Goal: Feedback & Contribution: Leave review/rating

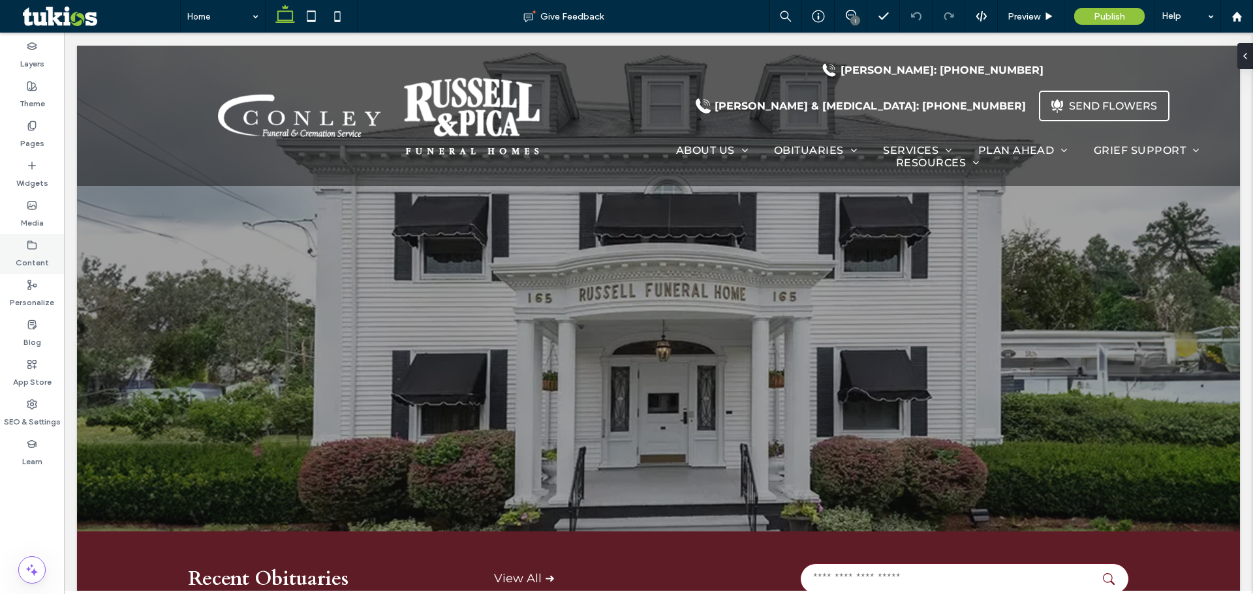
click at [40, 258] on label "Content" at bounding box center [32, 260] width 33 height 18
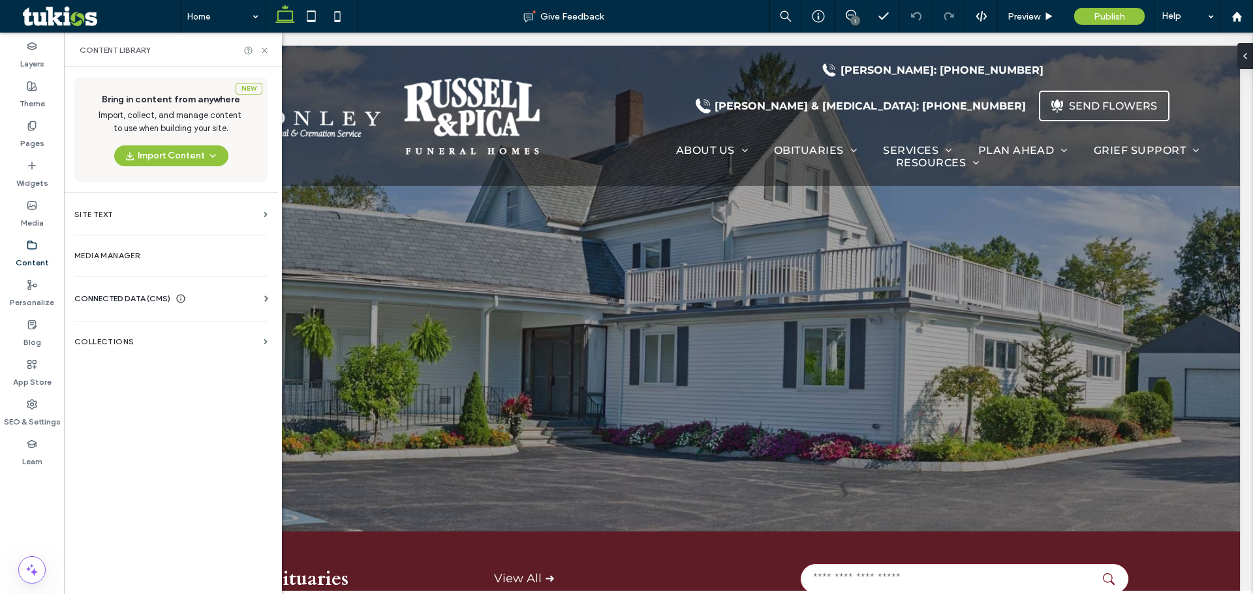
click at [138, 298] on span "CONNECTED DATA (CMS)" at bounding box center [122, 298] width 96 height 13
click at [136, 328] on label "Business Info" at bounding box center [173, 330] width 177 height 9
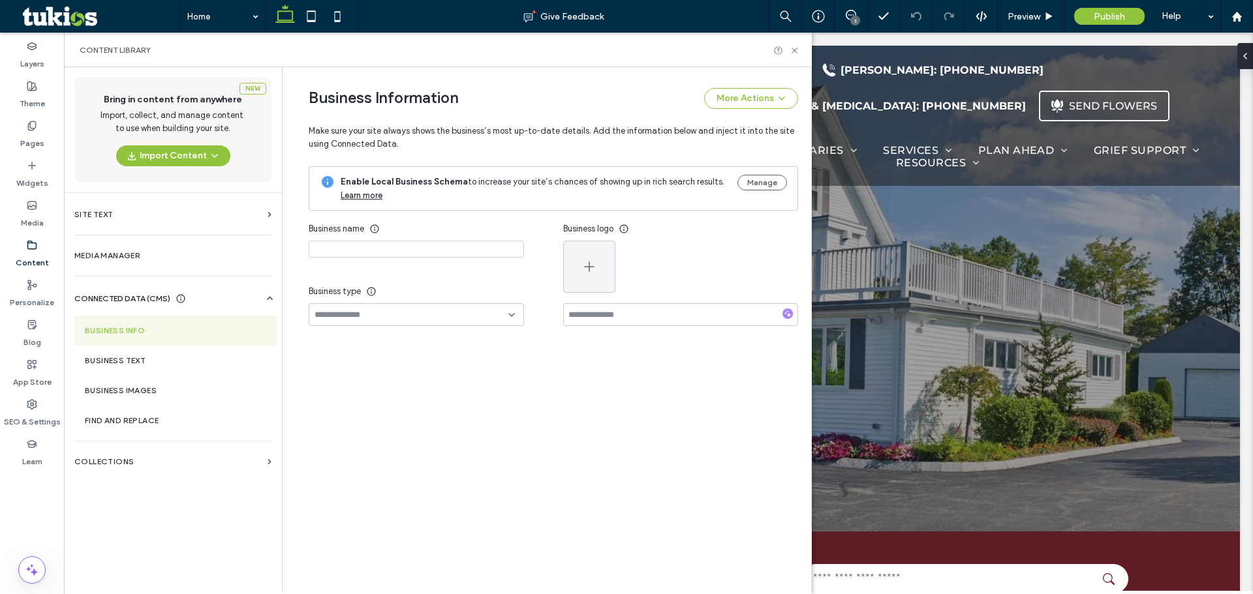
type input "**********"
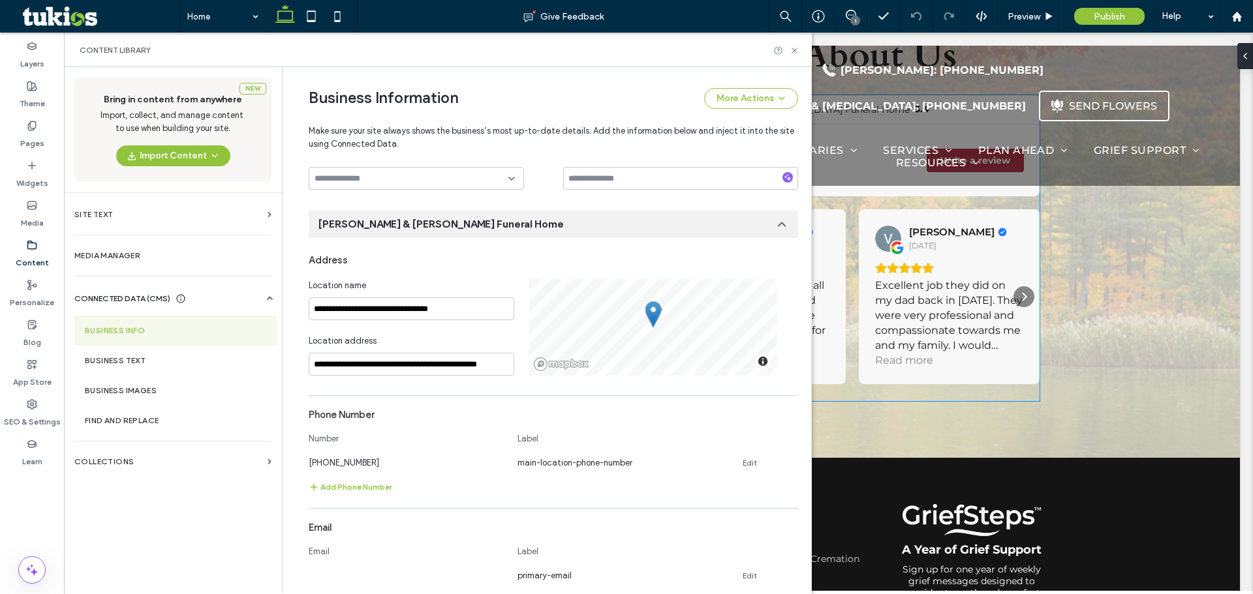
scroll to position [2153, 0]
drag, startPoint x: 482, startPoint y: 313, endPoint x: 213, endPoint y: 308, distance: 268.9
click at [213, 308] on div "**********" at bounding box center [438, 330] width 748 height 526
click at [24, 245] on div "Content" at bounding box center [32, 254] width 64 height 40
click at [37, 135] on label "Pages" at bounding box center [32, 140] width 24 height 18
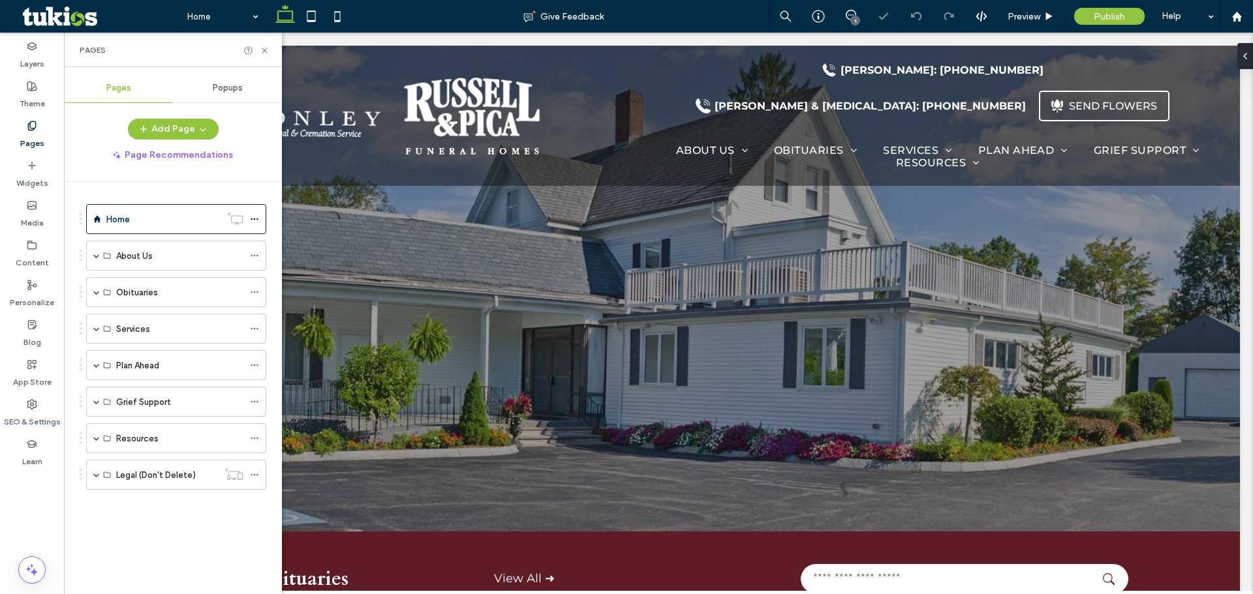
scroll to position [0, 0]
click at [29, 405] on icon at bounding box center [32, 404] width 10 height 10
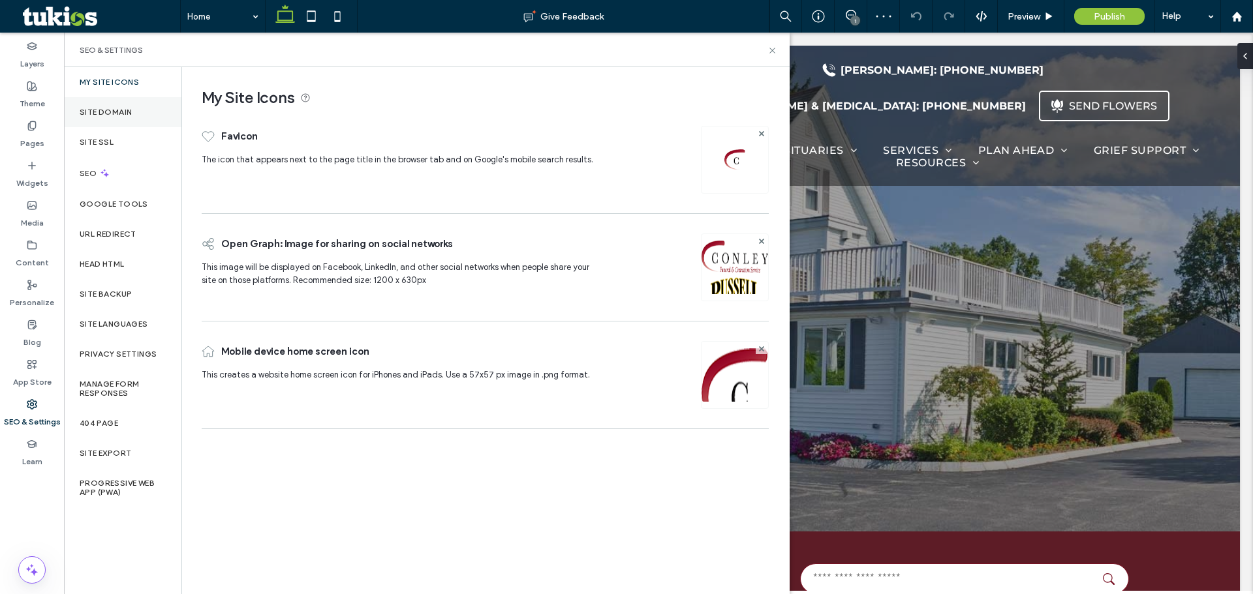
click at [104, 108] on label "Site Domain" at bounding box center [106, 112] width 52 height 9
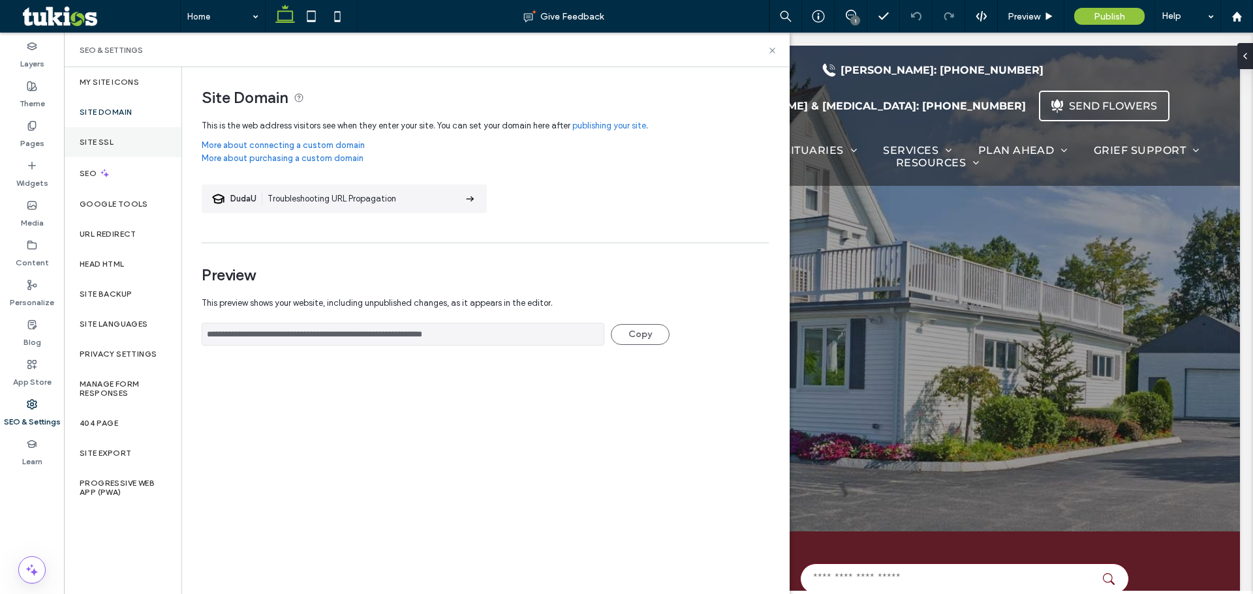
drag, startPoint x: 97, startPoint y: 146, endPoint x: 96, endPoint y: 155, distance: 9.2
click at [97, 146] on label "Site SSL" at bounding box center [97, 142] width 34 height 9
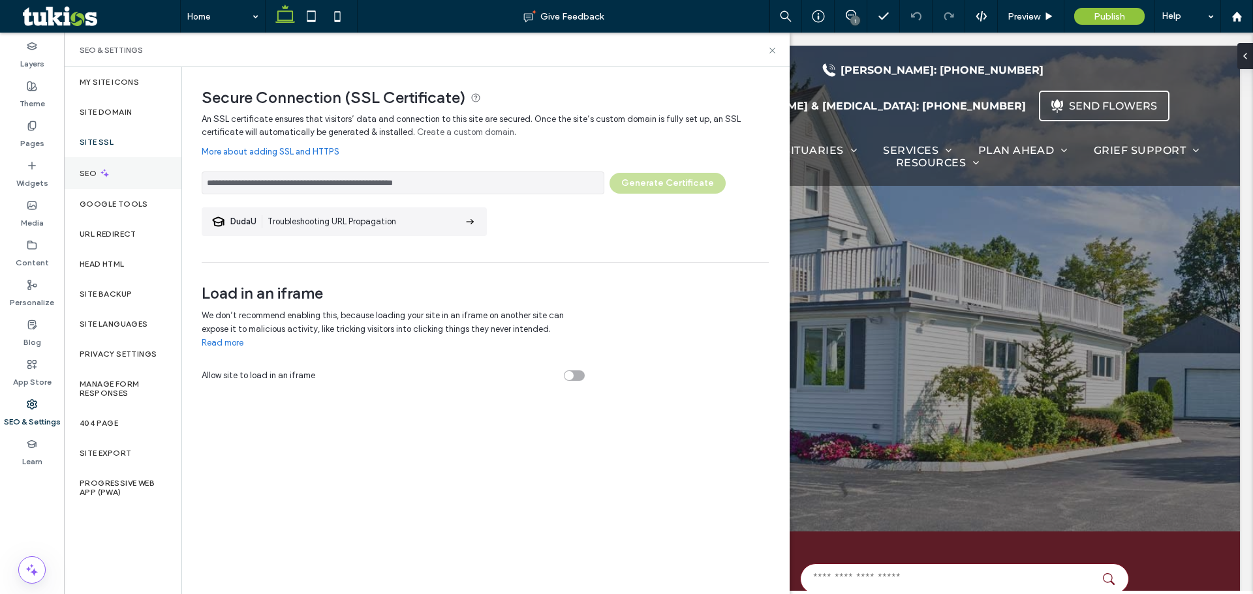
click at [90, 179] on div "SEO" at bounding box center [122, 173] width 117 height 32
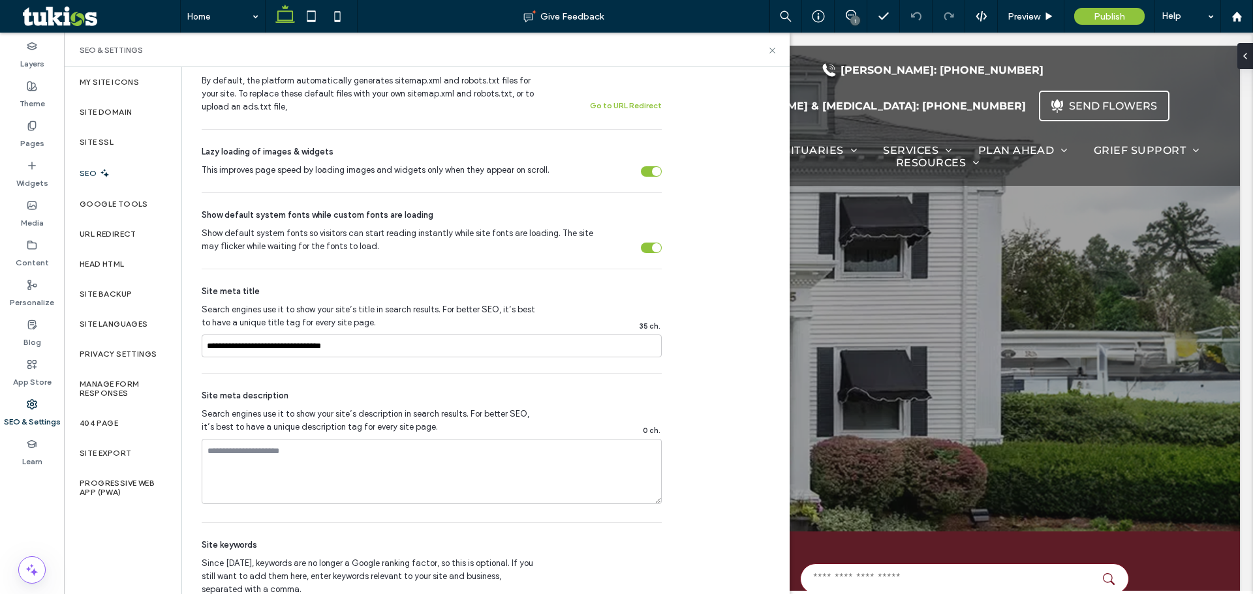
scroll to position [620, 0]
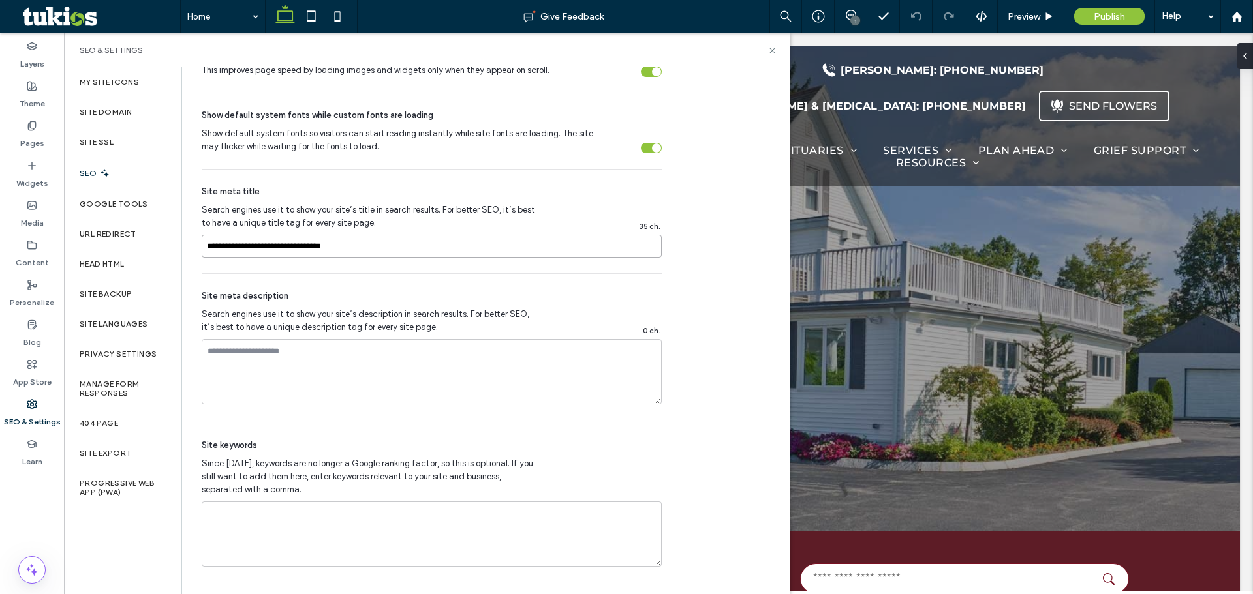
drag, startPoint x: 372, startPoint y: 253, endPoint x: -61, endPoint y: 245, distance: 432.7
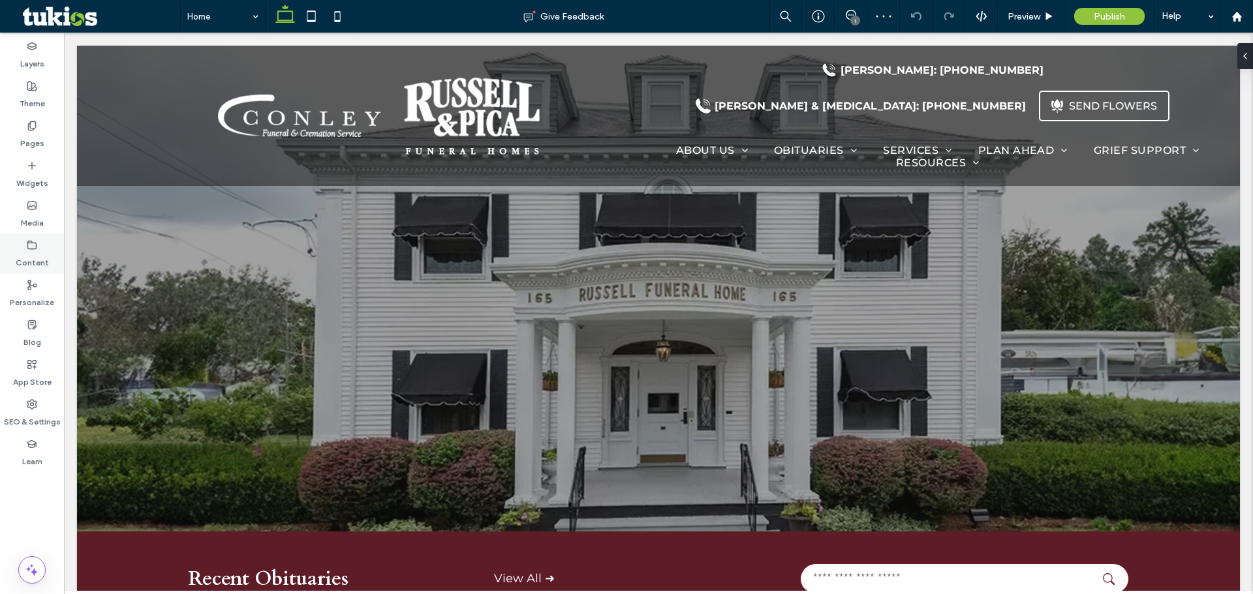
click at [30, 266] on label "Content" at bounding box center [32, 260] width 33 height 18
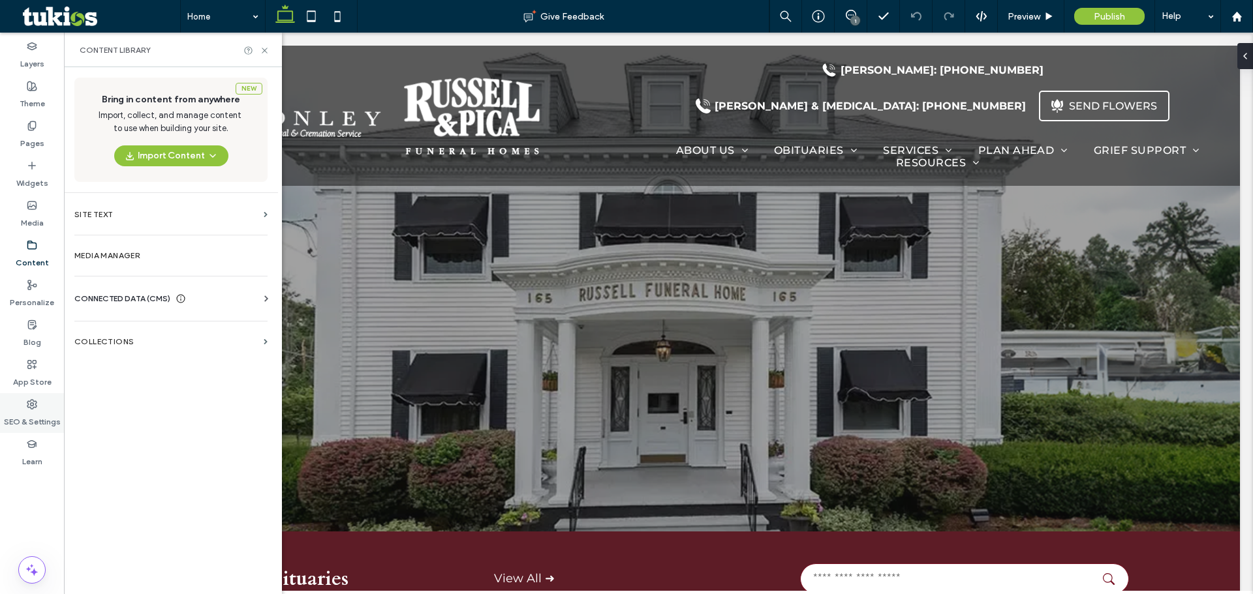
click at [26, 406] on div "SEO & Settings" at bounding box center [32, 413] width 64 height 40
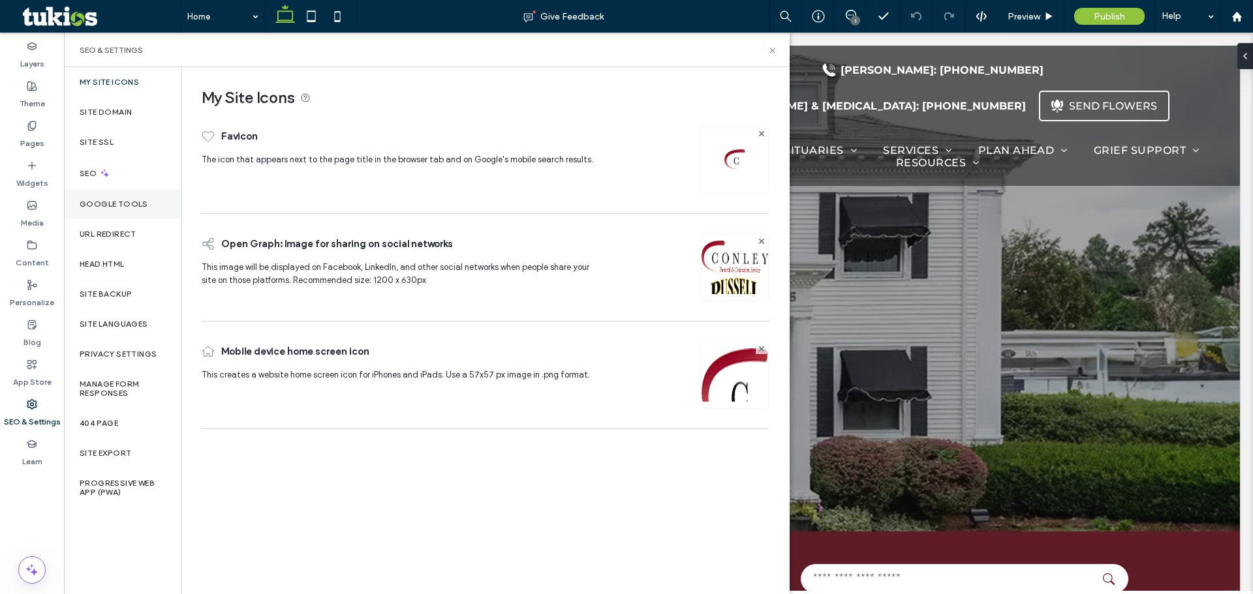
click at [119, 208] on label "Google Tools" at bounding box center [114, 204] width 69 height 9
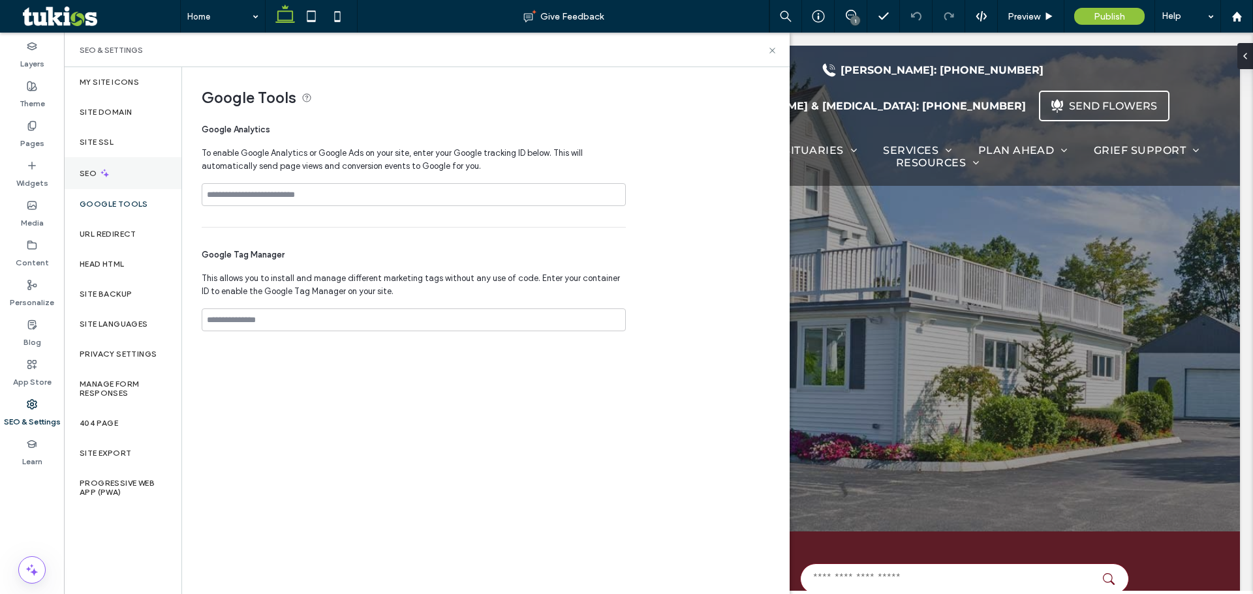
click at [105, 173] on icon at bounding box center [104, 173] width 11 height 11
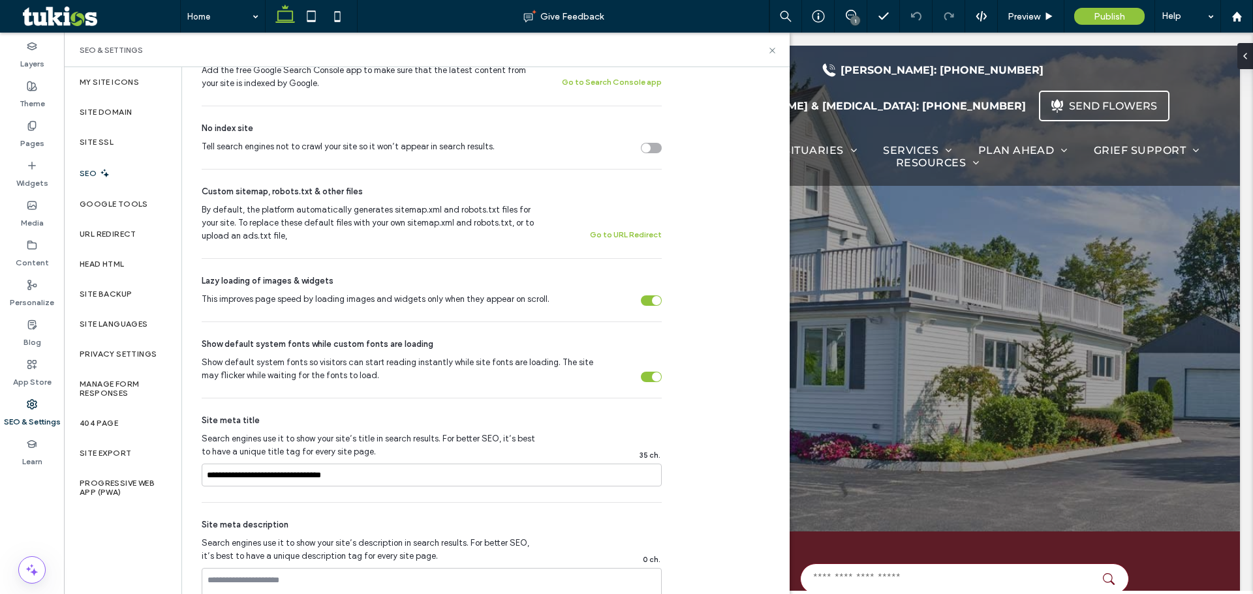
scroll to position [587, 0]
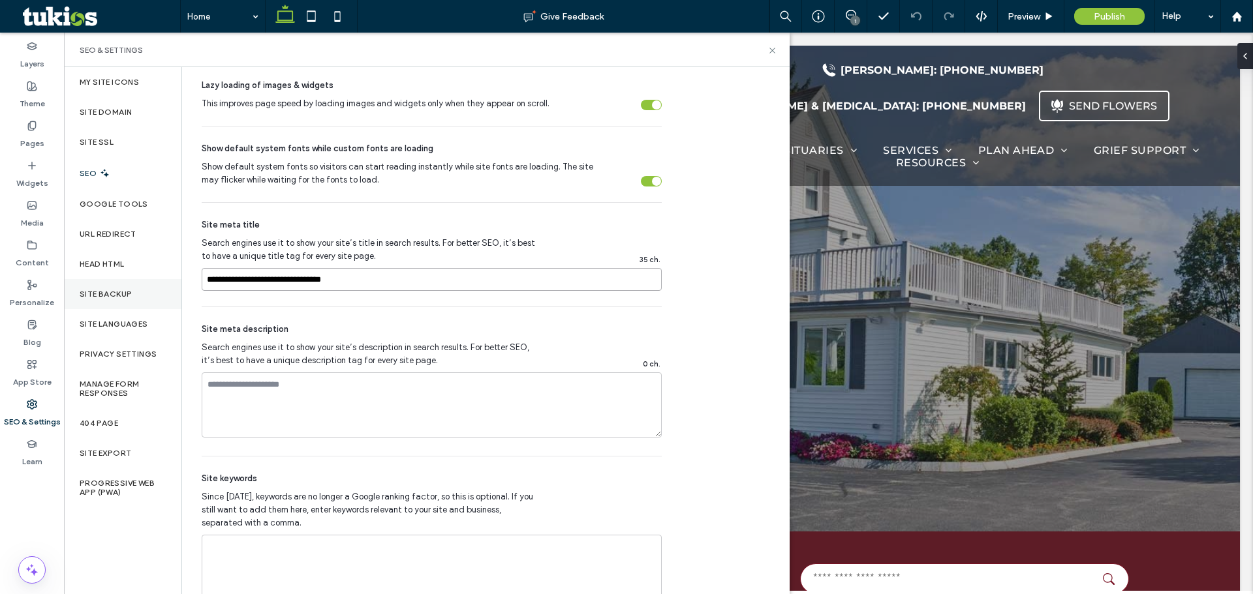
drag, startPoint x: 375, startPoint y: 282, endPoint x: 162, endPoint y: 288, distance: 212.2
click at [162, 288] on div "My Site Icons Site Domain Site SSL SEO Google Tools URL Redirect Head HTML Site…" at bounding box center [427, 330] width 726 height 527
click at [94, 216] on div "Google Tools" at bounding box center [122, 204] width 117 height 30
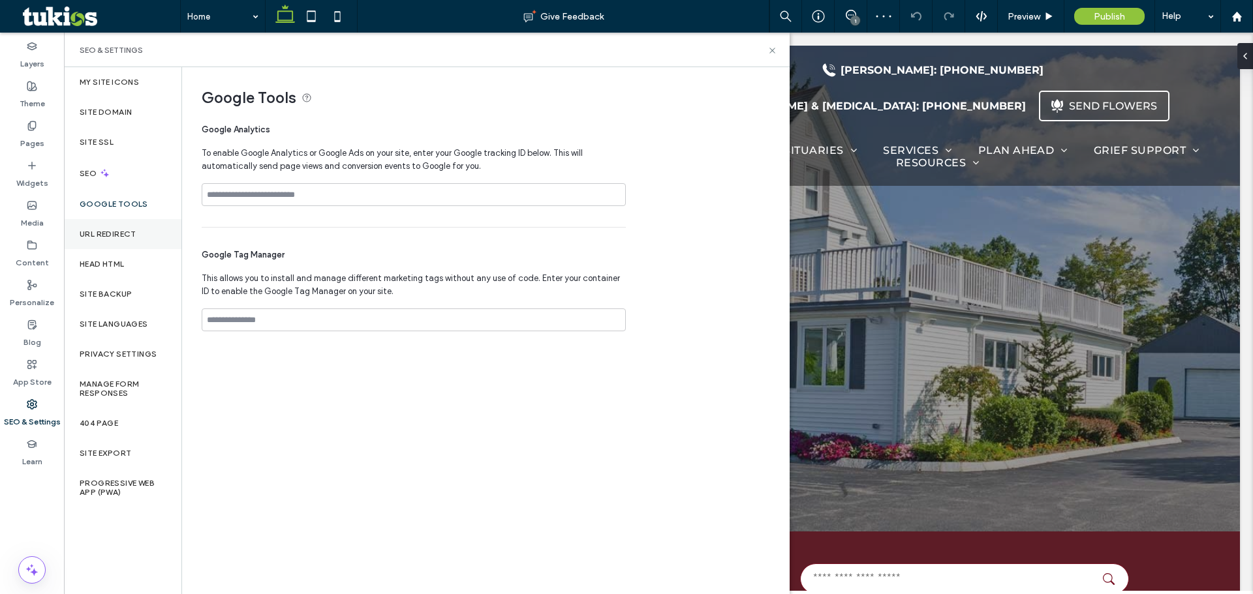
click at [104, 234] on label "URL Redirect" at bounding box center [108, 234] width 57 height 9
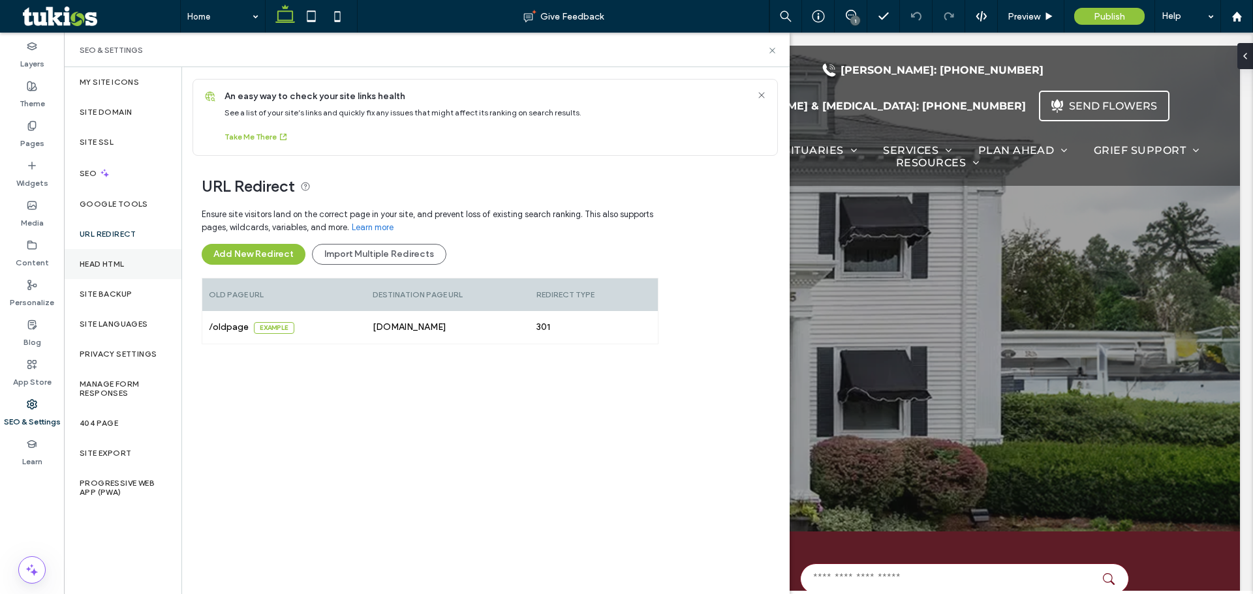
click at [103, 264] on label "Head HTML" at bounding box center [102, 264] width 45 height 9
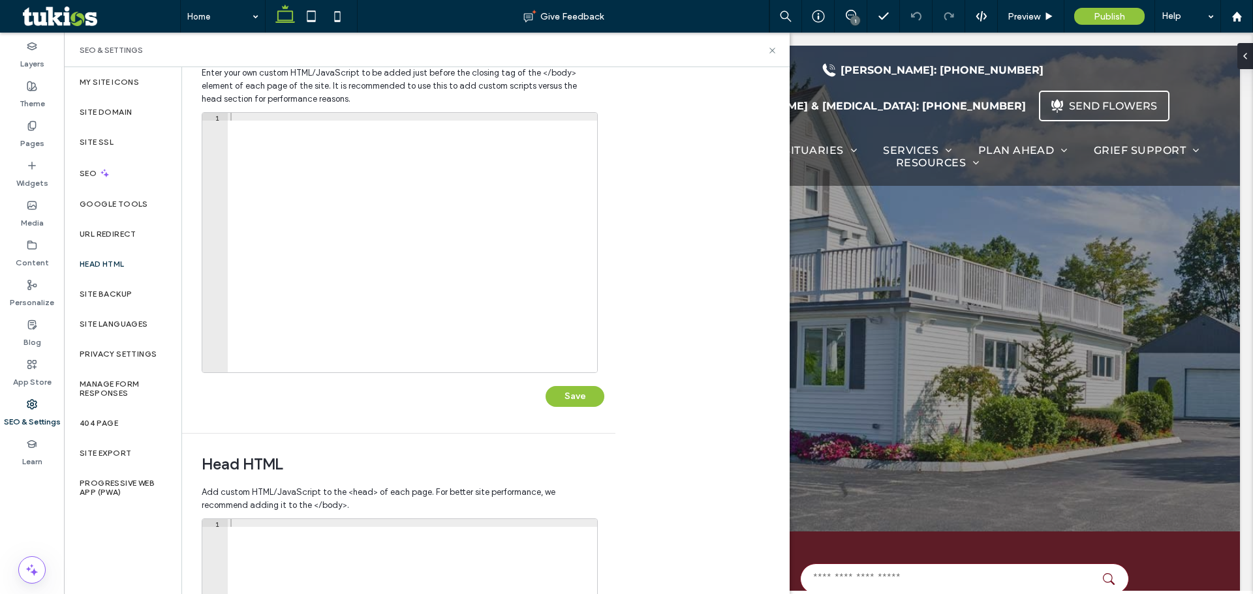
scroll to position [261, 0]
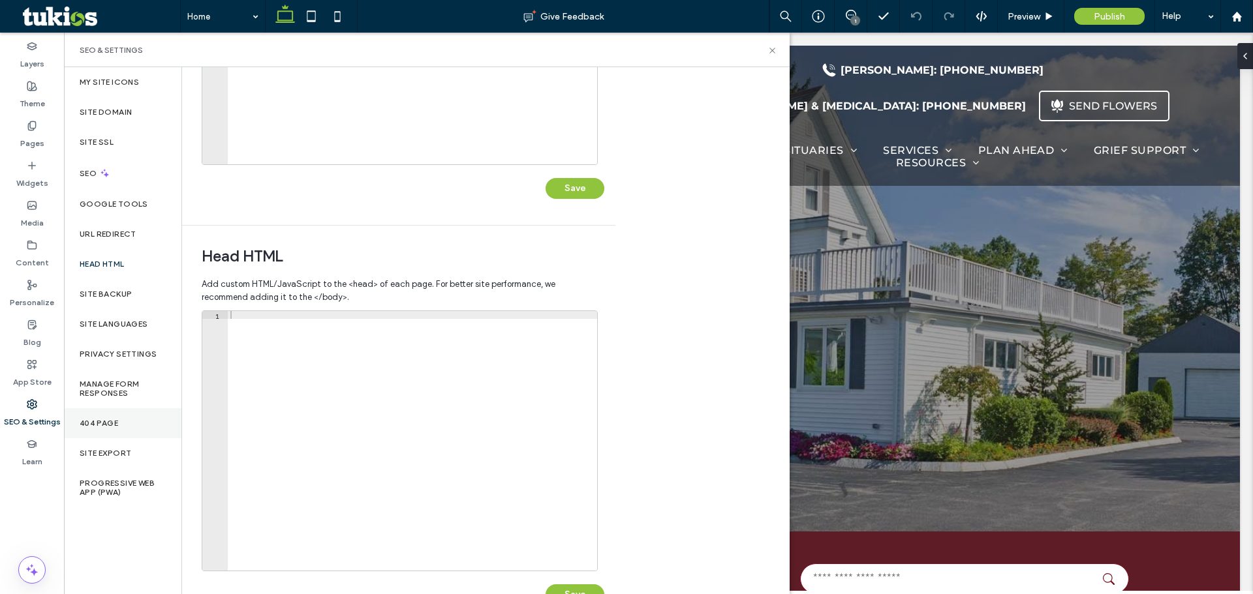
click at [112, 427] on label "404 Page" at bounding box center [99, 423] width 38 height 9
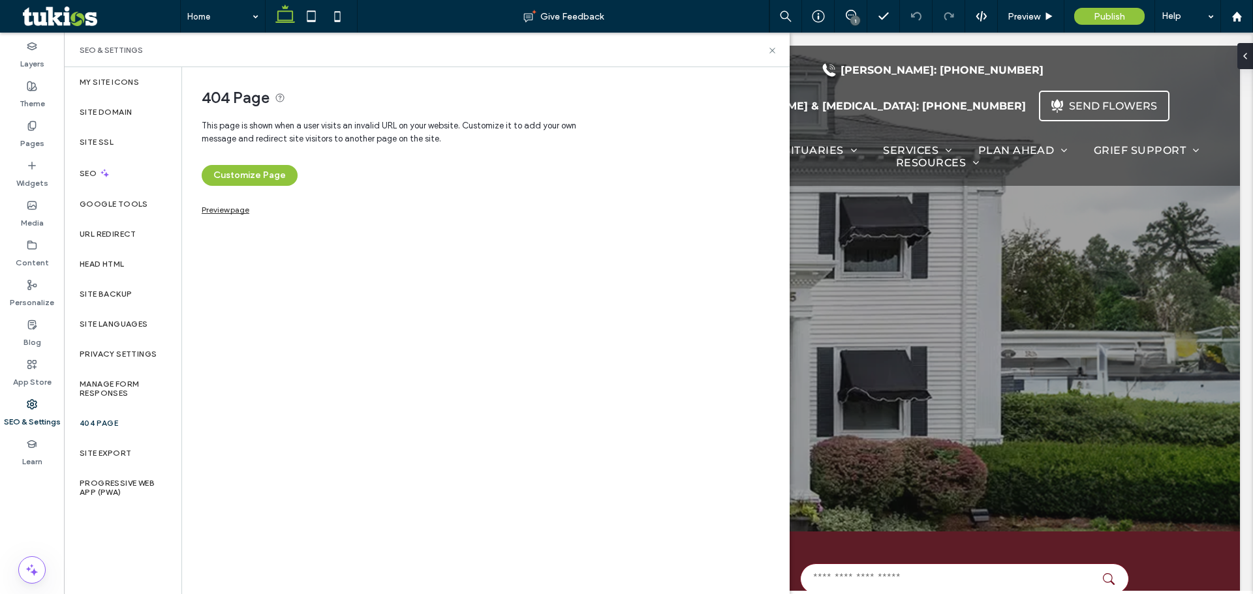
click at [228, 211] on link "Preview page" at bounding box center [226, 208] width 48 height 7
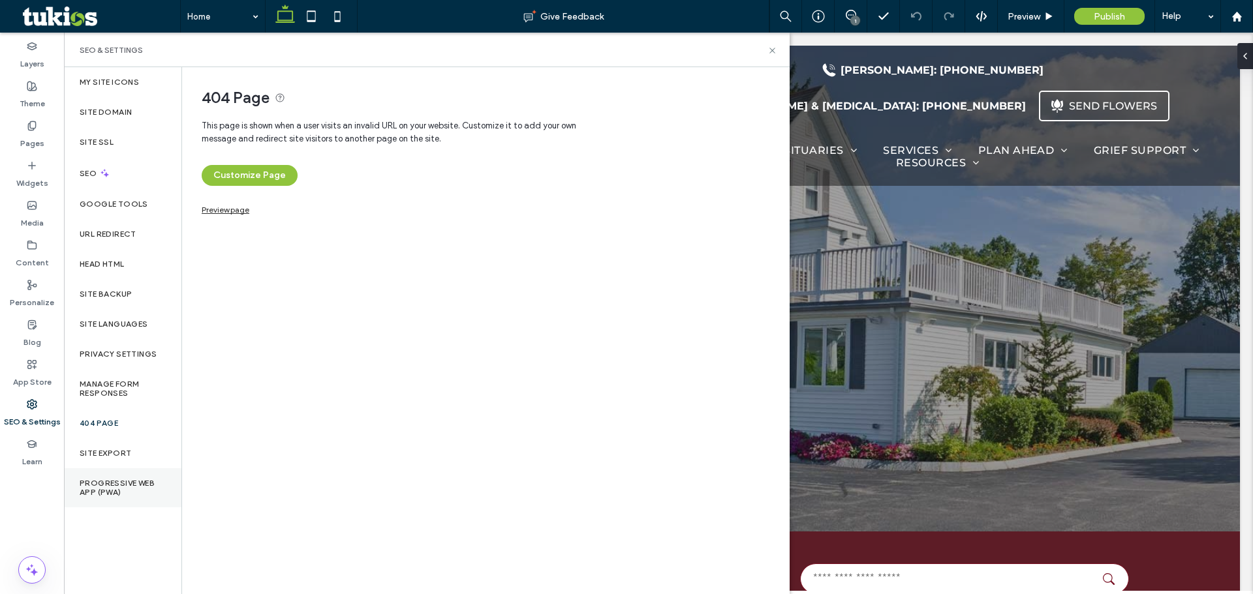
click at [99, 489] on label "Progressive Web App (PWA)" at bounding box center [123, 488] width 86 height 18
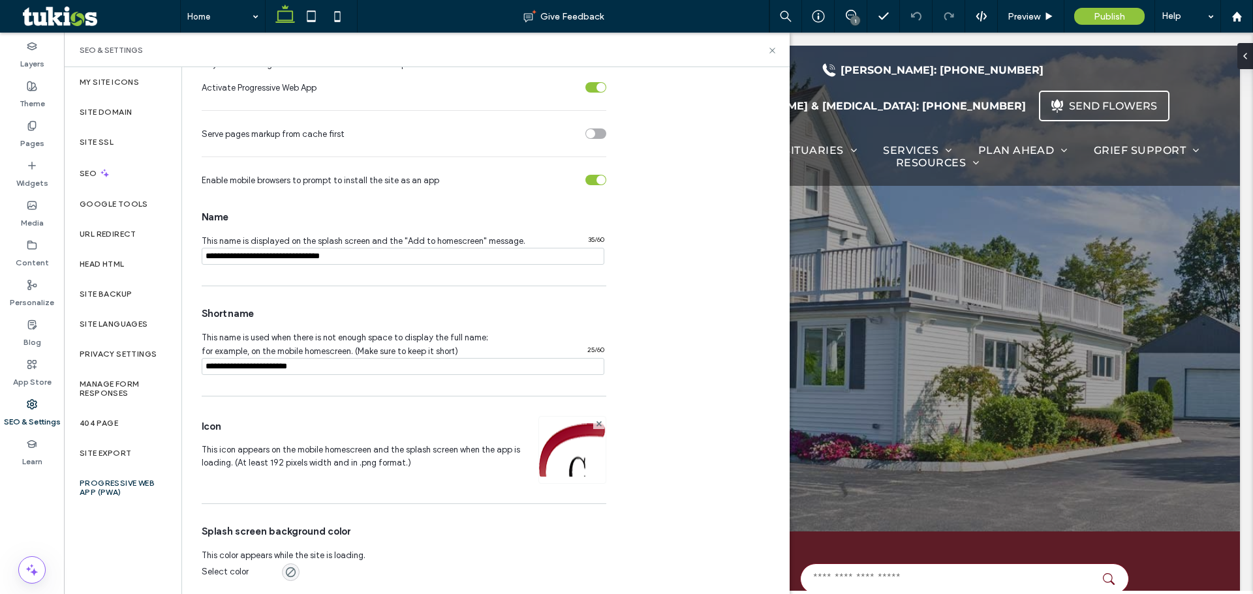
scroll to position [105, 0]
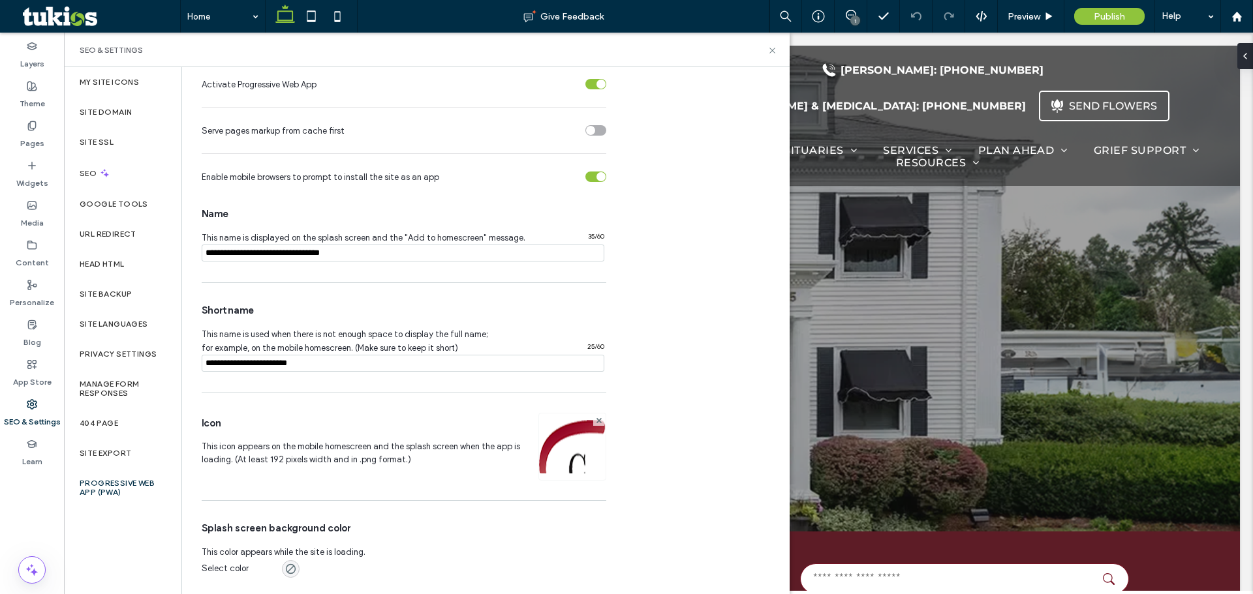
click at [559, 461] on img at bounding box center [572, 464] width 67 height 89
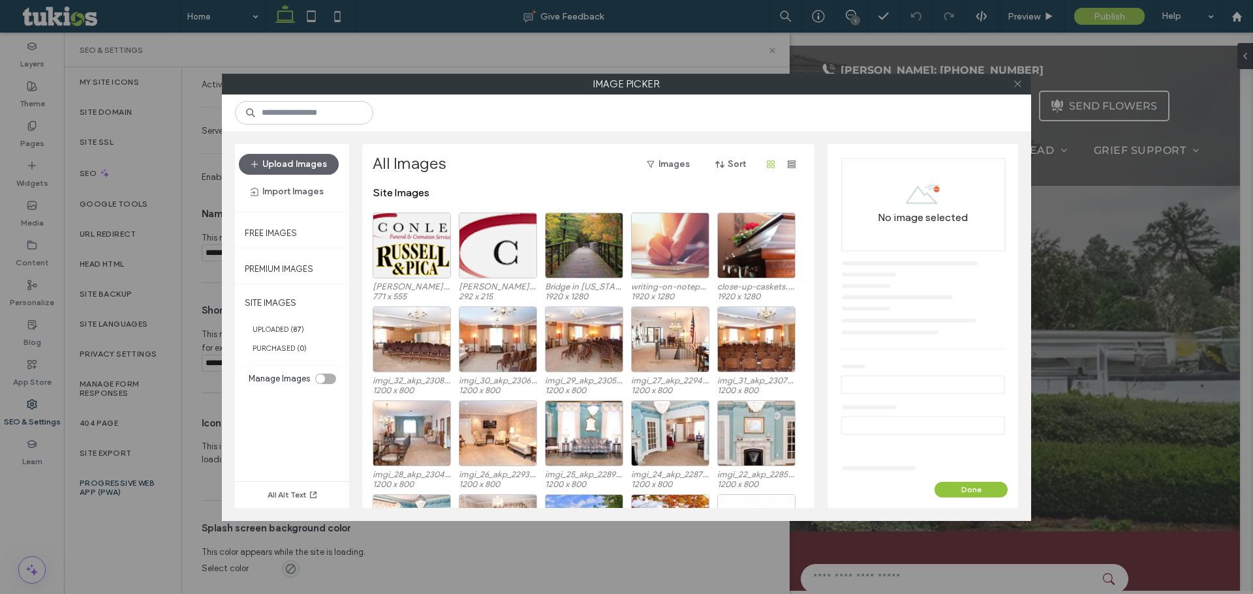
click at [1015, 85] on icon at bounding box center [1018, 84] width 10 height 10
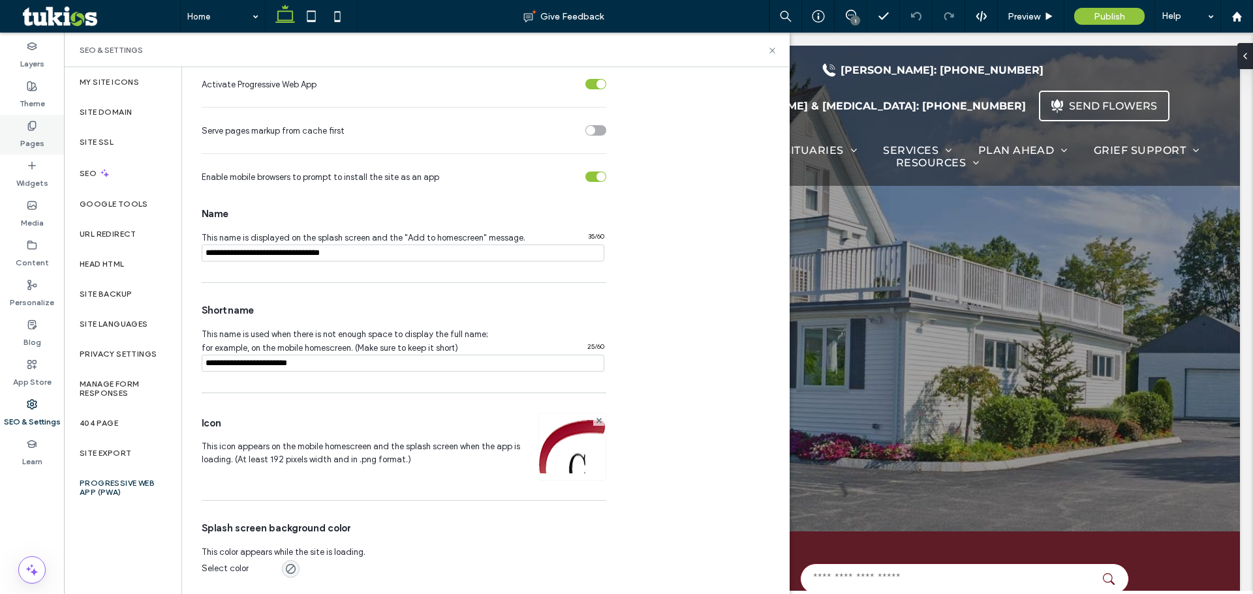
click at [35, 130] on icon at bounding box center [32, 126] width 10 height 10
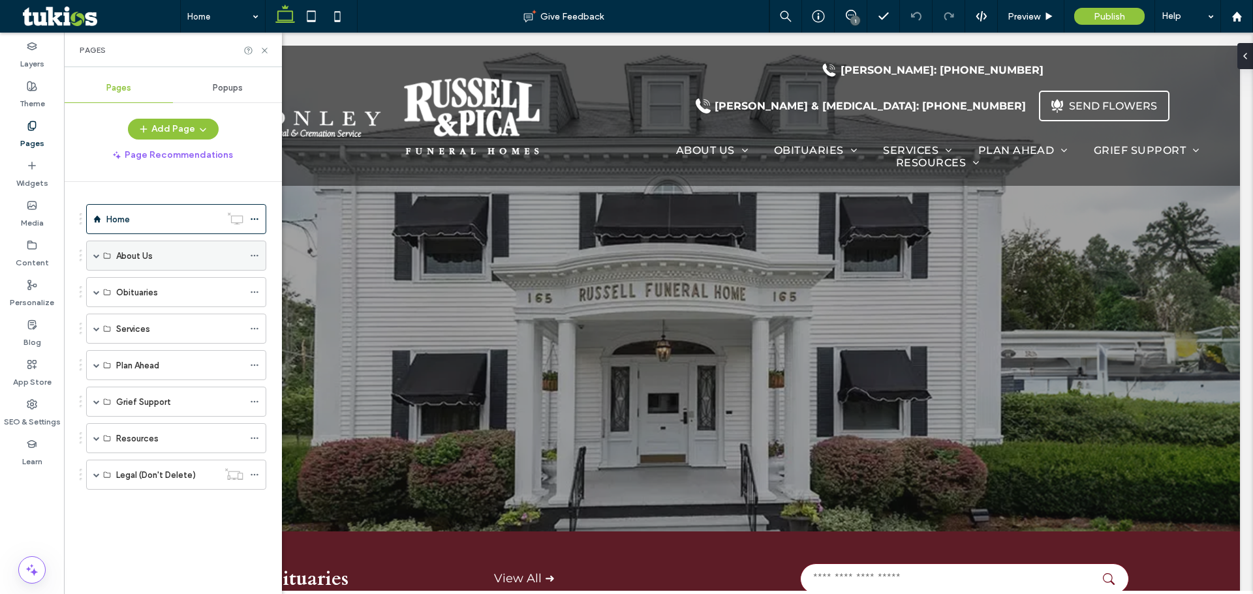
click at [97, 261] on span at bounding box center [96, 255] width 7 height 29
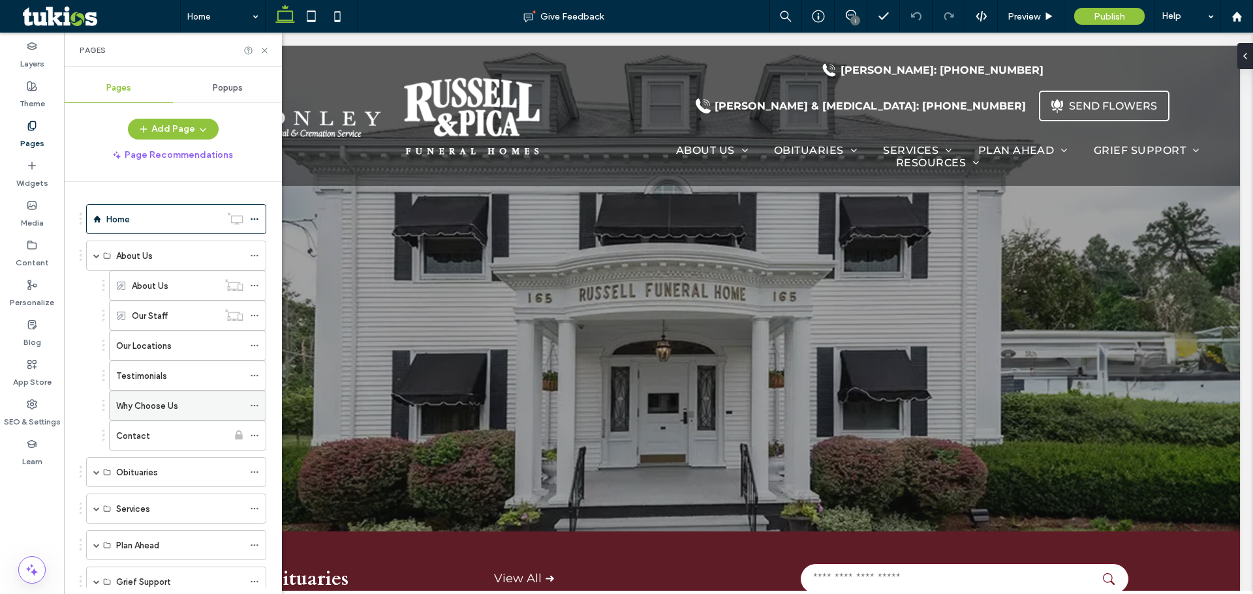
click at [254, 408] on icon at bounding box center [254, 405] width 9 height 9
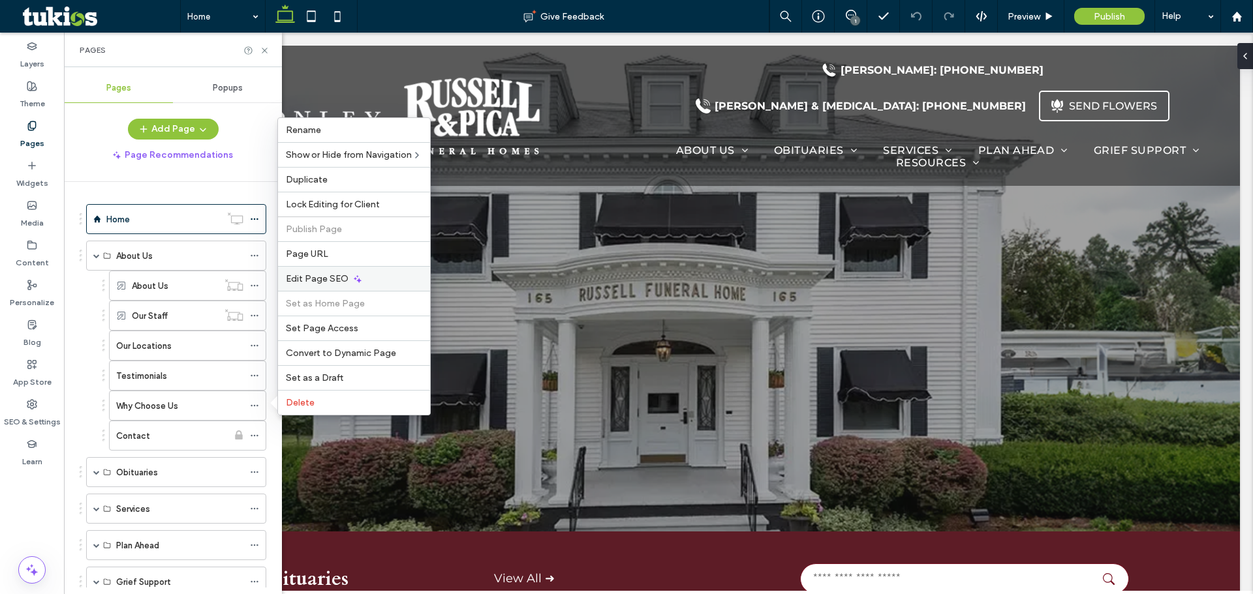
click at [297, 281] on span "Edit Page SEO" at bounding box center [317, 278] width 63 height 11
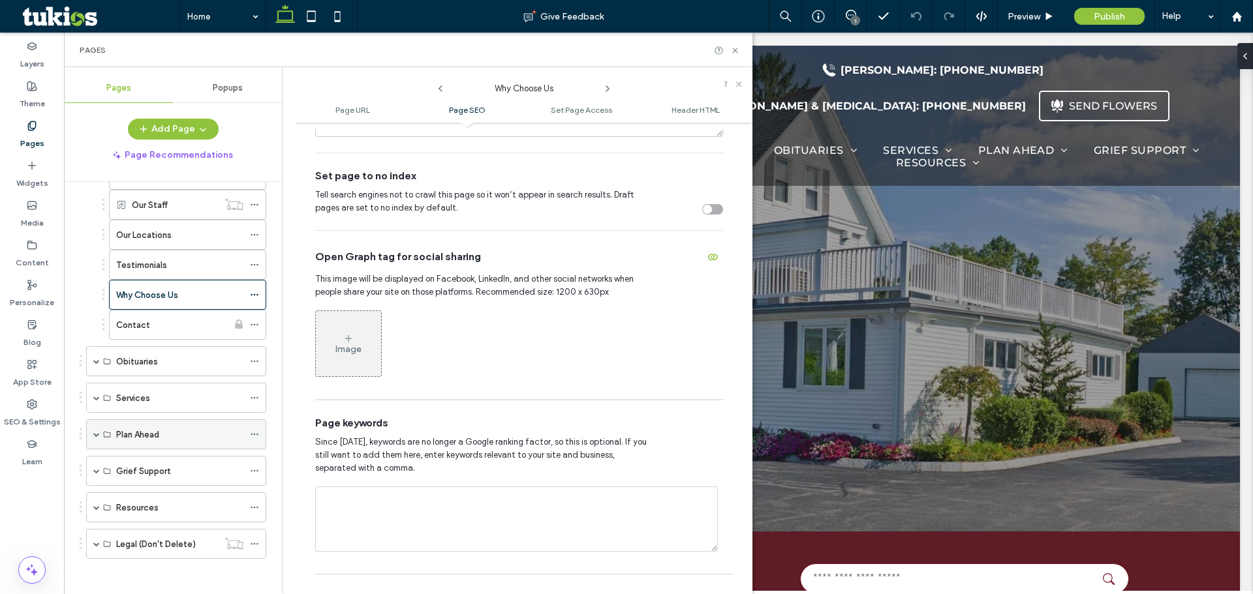
scroll to position [115, 0]
click at [97, 435] on span at bounding box center [96, 430] width 7 height 29
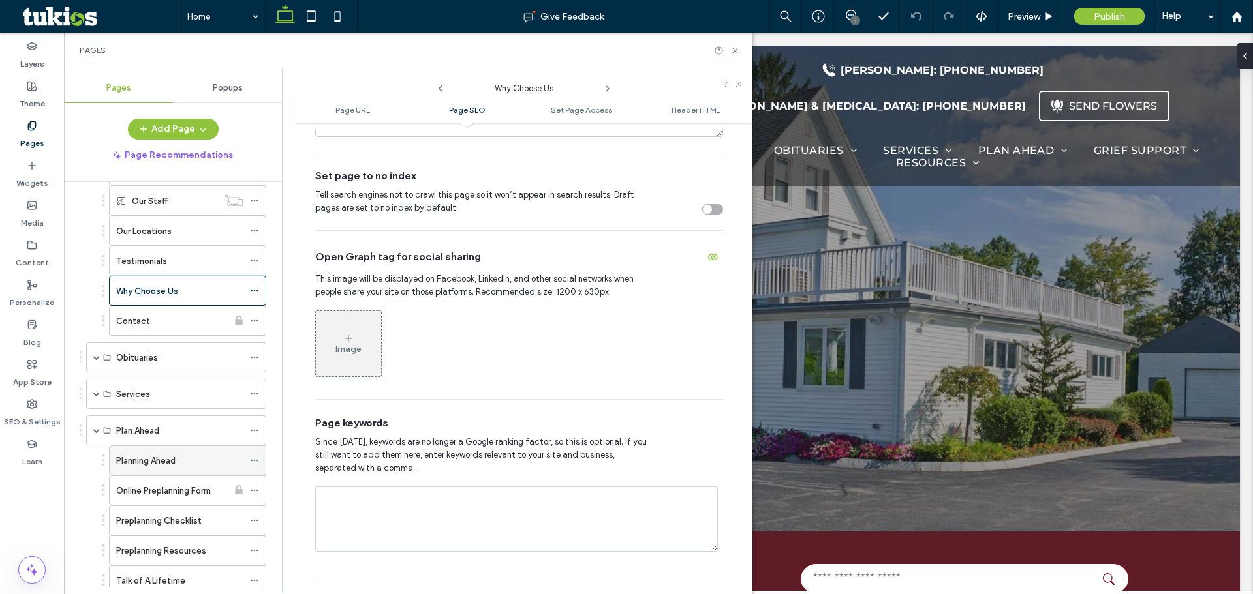
click at [253, 459] on icon at bounding box center [254, 460] width 9 height 9
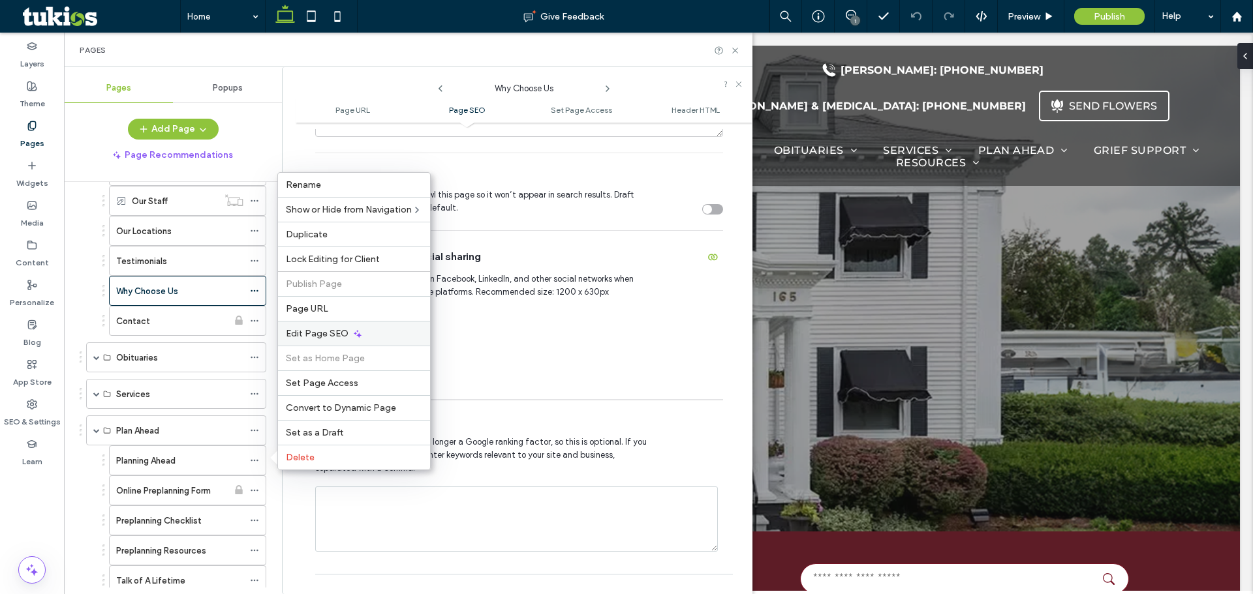
click at [312, 331] on span "Edit Page SEO" at bounding box center [317, 333] width 63 height 11
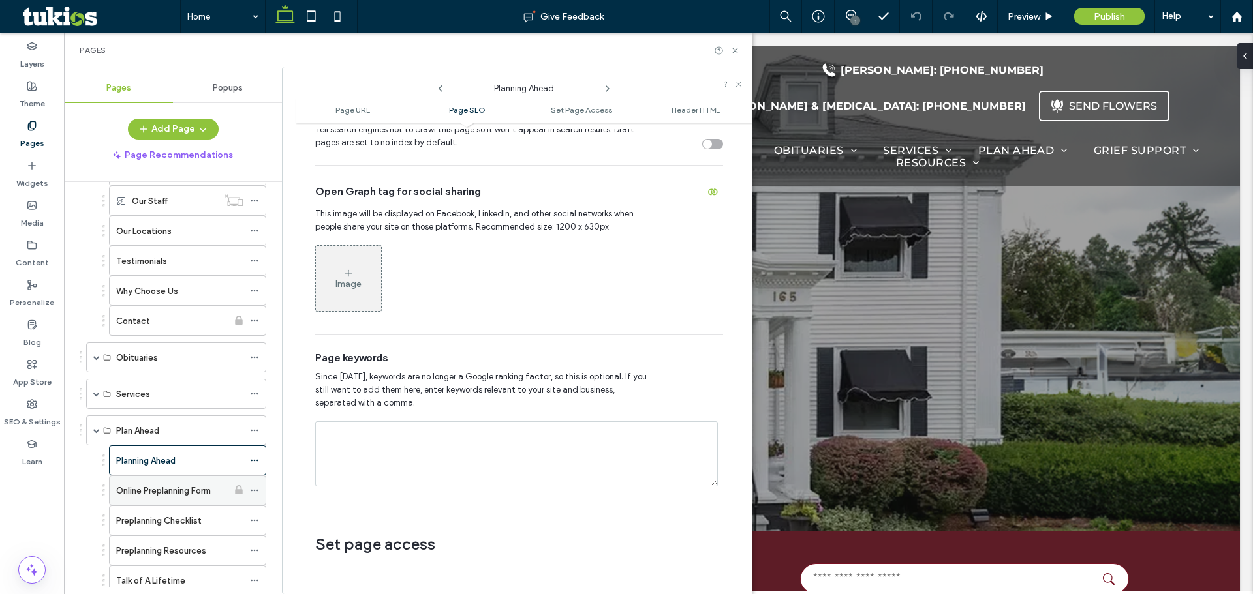
scroll to position [265, 0]
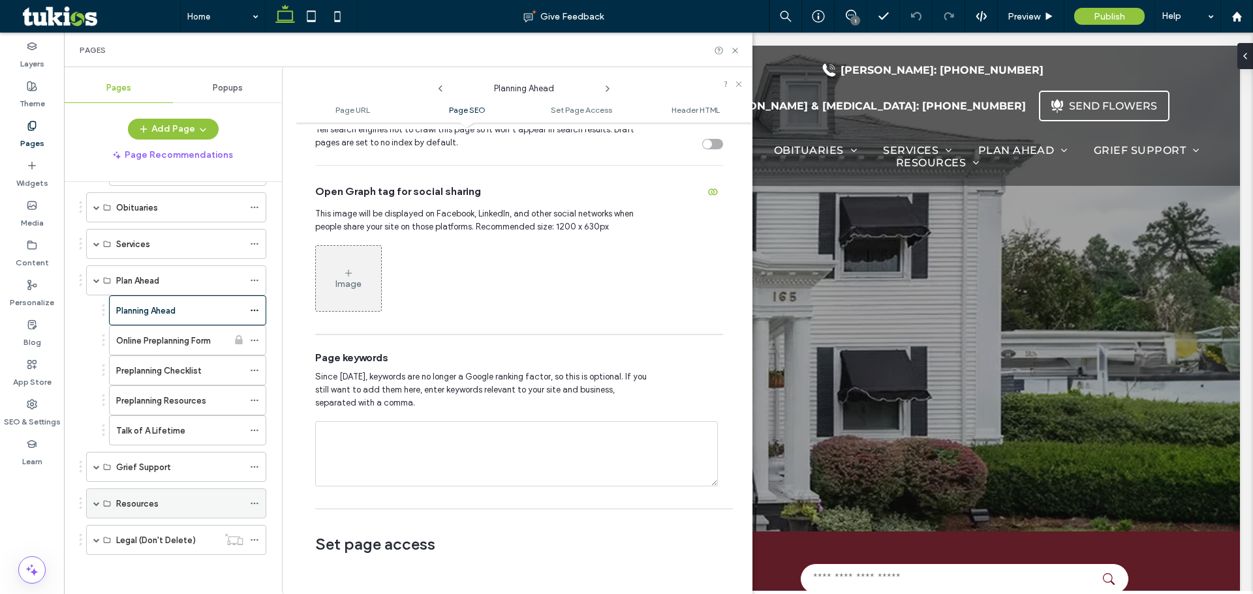
click at [94, 504] on span at bounding box center [96, 503] width 7 height 7
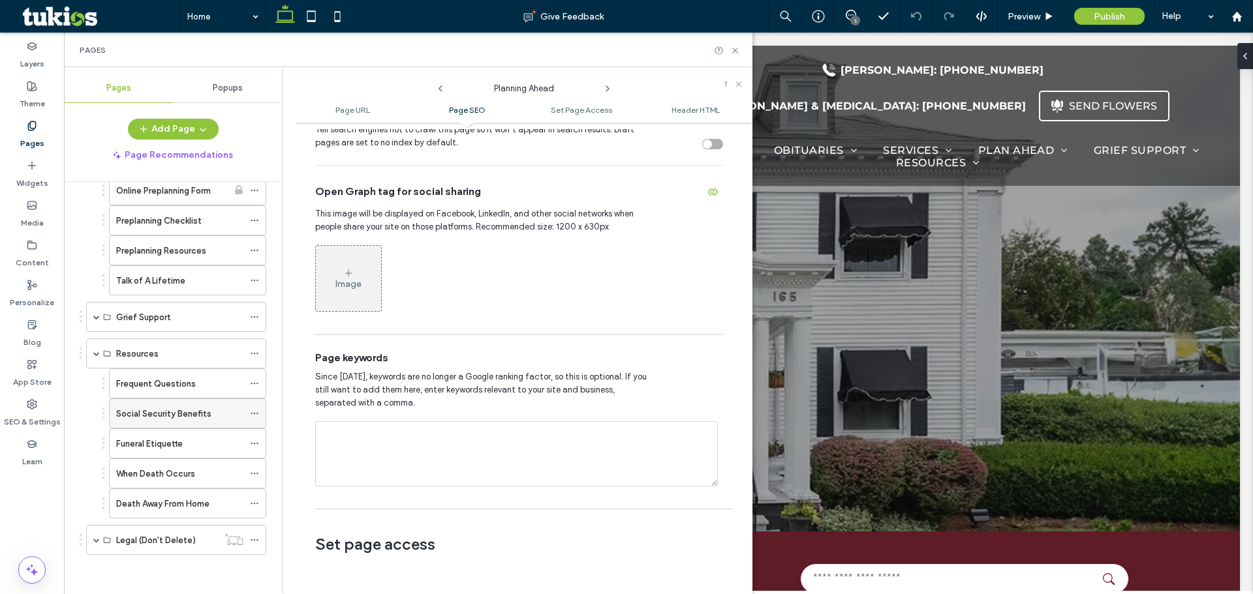
click at [249, 412] on div "Social Security Benefits" at bounding box center [187, 414] width 157 height 30
click at [255, 411] on icon at bounding box center [254, 413] width 9 height 9
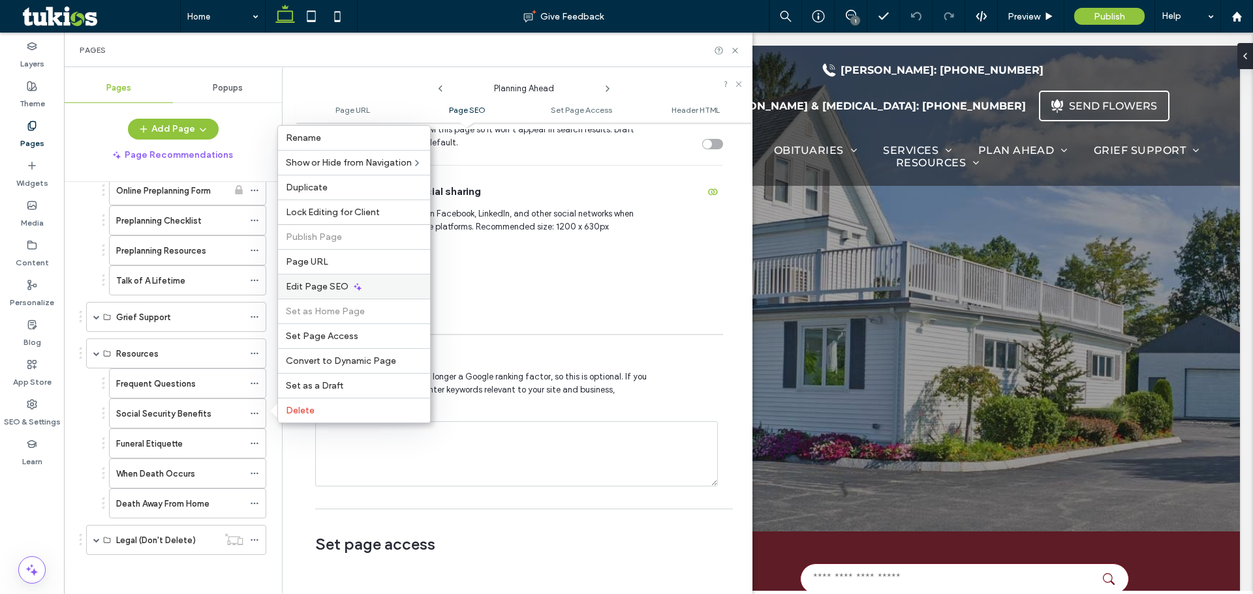
click at [312, 291] on span "Edit Page SEO" at bounding box center [317, 286] width 63 height 11
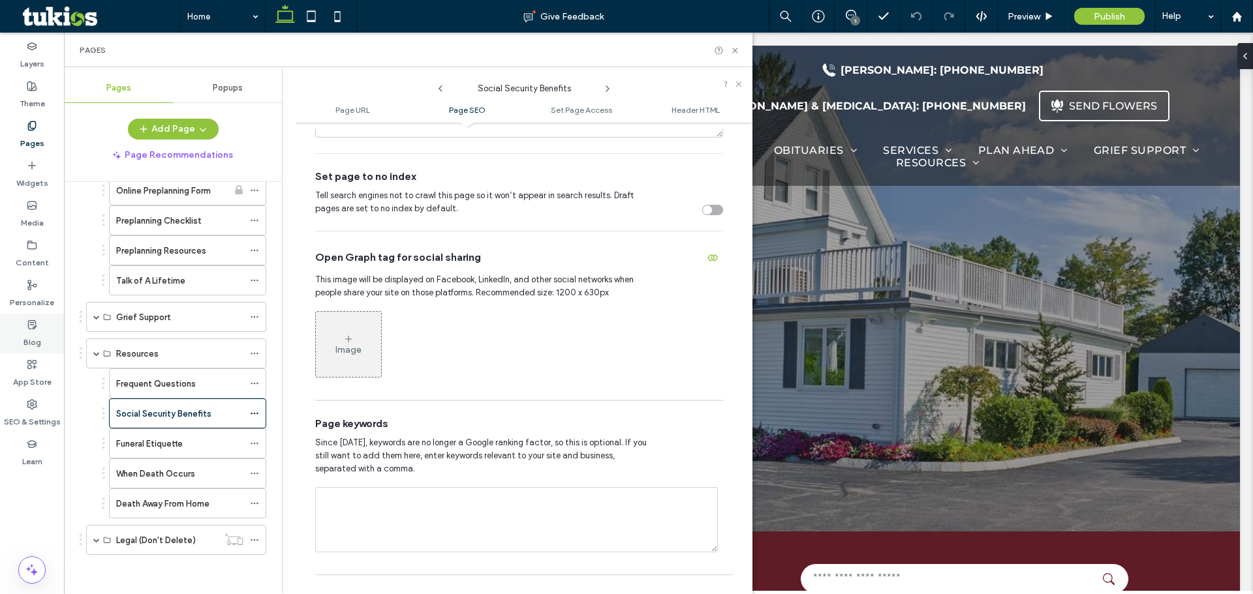
scroll to position [522, 0]
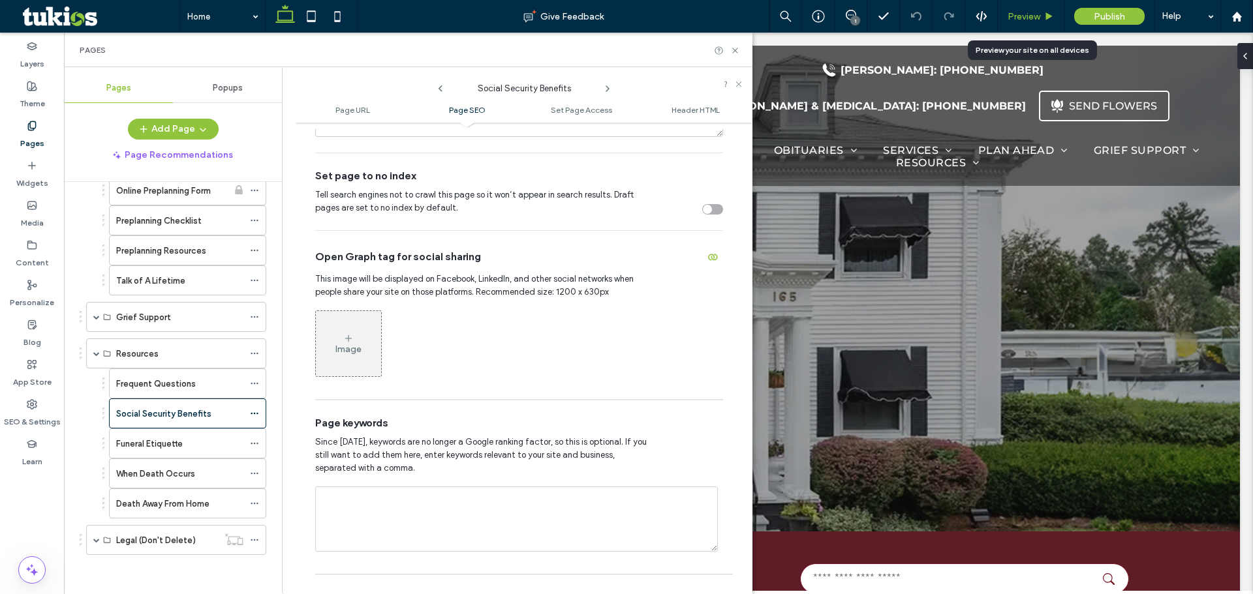
click at [1011, 14] on span "Preview" at bounding box center [1023, 16] width 33 height 11
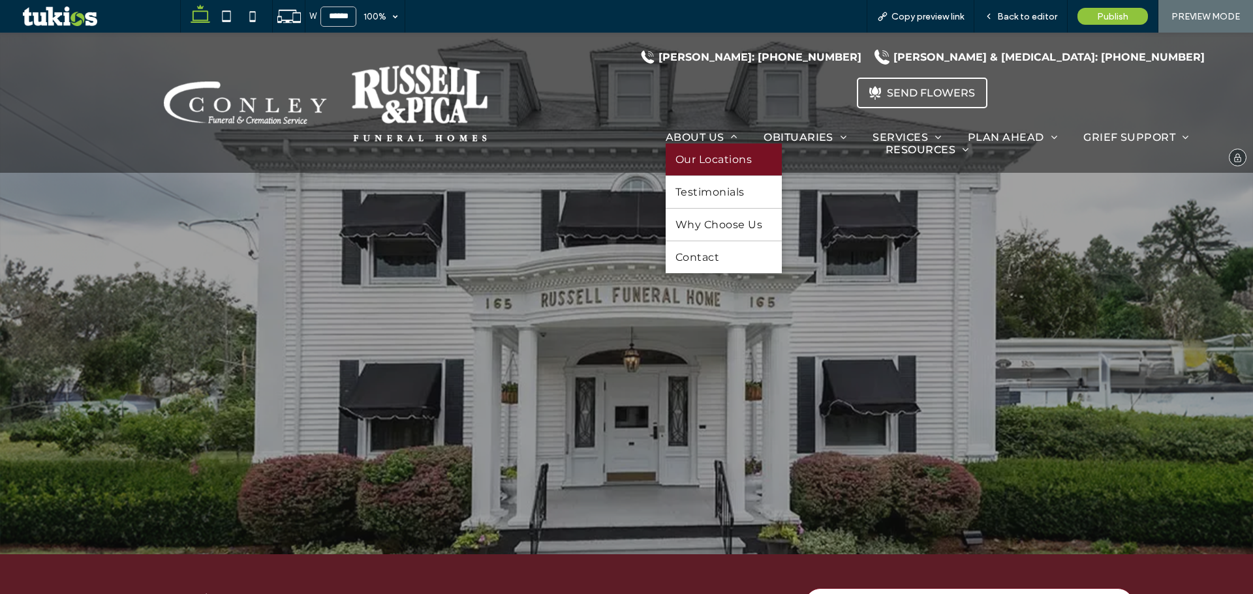
click at [670, 144] on link "Our Locations" at bounding box center [724, 160] width 116 height 32
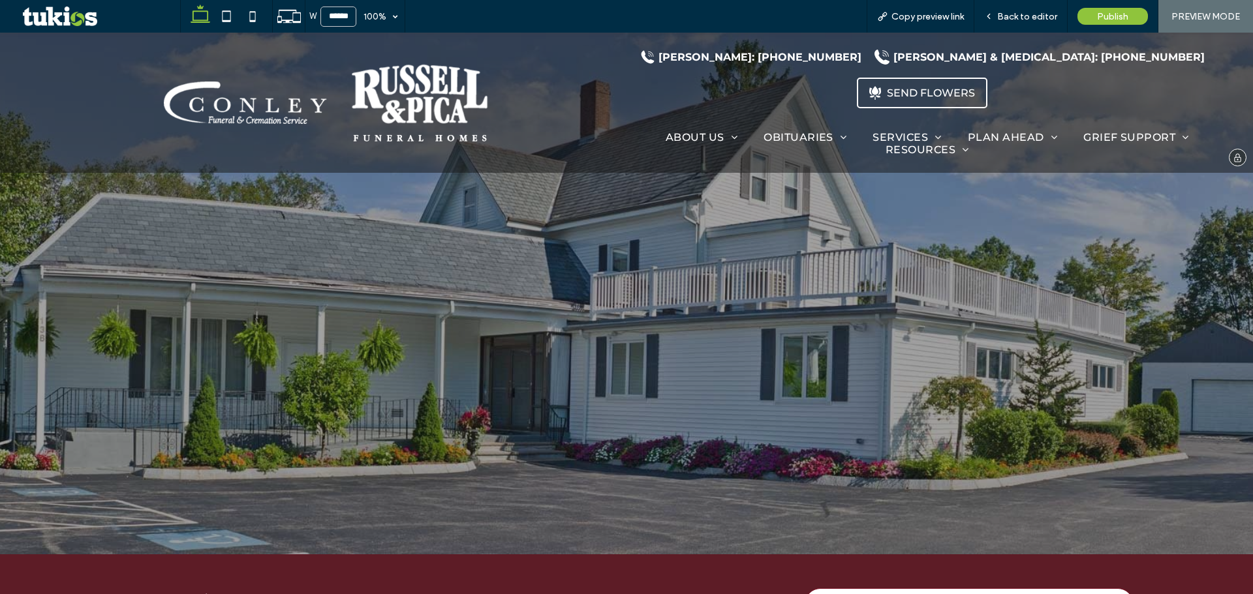
scroll to position [261, 0]
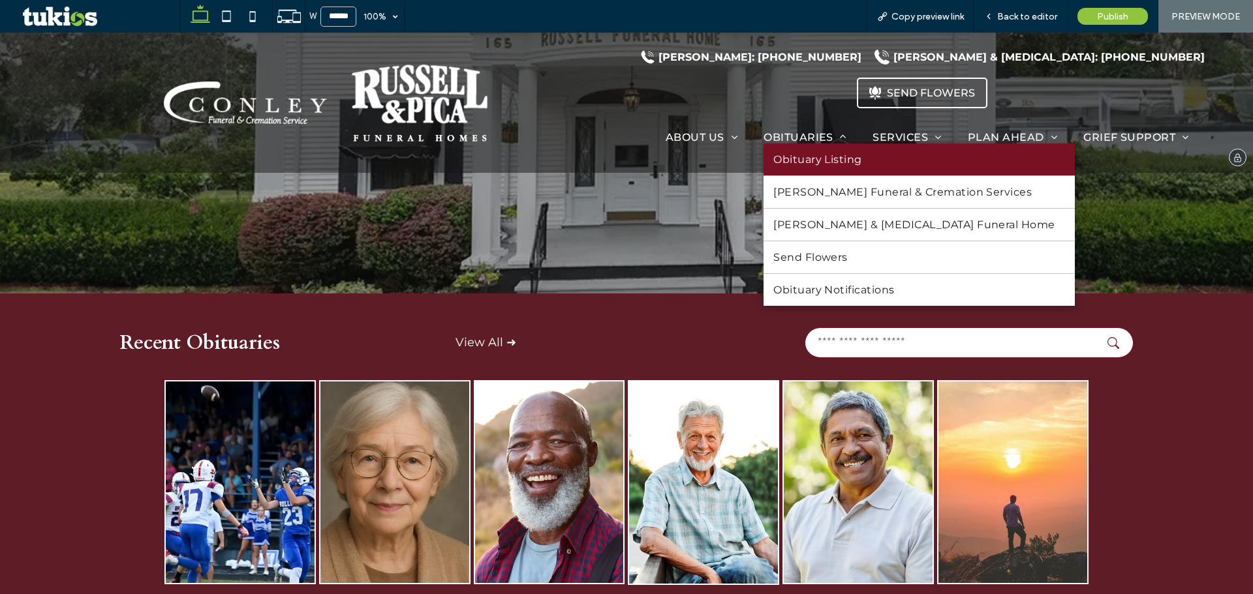
click at [777, 144] on link "Obituary Listing" at bounding box center [918, 160] width 311 height 32
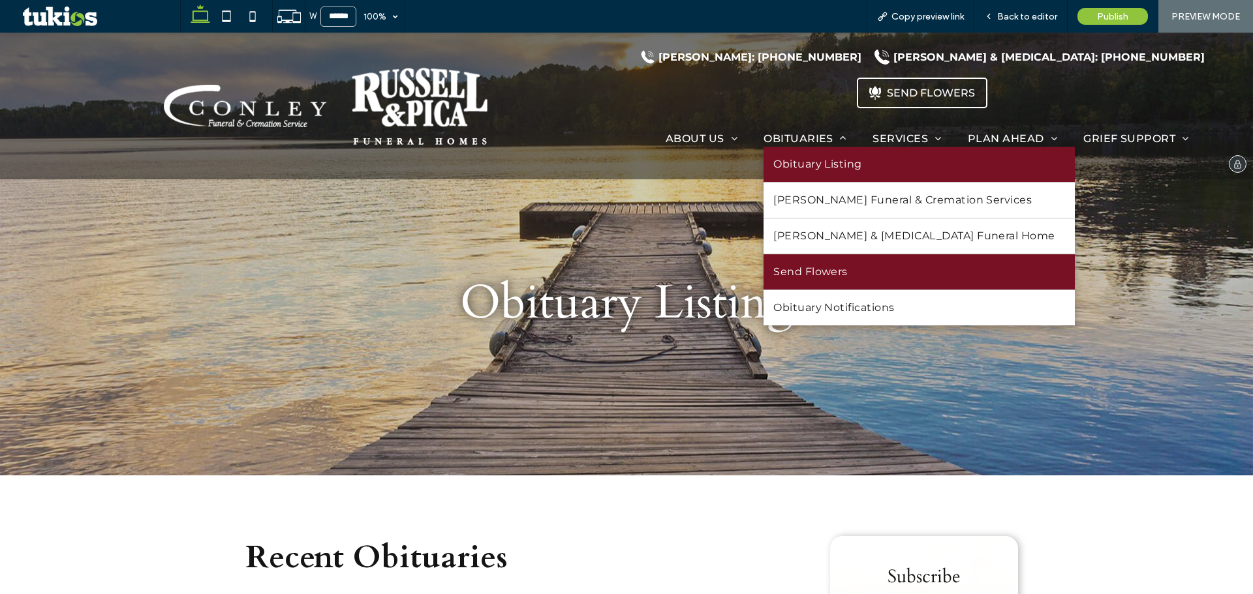
scroll to position [326, 0]
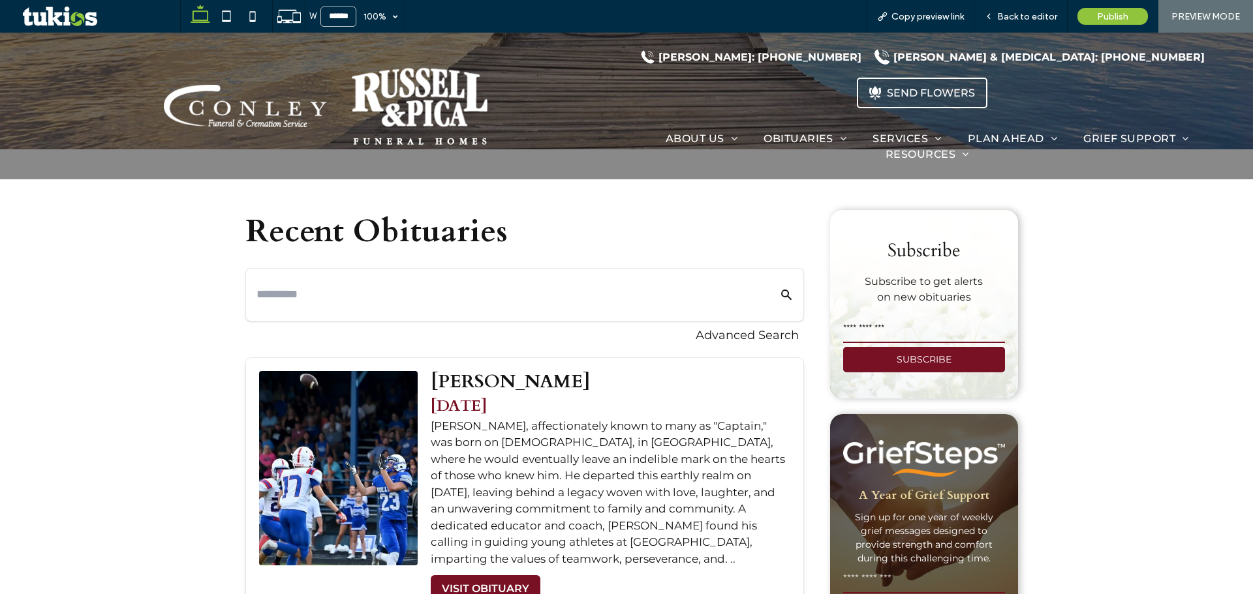
click at [408, 294] on input "text" at bounding box center [504, 294] width 497 height 23
type input "*"
type input "******"
click at [764, 279] on button "Search Obituaries" at bounding box center [778, 294] width 29 height 31
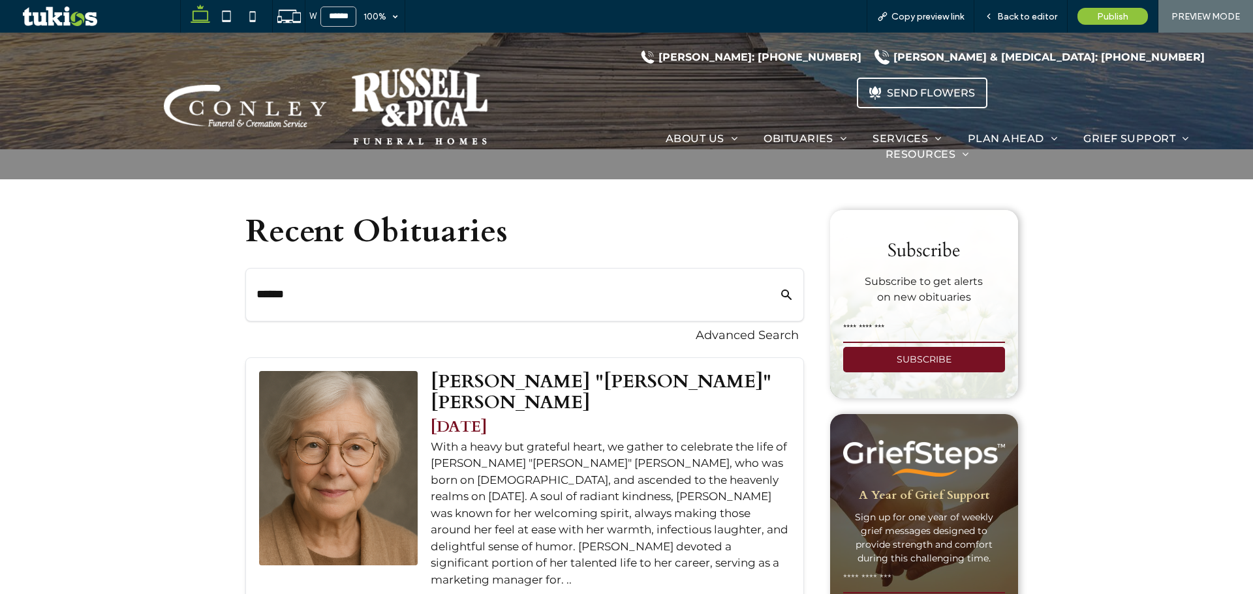
click at [890, 329] on input "email" at bounding box center [924, 330] width 162 height 26
type input "*"
click at [880, 358] on button "SUBSCRIBE" at bounding box center [924, 359] width 162 height 25
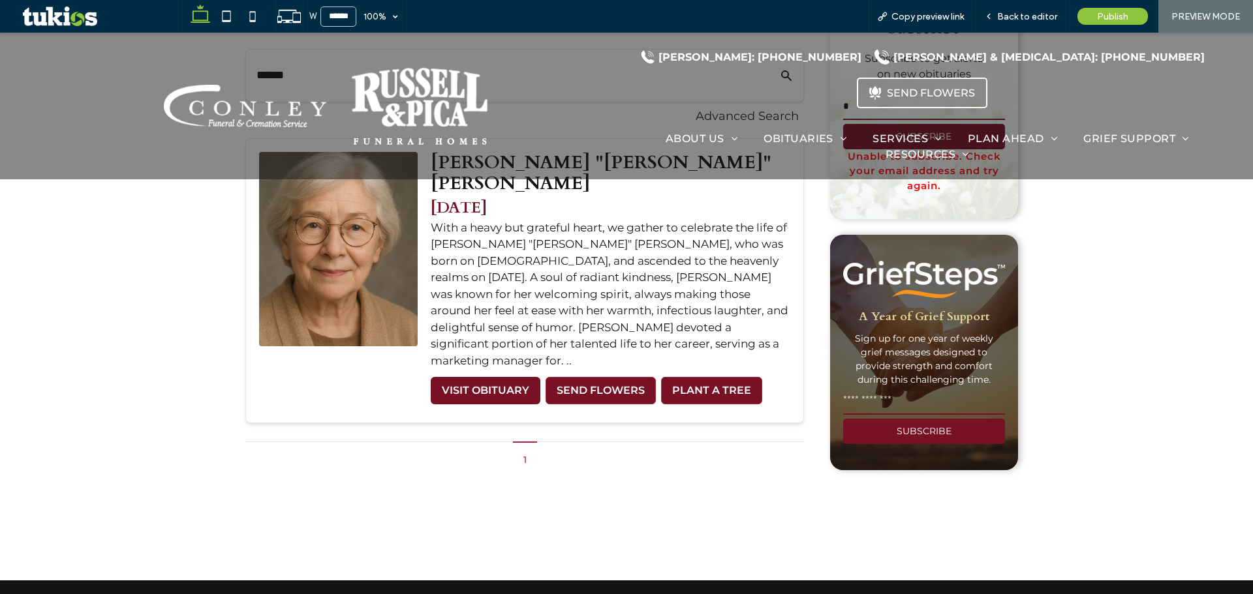
scroll to position [587, 0]
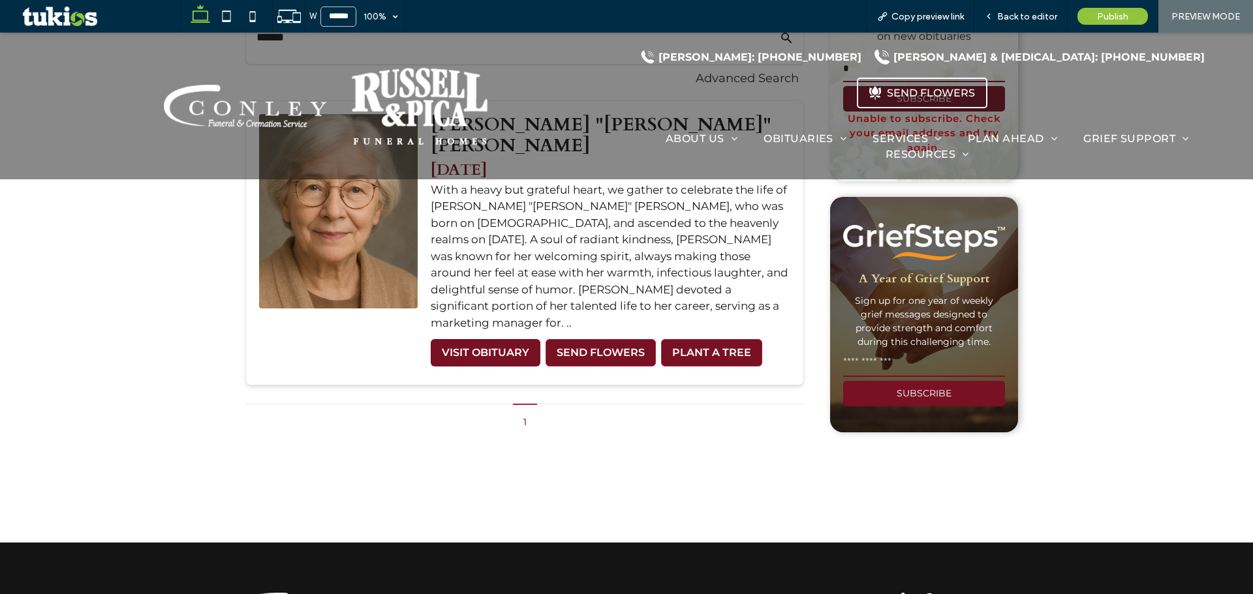
click at [880, 362] on input "email" at bounding box center [924, 364] width 162 height 26
type input "*"
click at [872, 395] on button "SUBSCRIBE" at bounding box center [924, 393] width 162 height 25
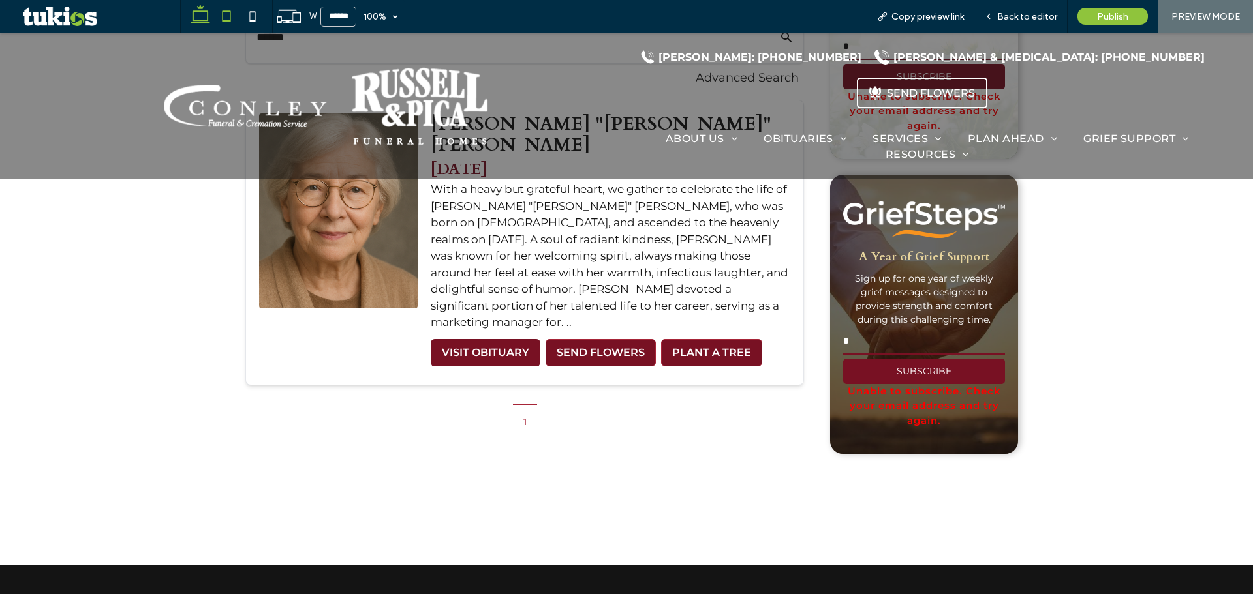
click at [222, 18] on use at bounding box center [226, 15] width 8 height 11
type input "*****"
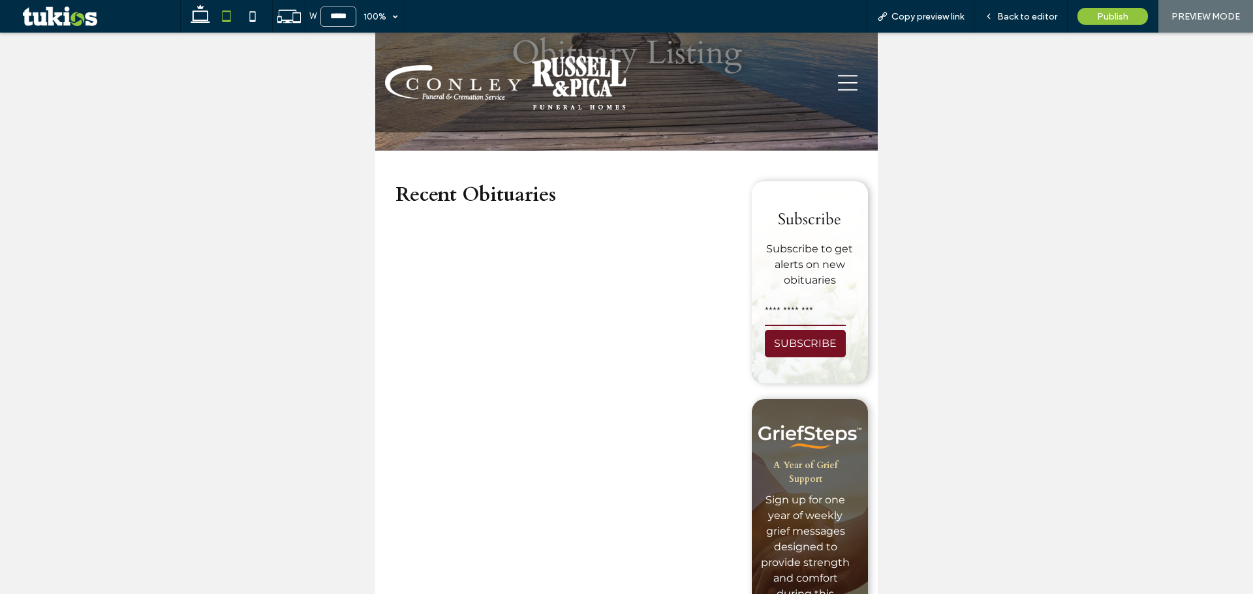
scroll to position [175, 0]
click at [787, 308] on input "email" at bounding box center [805, 314] width 81 height 26
type input "*"
click at [782, 334] on button "SUBSCRIBE" at bounding box center [805, 344] width 81 height 27
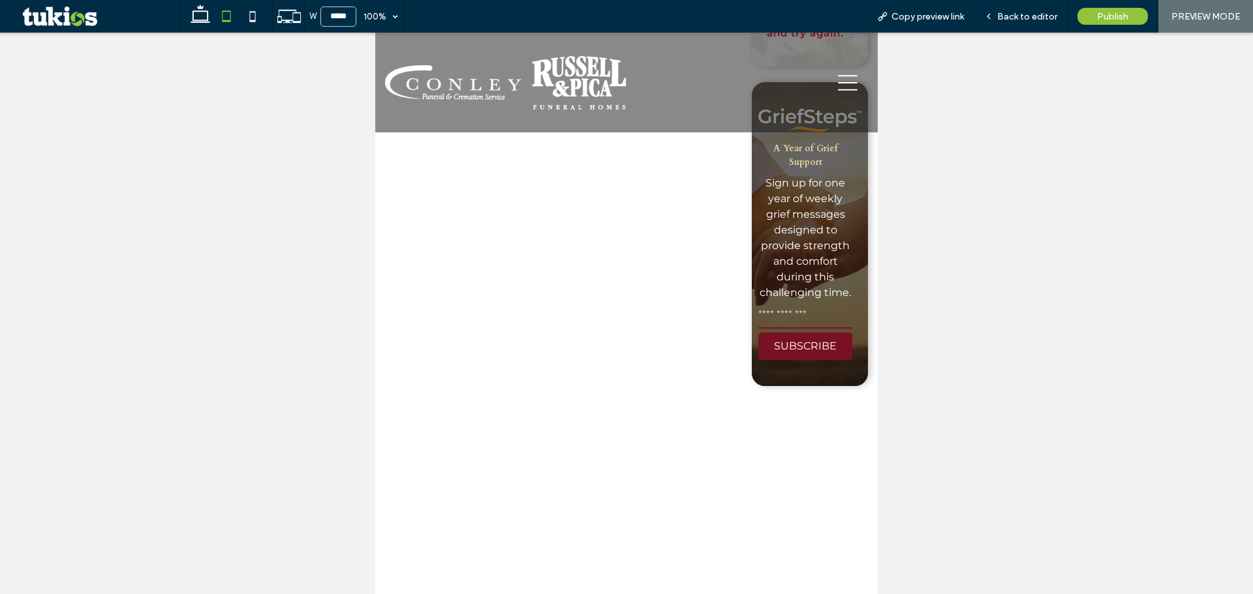
scroll to position [566, 0]
click at [786, 316] on input "email" at bounding box center [805, 315] width 94 height 26
type input "*"
click at [786, 338] on button "SUBSCRIBE" at bounding box center [805, 345] width 94 height 27
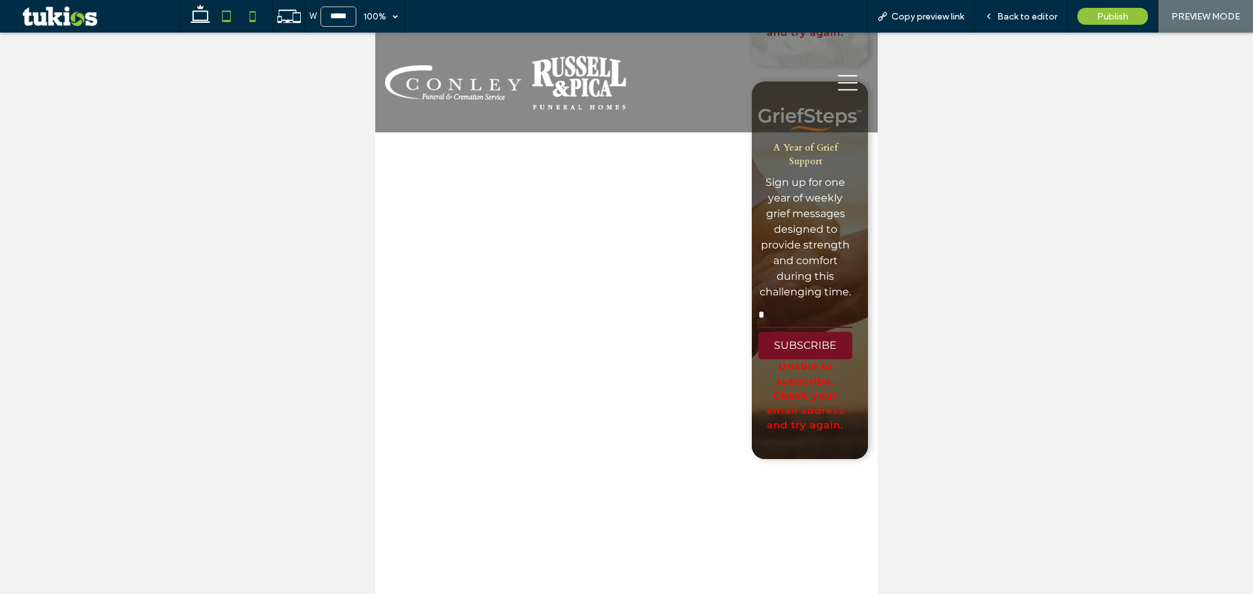
click at [248, 16] on icon at bounding box center [252, 16] width 26 height 26
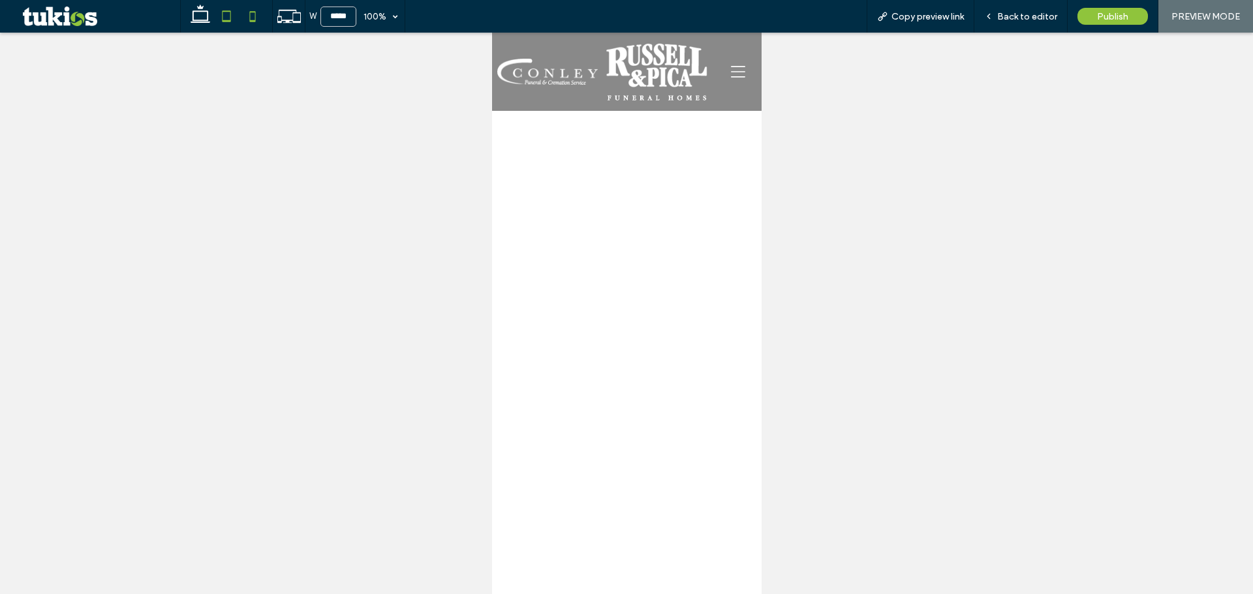
click at [234, 14] on icon at bounding box center [226, 16] width 26 height 26
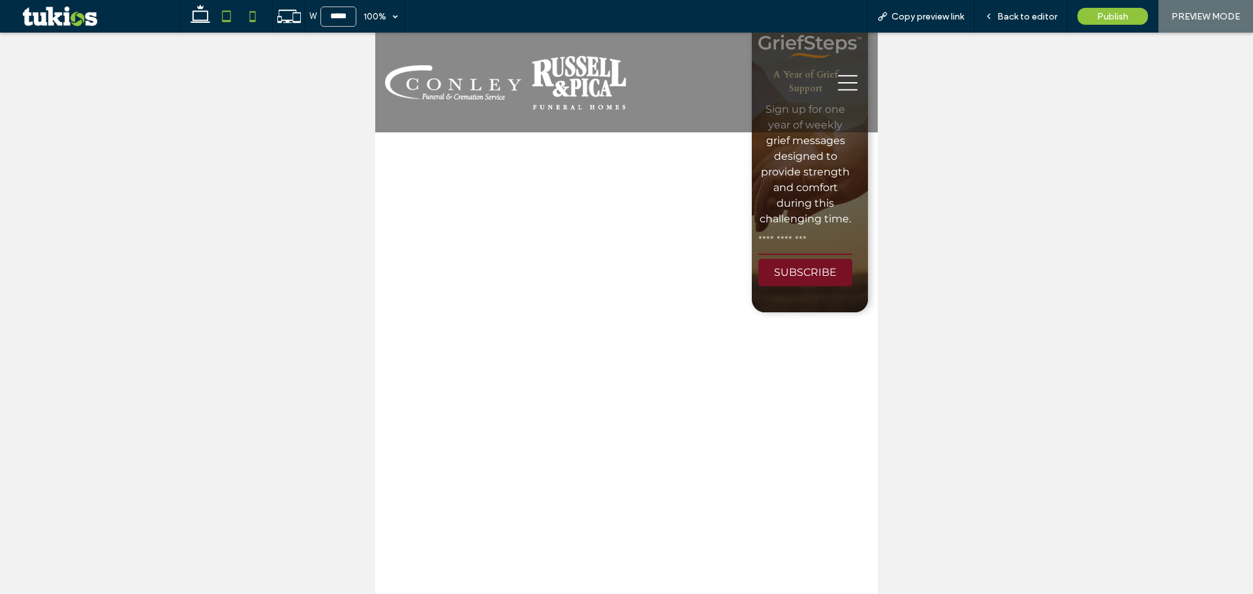
click at [247, 14] on icon at bounding box center [252, 16] width 26 height 26
type input "*****"
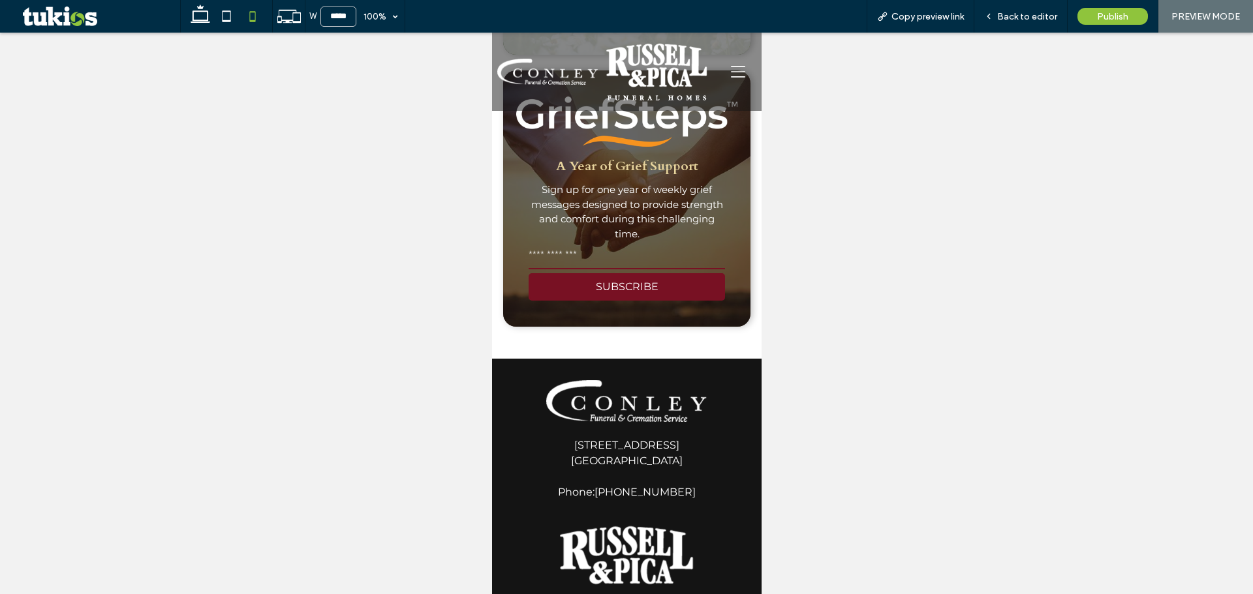
scroll to position [3151, 0]
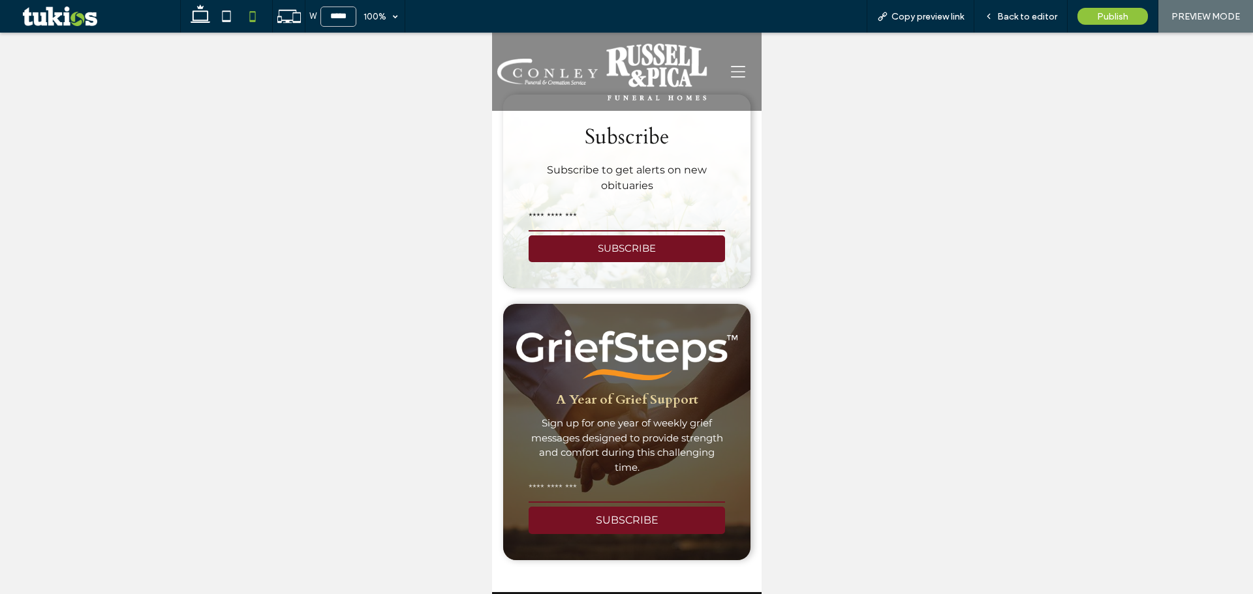
click at [573, 196] on div "Subscribe Subscribe to get alerts on new obituaries SUBSCRIBE" at bounding box center [626, 192] width 248 height 194
click at [563, 208] on input "email" at bounding box center [626, 219] width 196 height 26
type input "*"
click at [564, 236] on button "SUBSCRIBE" at bounding box center [626, 249] width 196 height 27
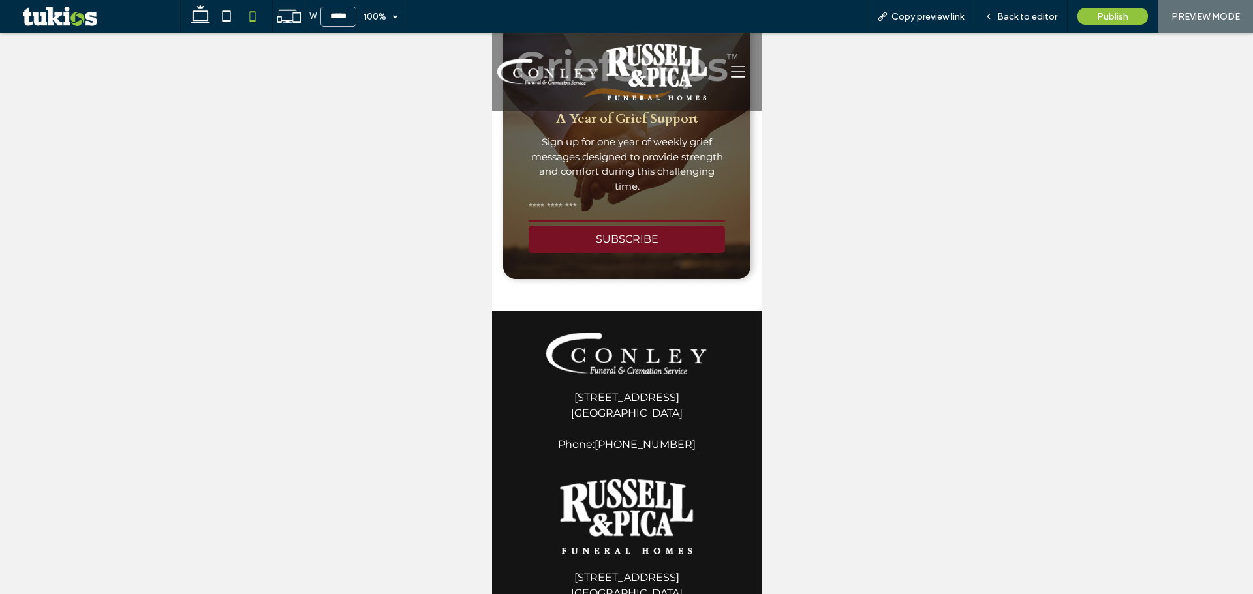
scroll to position [3478, 0]
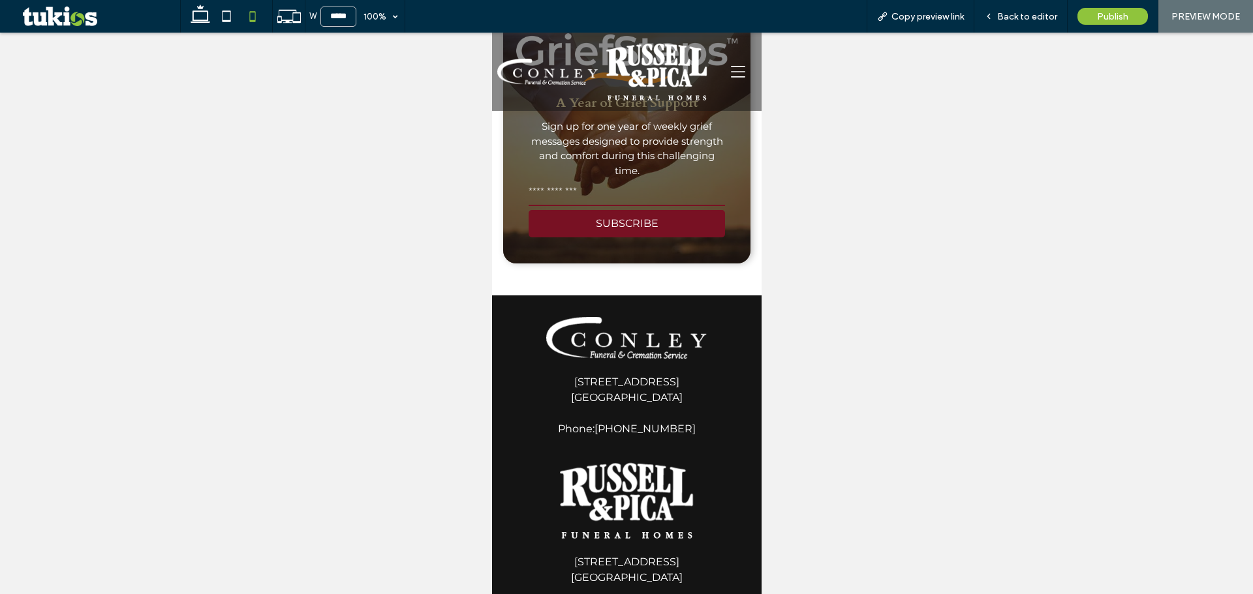
click at [564, 184] on input "email" at bounding box center [626, 193] width 196 height 26
type input "*"
click at [559, 216] on button "SUBSCRIBE" at bounding box center [626, 223] width 196 height 27
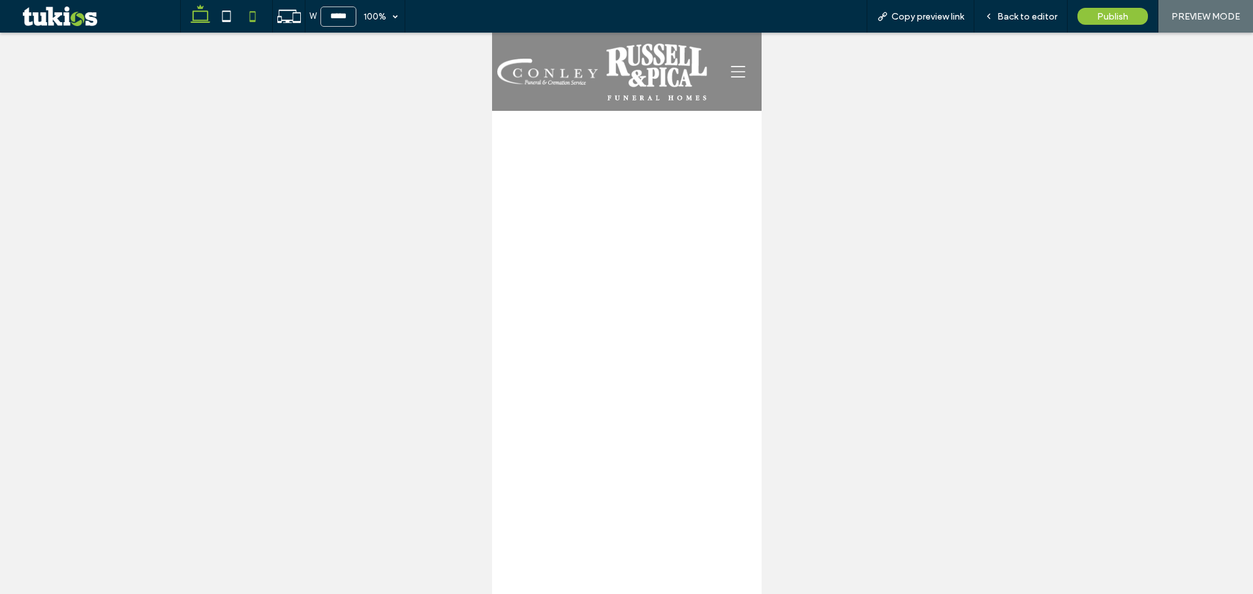
click at [200, 18] on icon at bounding box center [200, 16] width 26 height 26
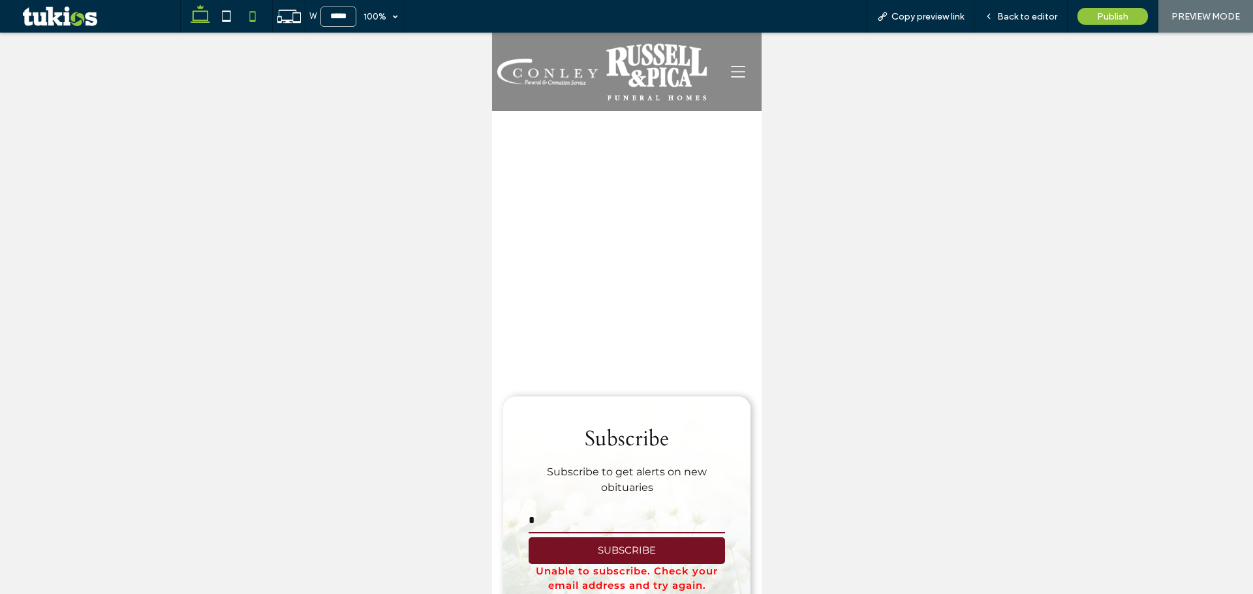
type input "******"
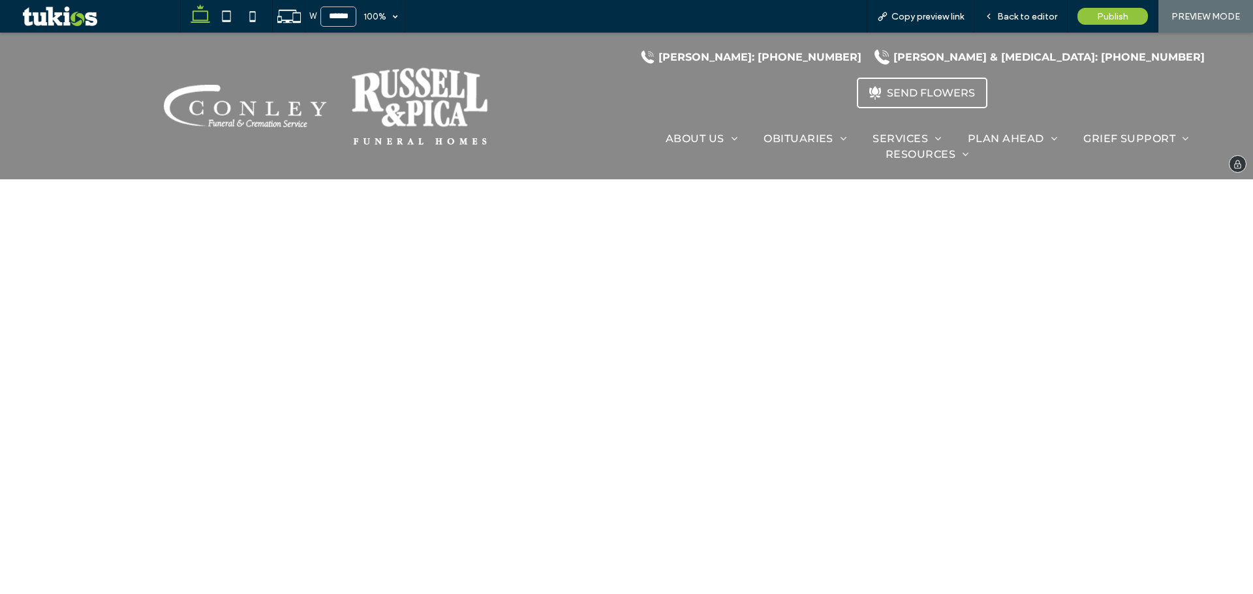
click at [292, 89] on img at bounding box center [246, 106] width 164 height 42
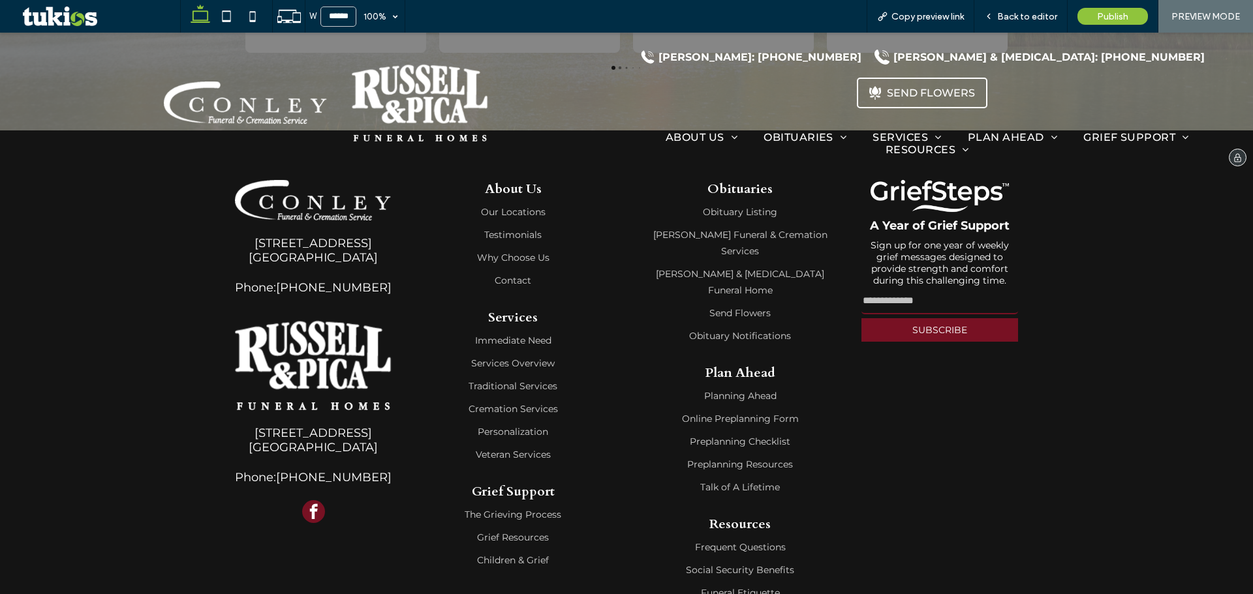
scroll to position [2595, 0]
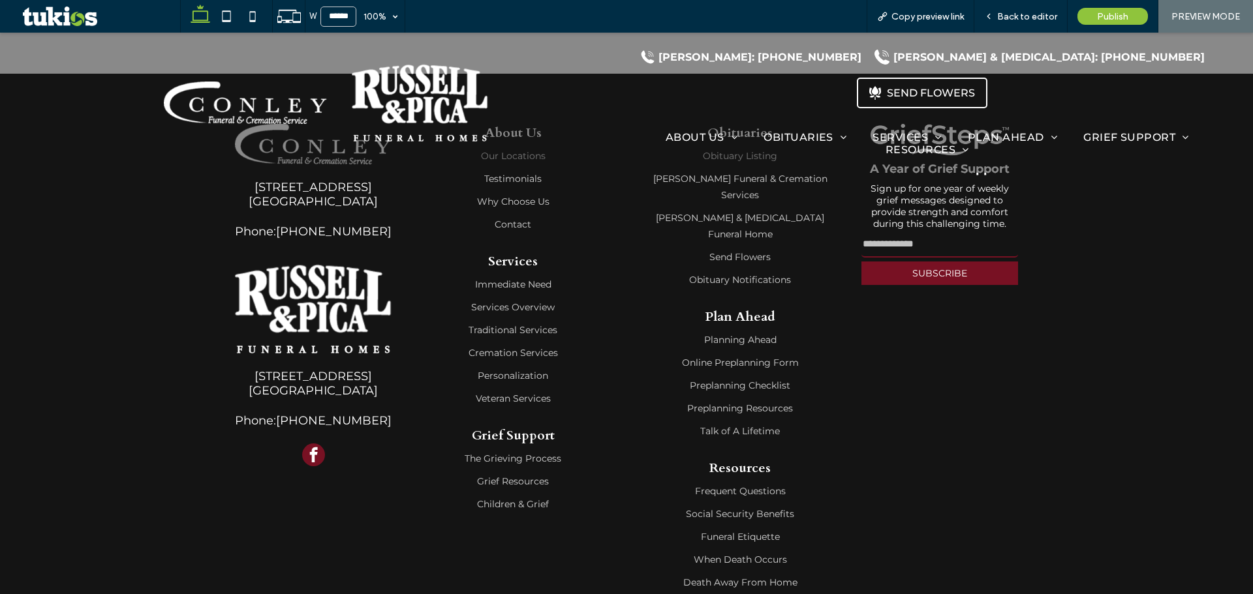
scroll to position [3459, 0]
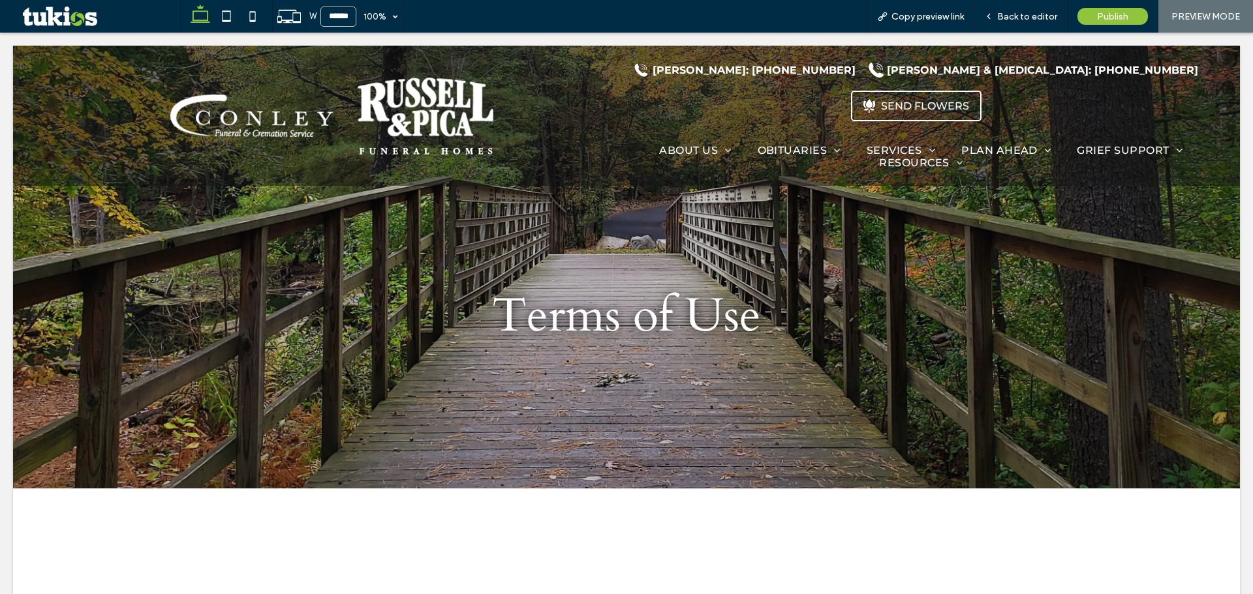
scroll to position [0, 0]
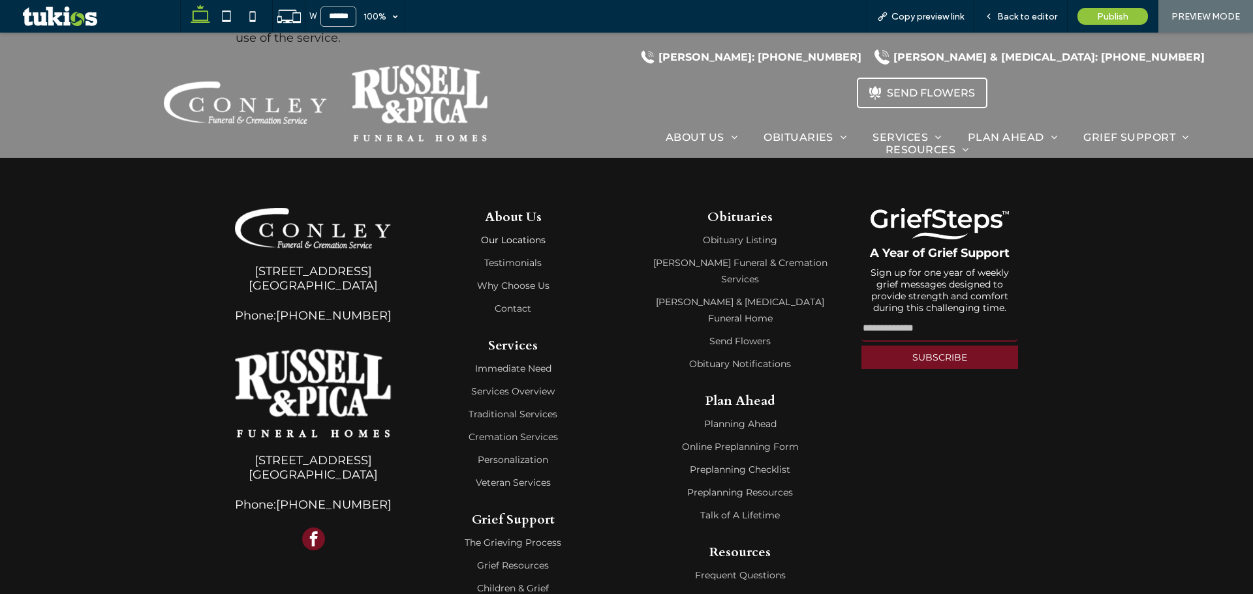
scroll to position [4045, 0]
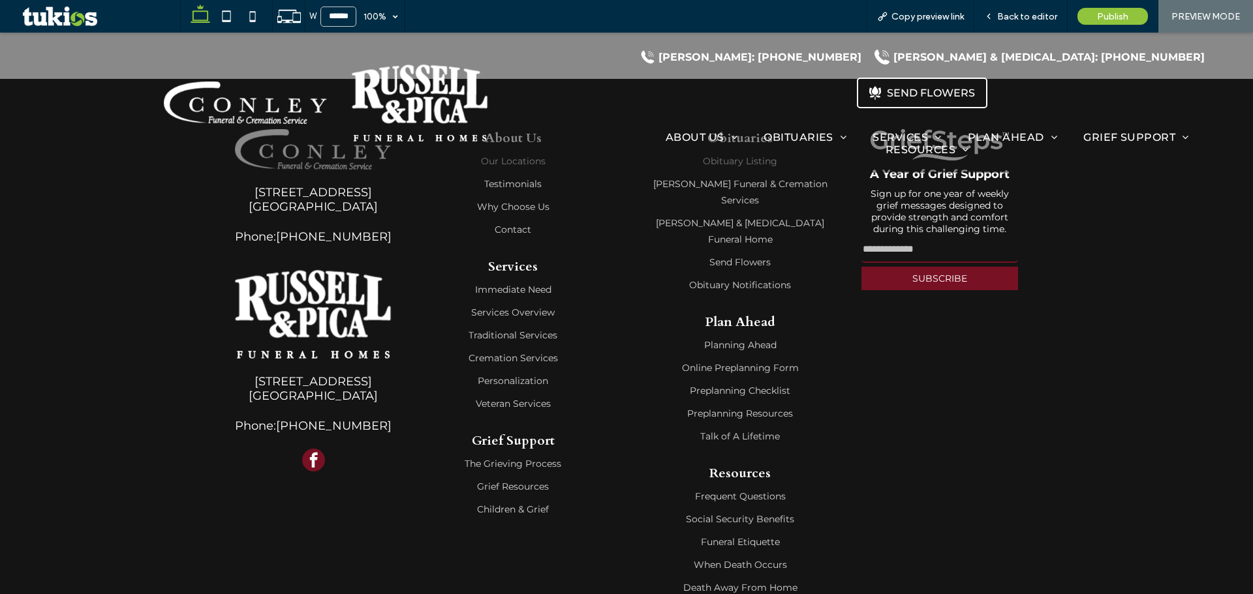
click at [309, 449] on span "facebook" at bounding box center [313, 460] width 23 height 23
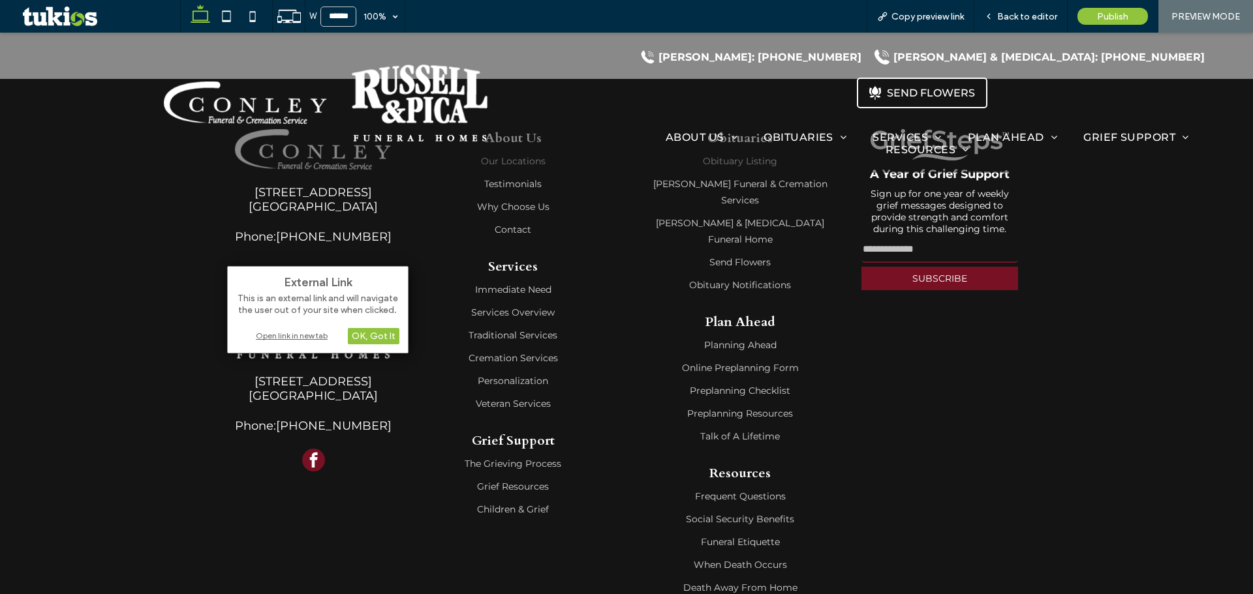
click at [314, 337] on div "Open link in new tab" at bounding box center [317, 336] width 163 height 14
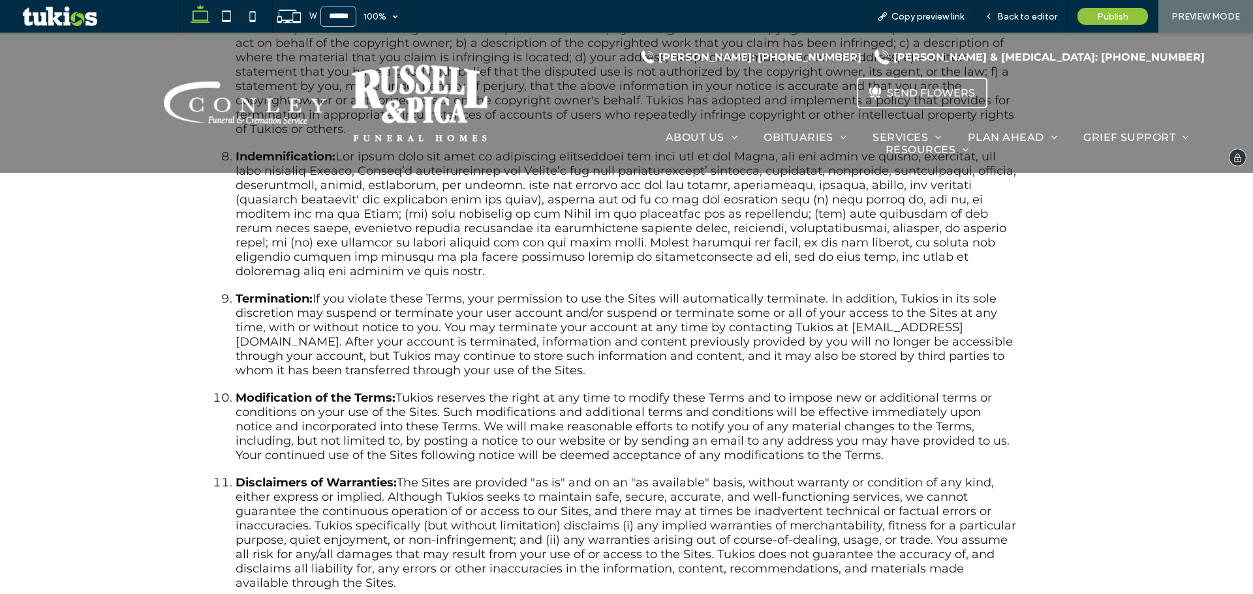
scroll to position [1892, 0]
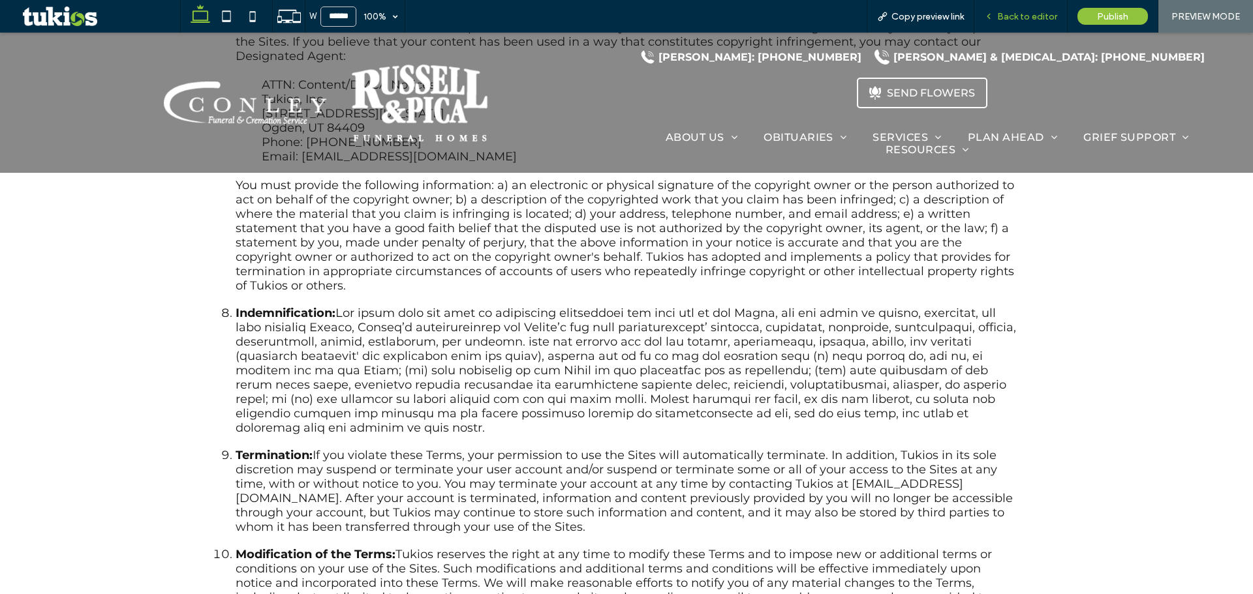
click at [1028, 18] on span "Back to editor" at bounding box center [1027, 16] width 60 height 11
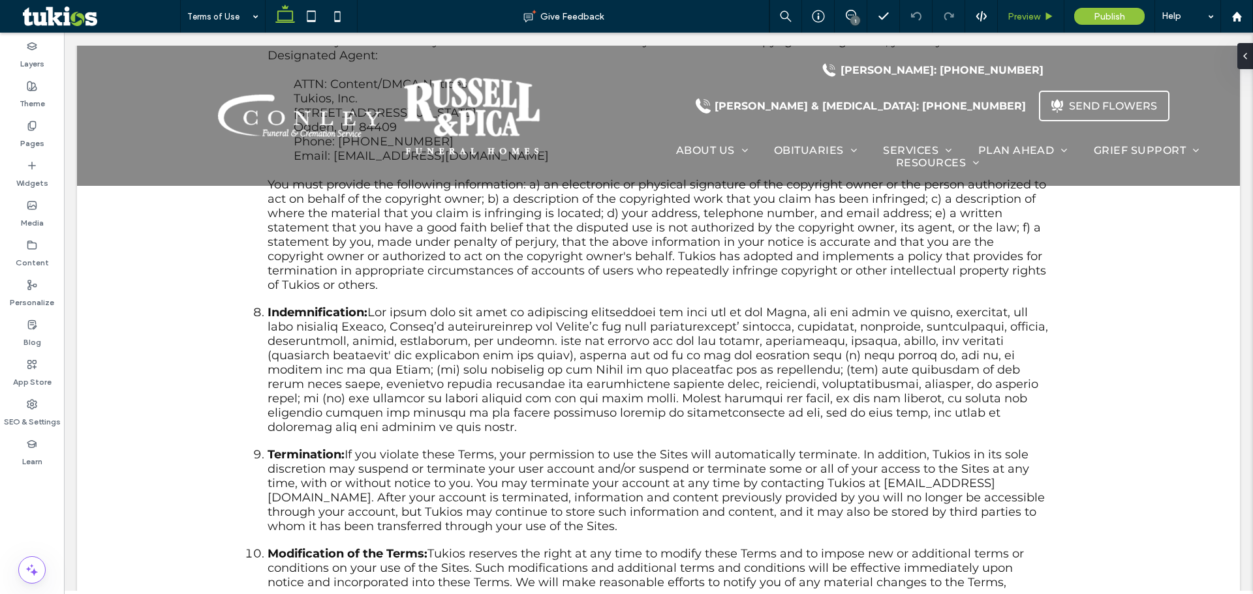
scroll to position [1901, 0]
click at [46, 254] on label "Content" at bounding box center [32, 260] width 33 height 18
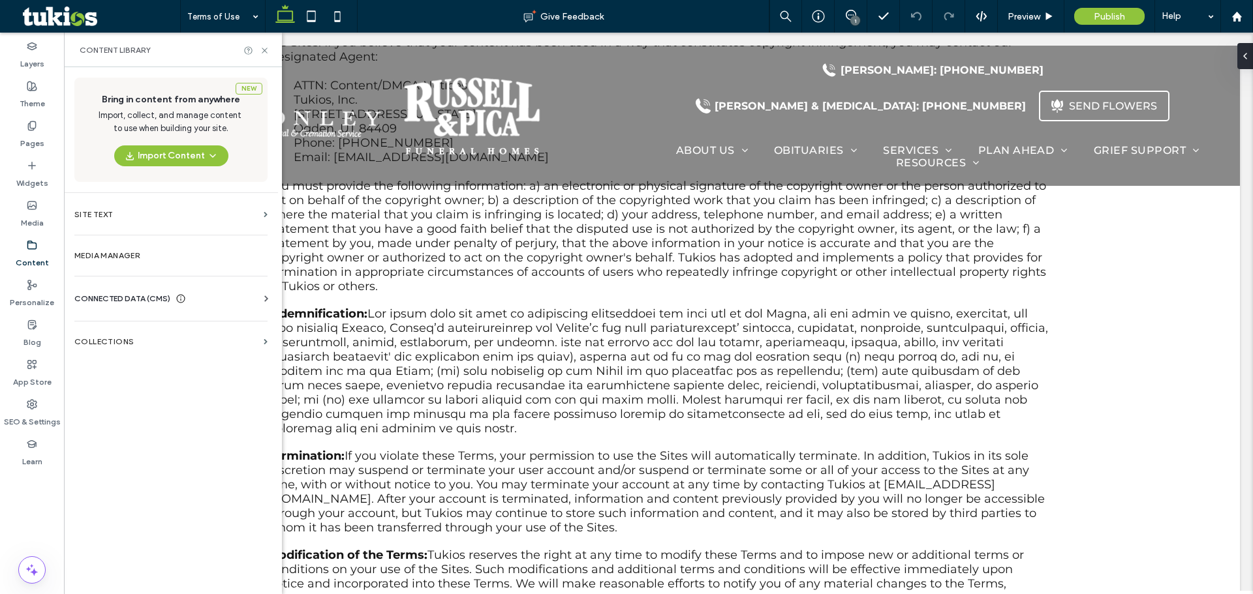
click at [130, 307] on div "Business Info Business Text Business Images Find and Replace" at bounding box center [173, 310] width 198 height 10
click at [134, 297] on span "CONNECTED DATA (CMS)" at bounding box center [122, 298] width 96 height 13
click at [125, 333] on label "Business Info" at bounding box center [173, 330] width 177 height 9
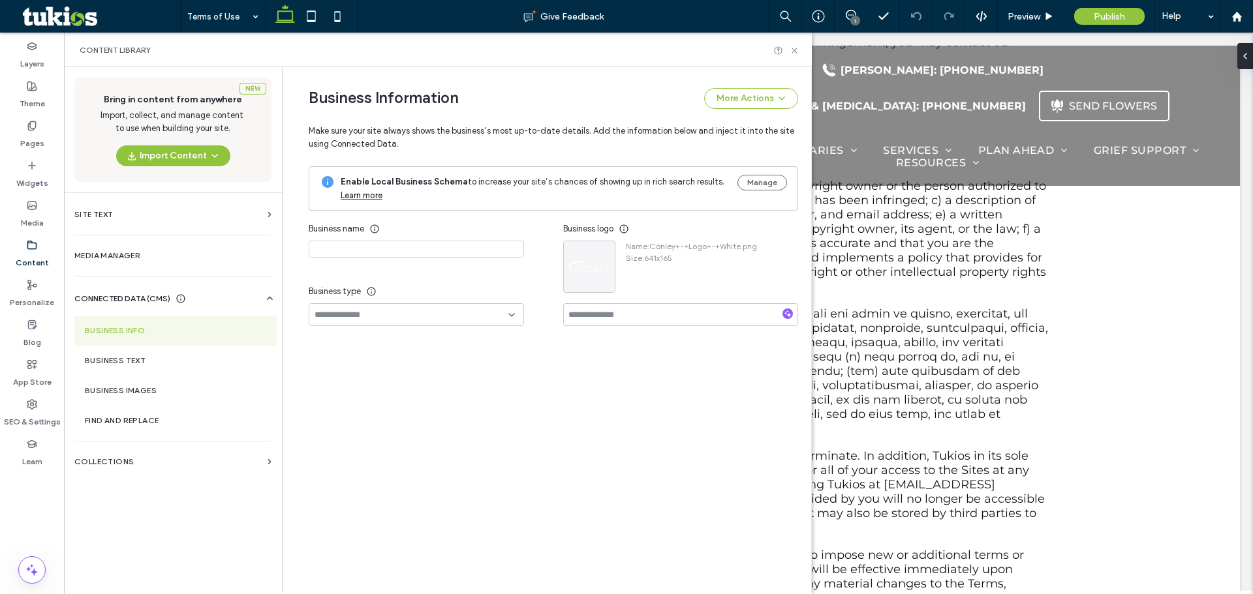
type input "**********"
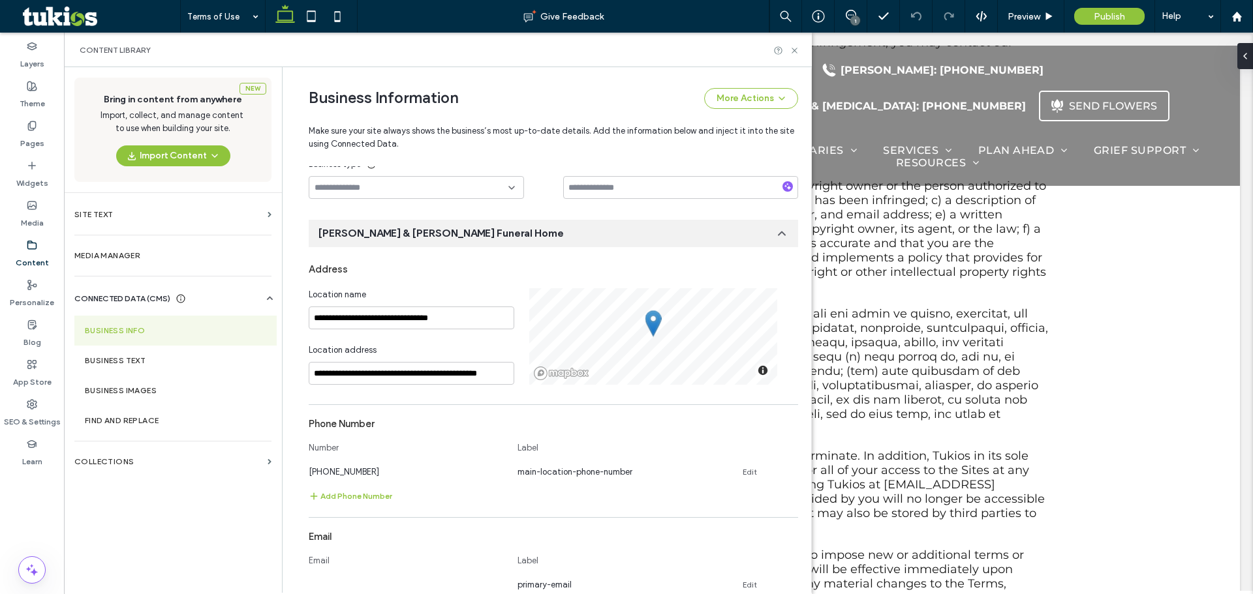
scroll to position [0, 0]
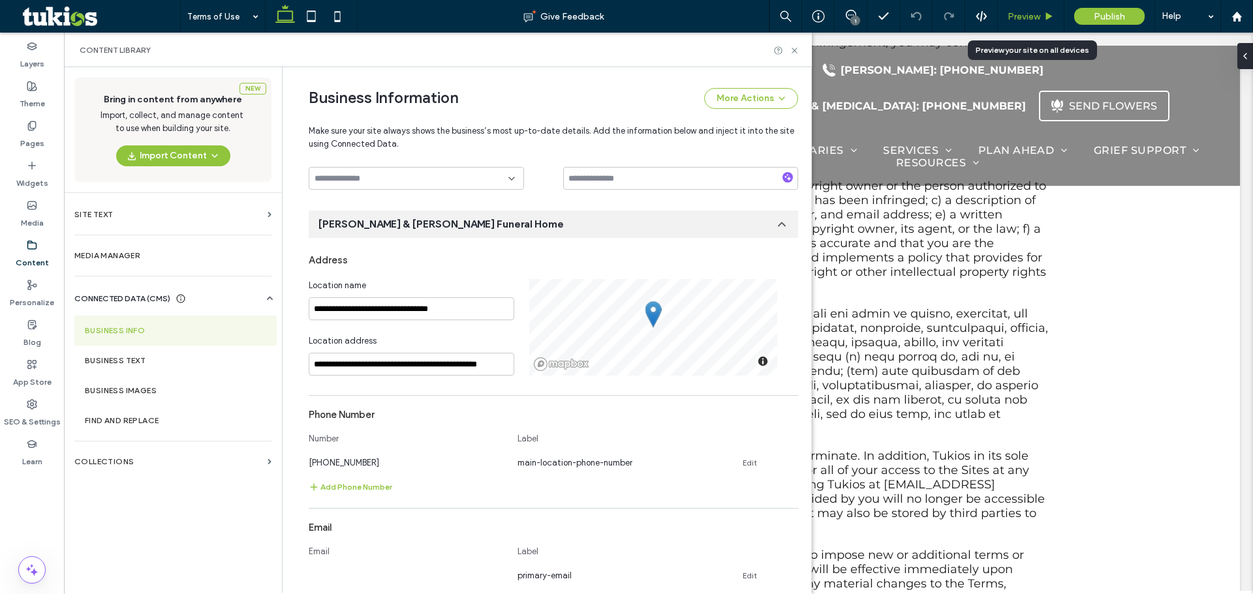
click at [1034, 16] on span "Preview" at bounding box center [1023, 16] width 33 height 11
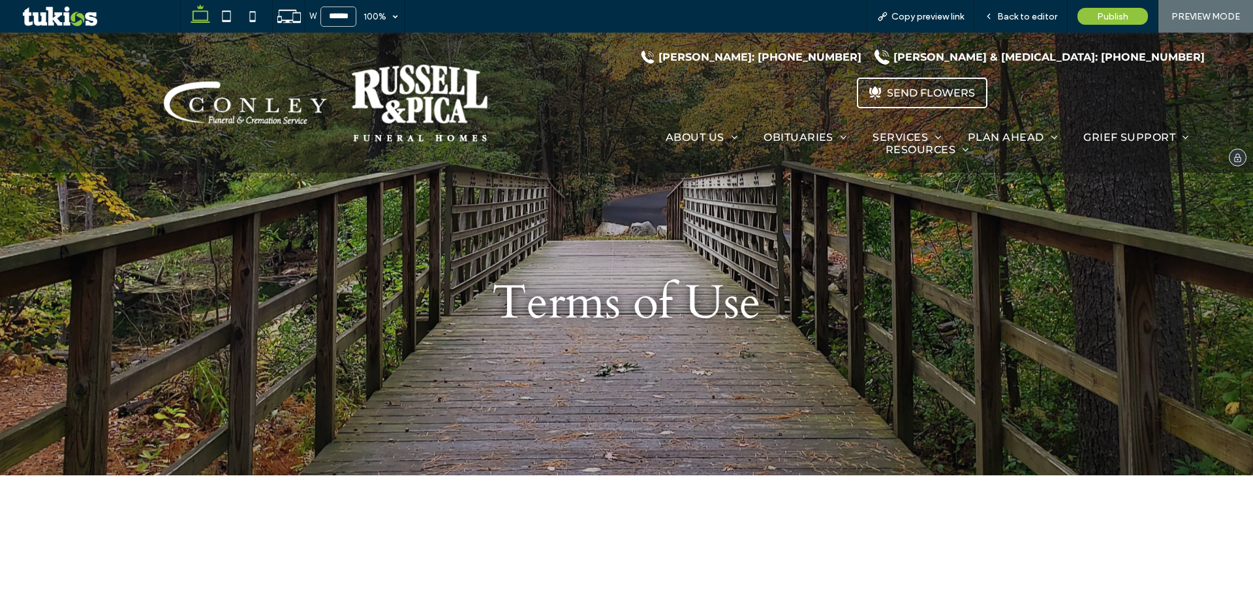
click at [391, 87] on img at bounding box center [420, 103] width 136 height 78
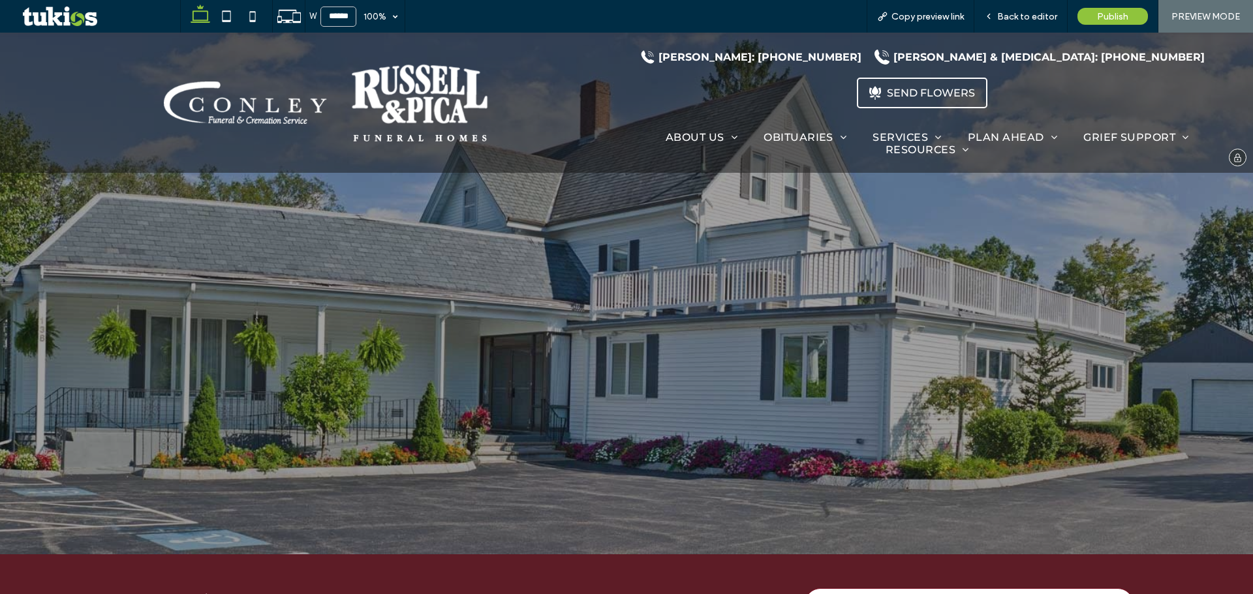
click at [792, 131] on ul "Home About Us Our Locations Testimonials Why Choose Us Contact Obituaries Obitu…" at bounding box center [927, 143] width 599 height 25
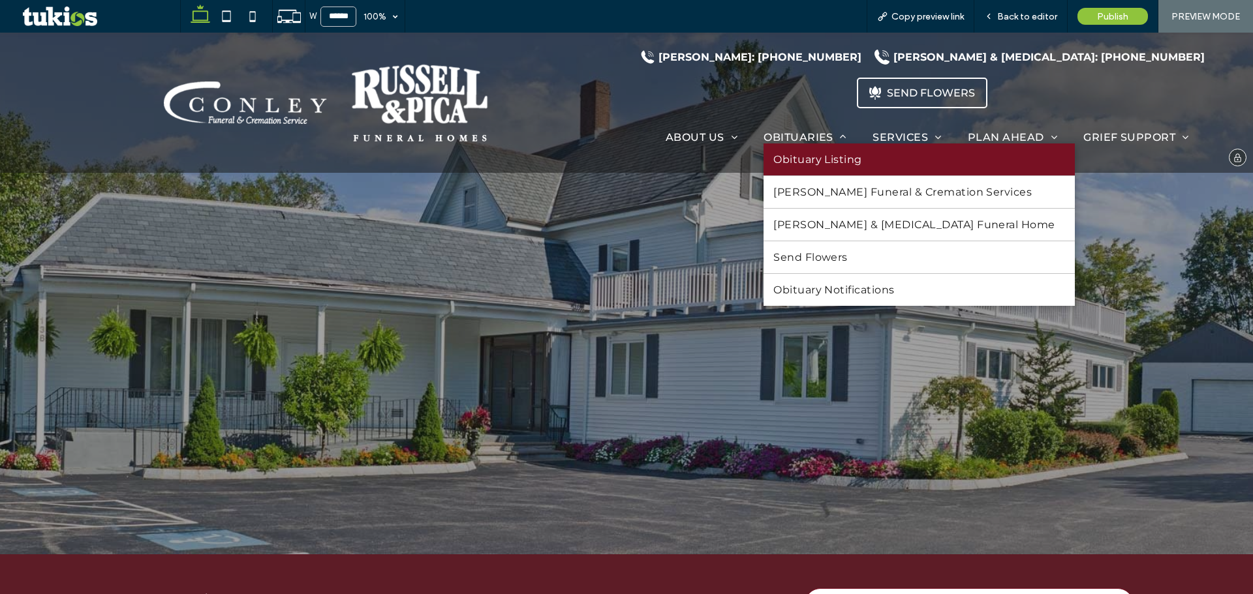
click at [807, 153] on span "Obituary Listing" at bounding box center [817, 159] width 89 height 12
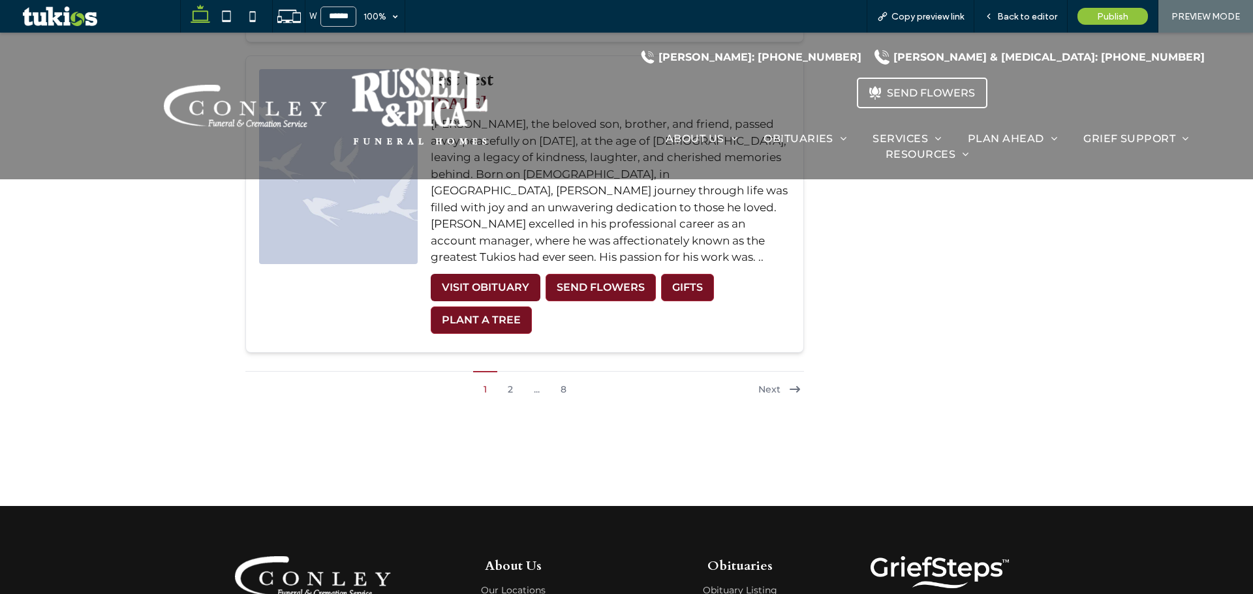
scroll to position [3132, 0]
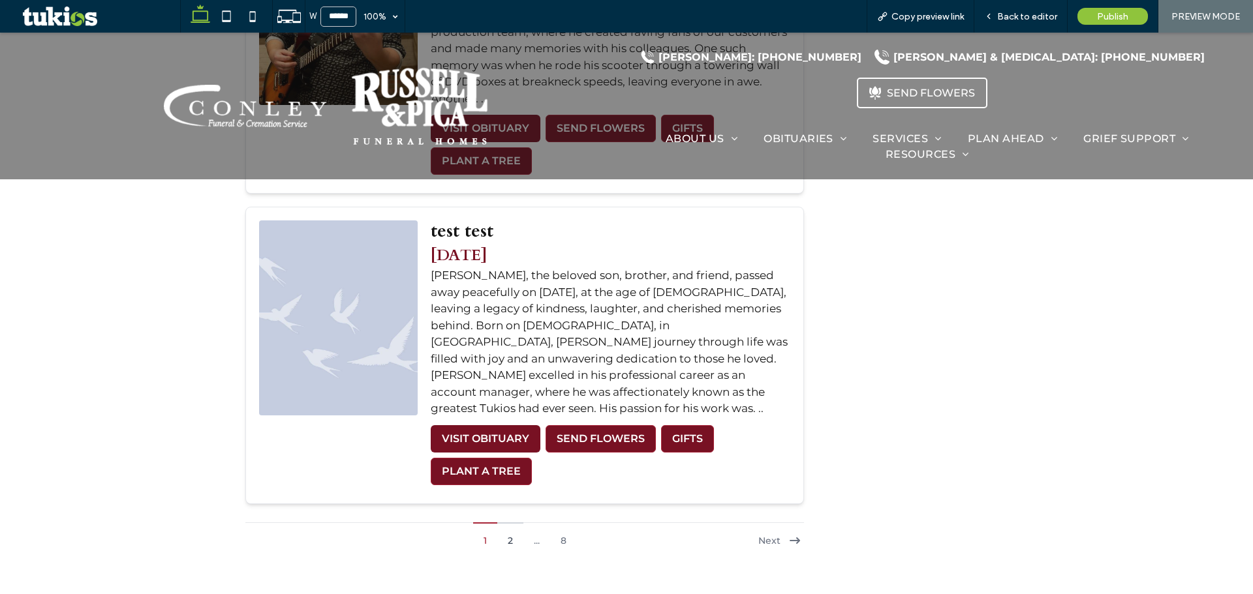
click at [511, 523] on button "2" at bounding box center [510, 535] width 26 height 25
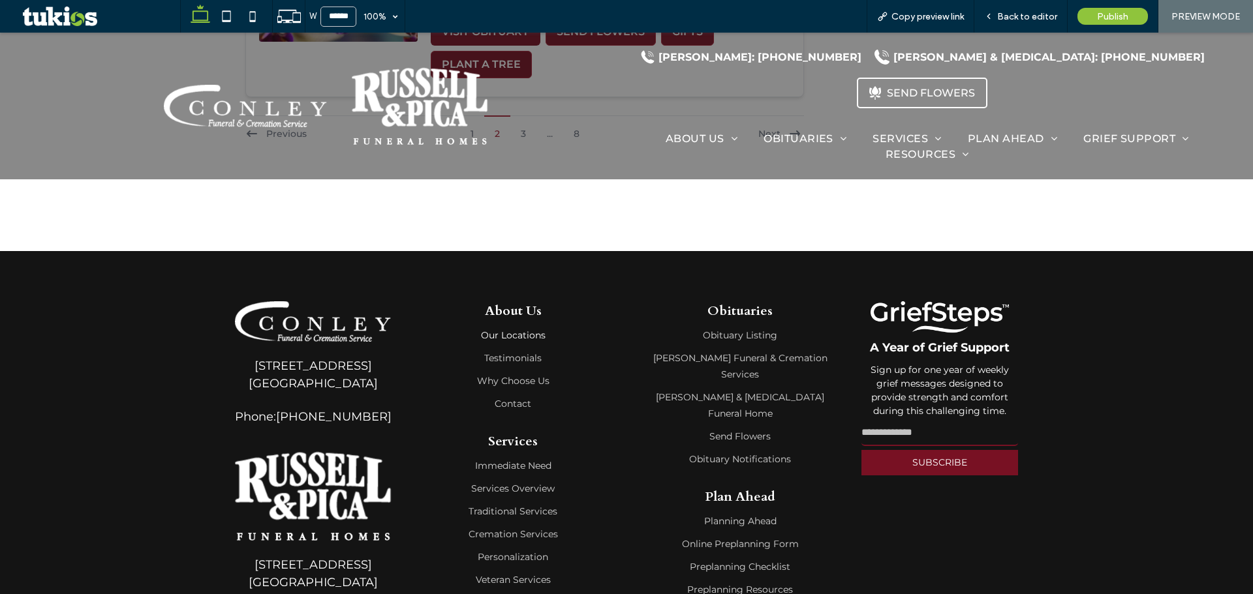
scroll to position [3576, 0]
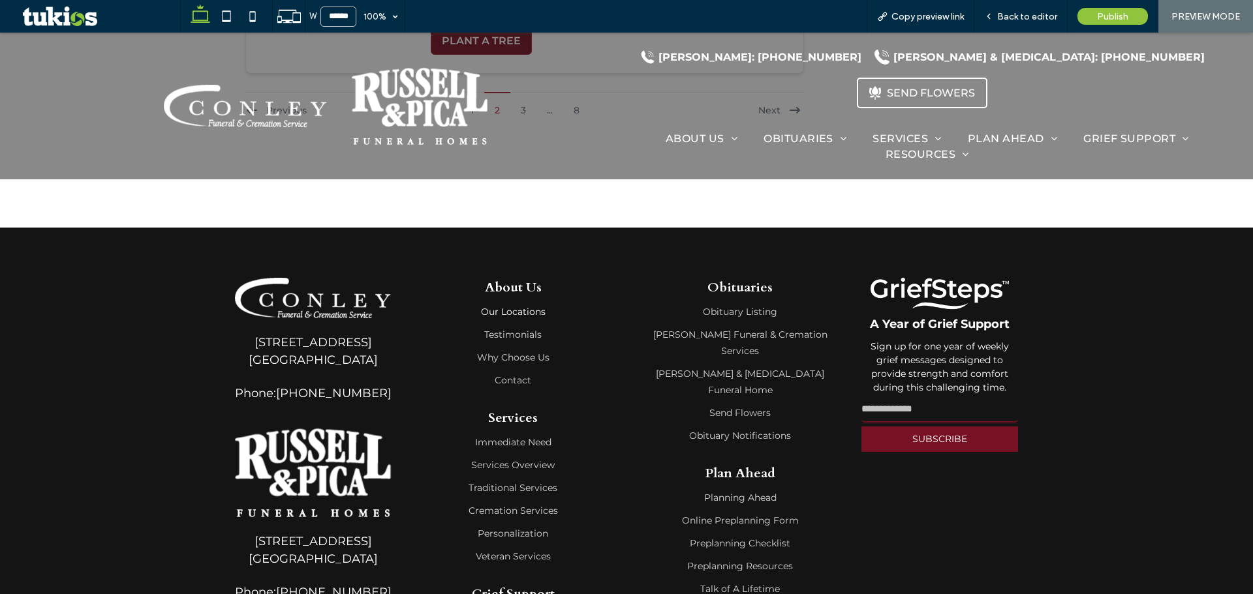
click at [497, 304] on link "Our Locations" at bounding box center [513, 312] width 188 height 16
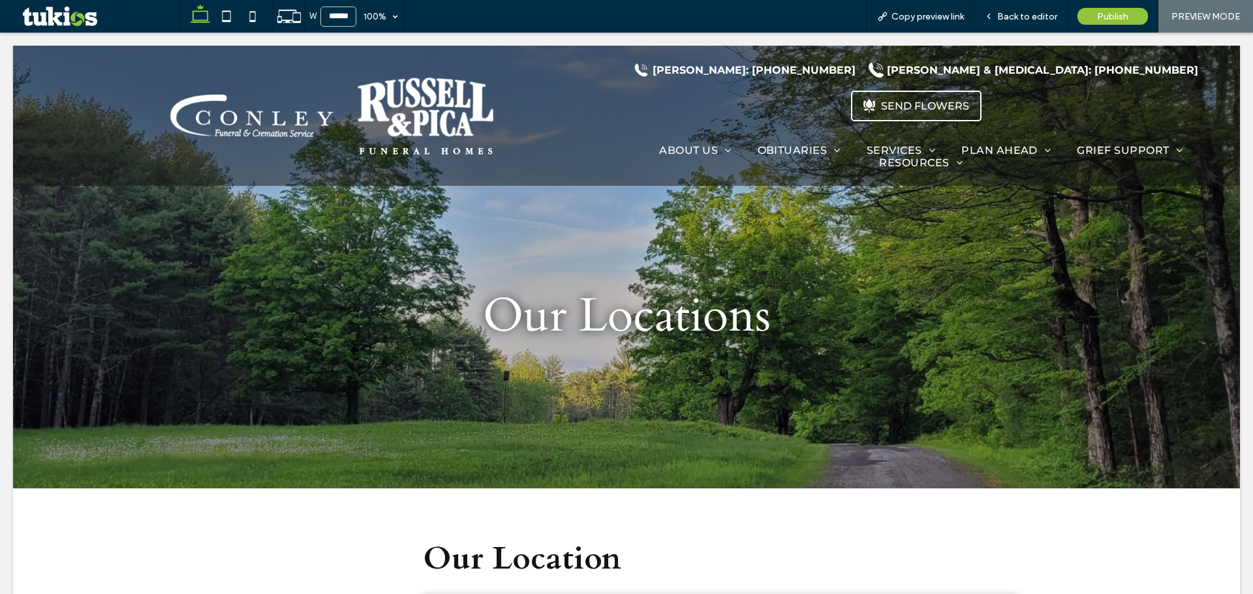
scroll to position [0, 0]
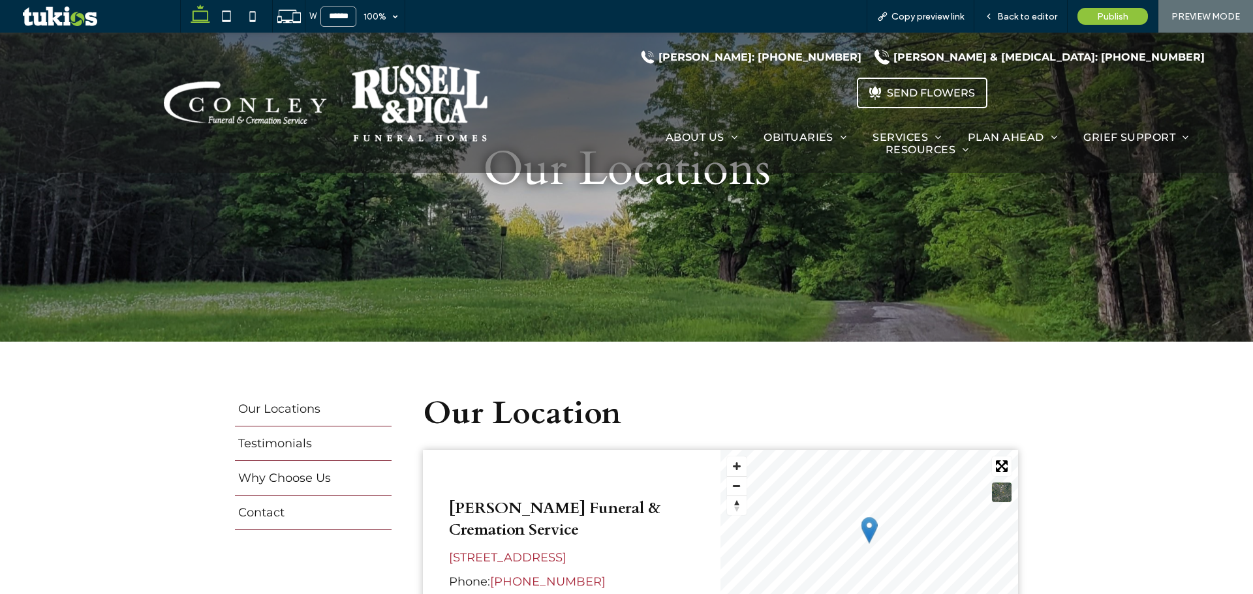
scroll to position [326, 0]
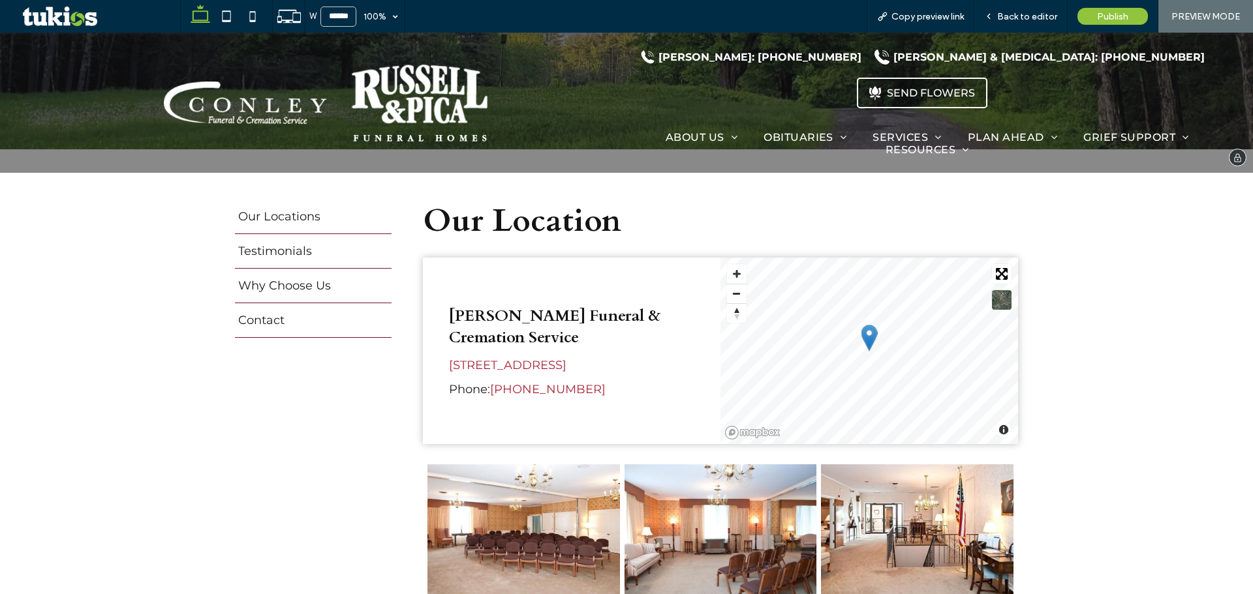
click at [322, 95] on img at bounding box center [246, 103] width 164 height 42
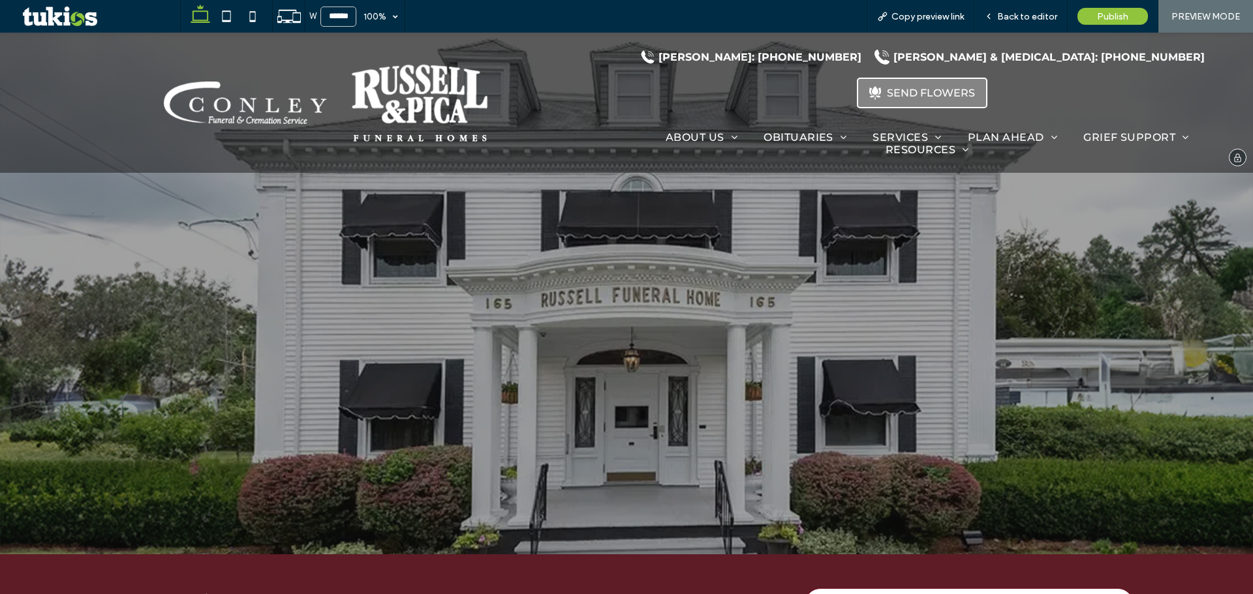
click at [975, 87] on div "SEND FLOWERS" at bounding box center [931, 93] width 88 height 12
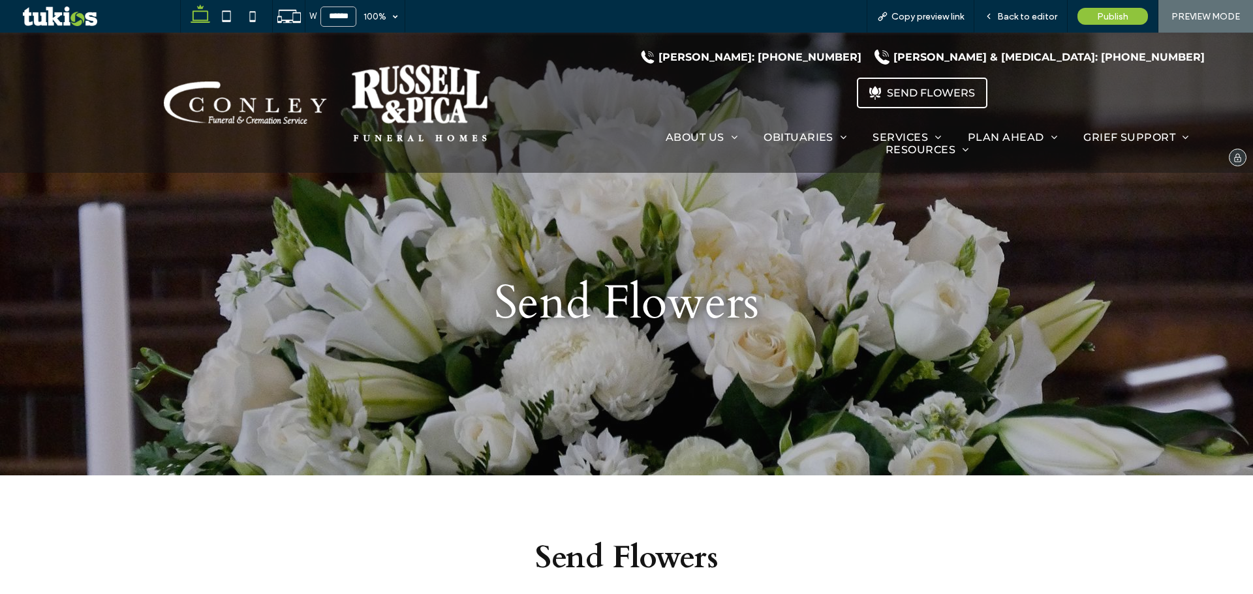
click at [424, 97] on img at bounding box center [420, 103] width 136 height 78
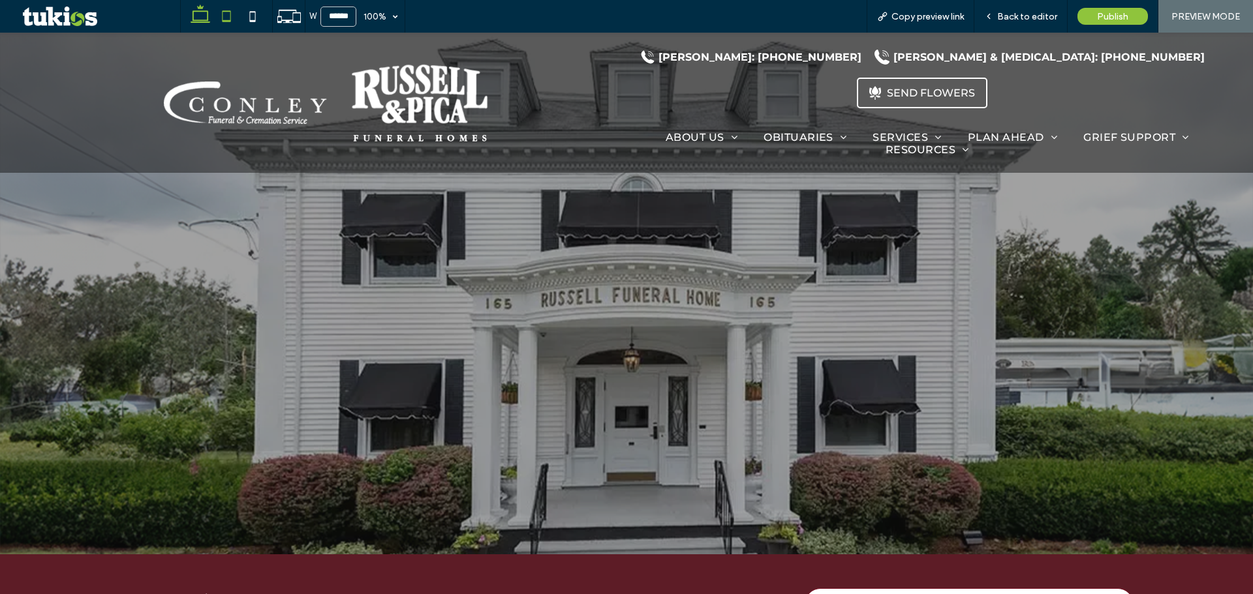
click at [228, 27] on icon at bounding box center [226, 16] width 26 height 26
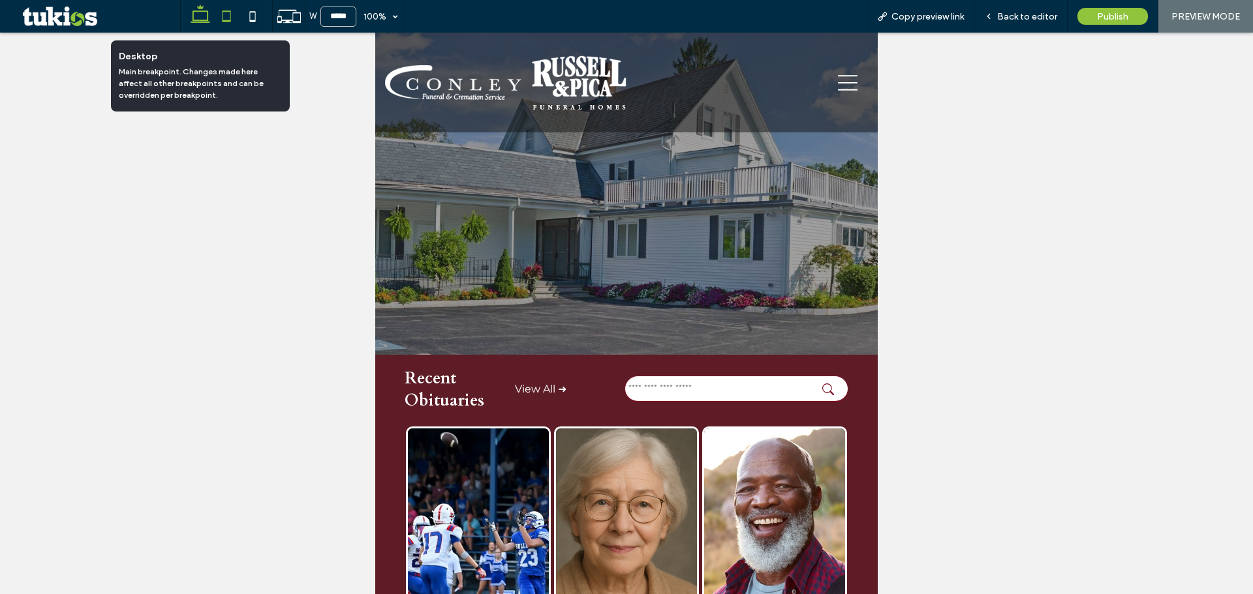
click at [193, 17] on use at bounding box center [201, 14] width 20 height 18
type input "******"
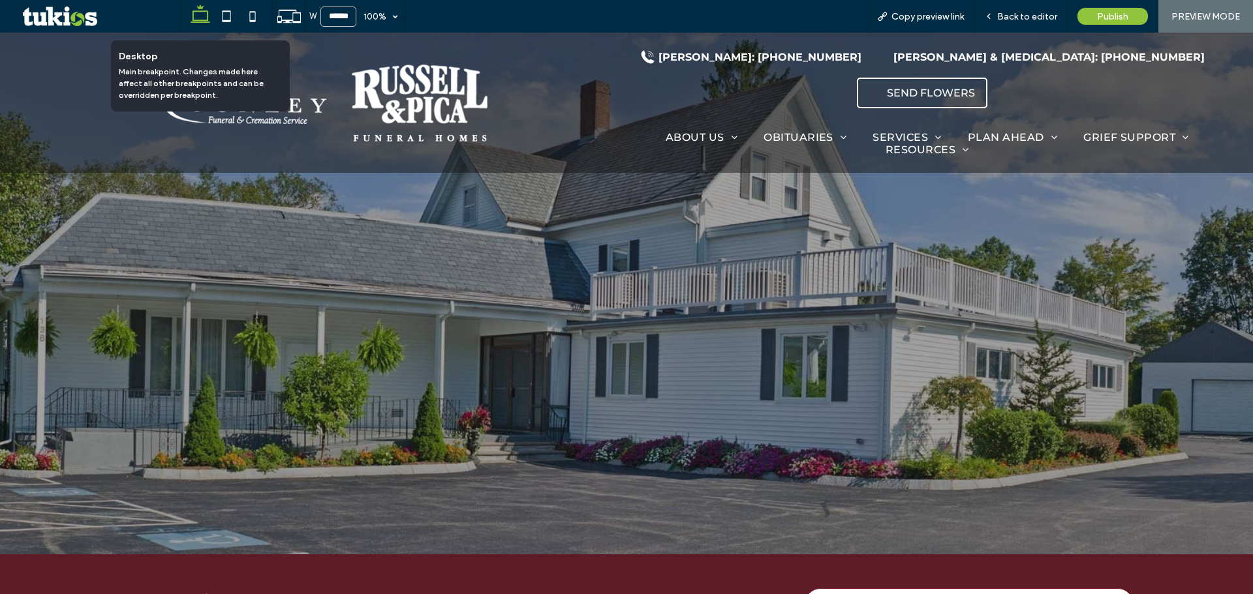
scroll to position [1117, 0]
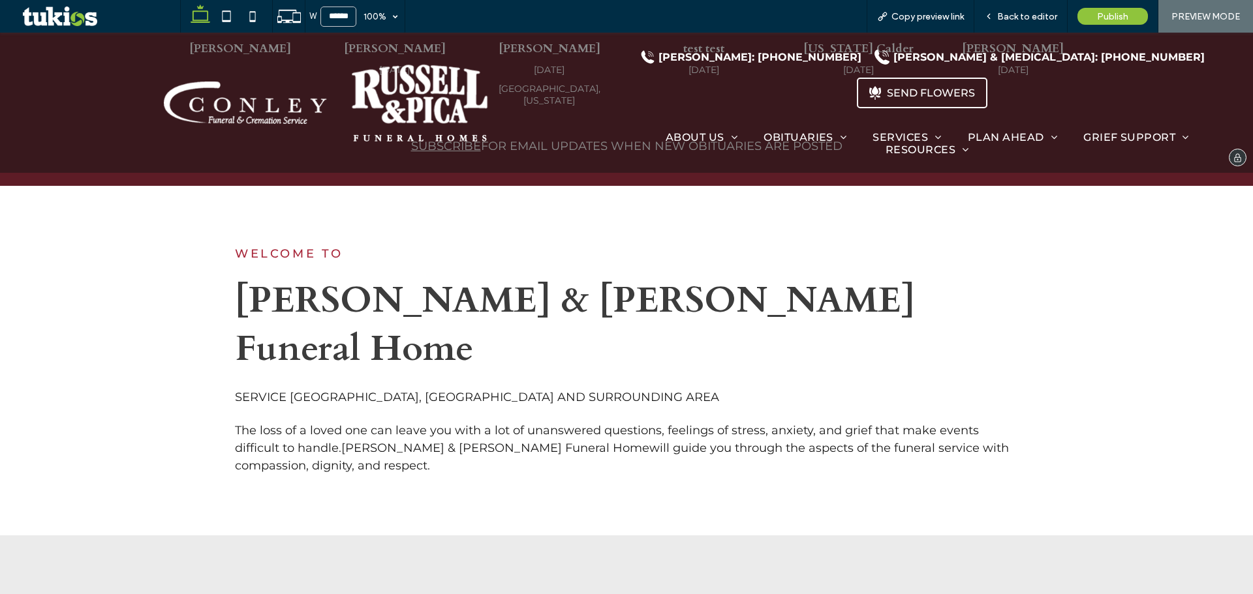
click at [437, 72] on img at bounding box center [420, 103] width 136 height 78
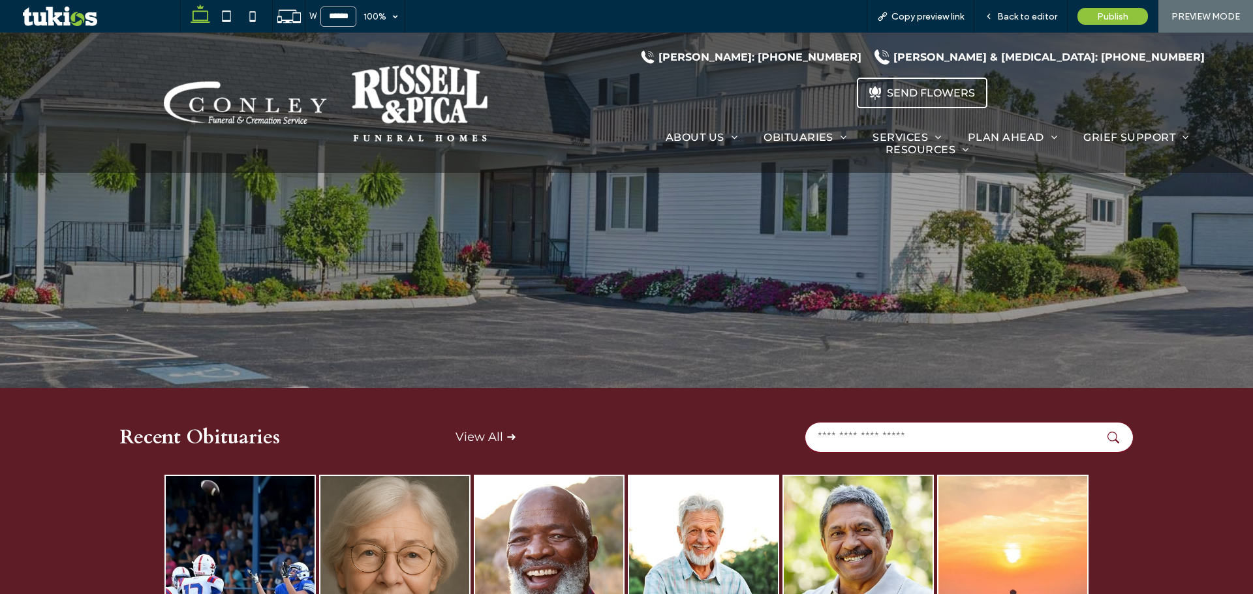
scroll to position [391, 0]
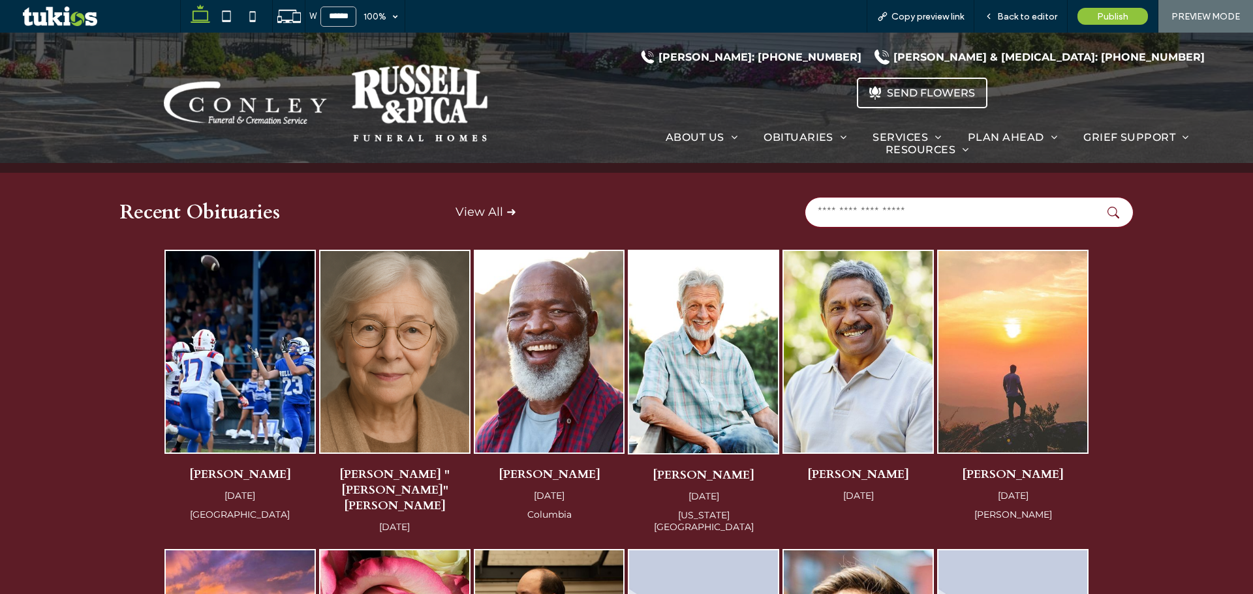
click at [467, 206] on link "View All ➜" at bounding box center [485, 212] width 61 height 14
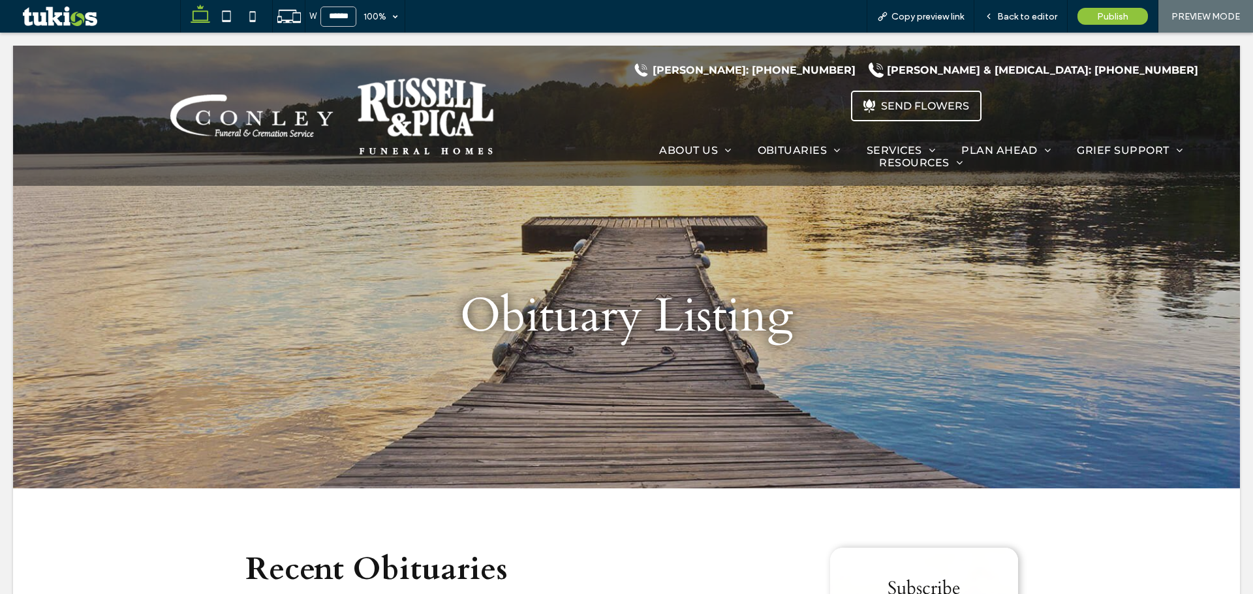
scroll to position [0, 0]
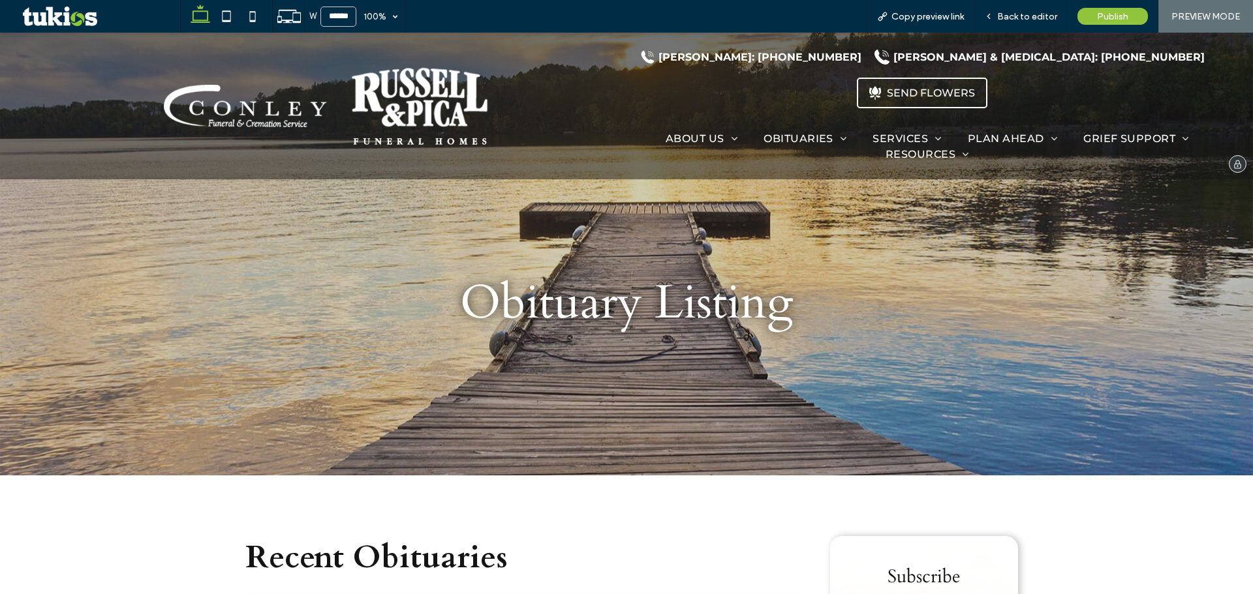
click at [361, 67] on img at bounding box center [420, 106] width 136 height 78
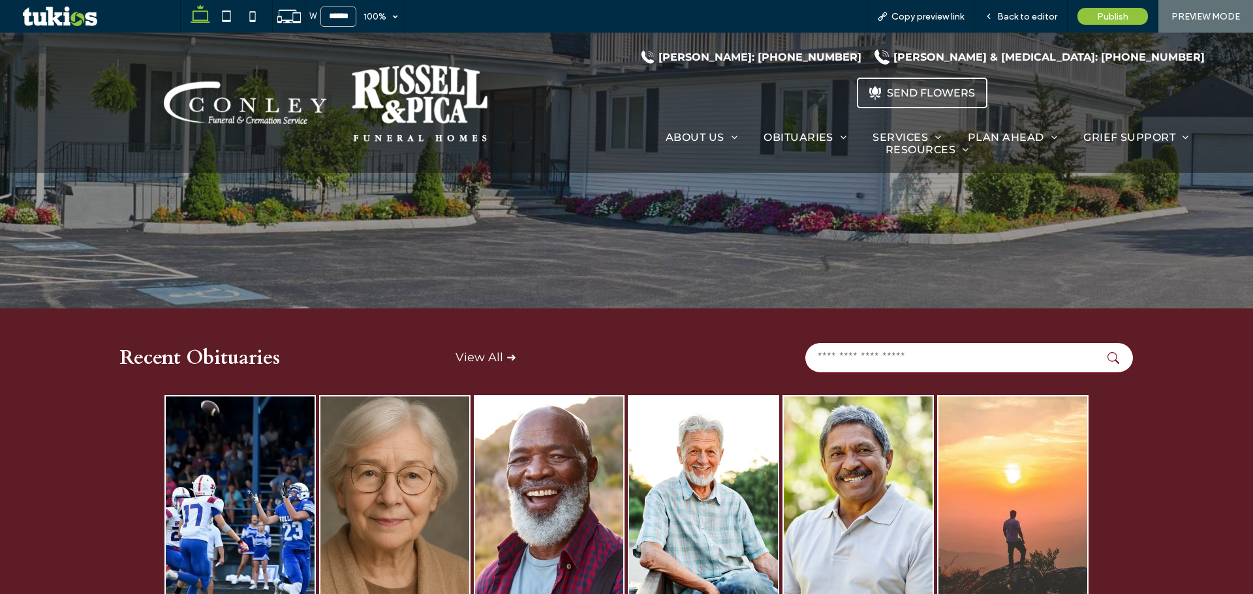
scroll to position [261, 0]
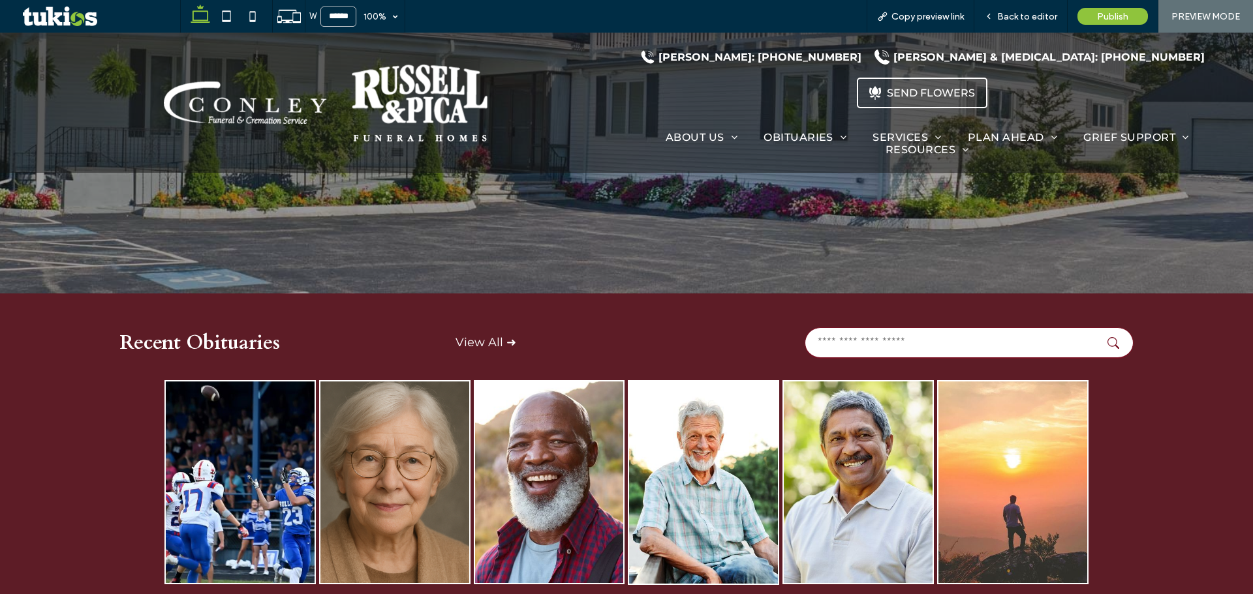
click at [834, 337] on input "text" at bounding box center [968, 343] width 329 height 31
type input "*"
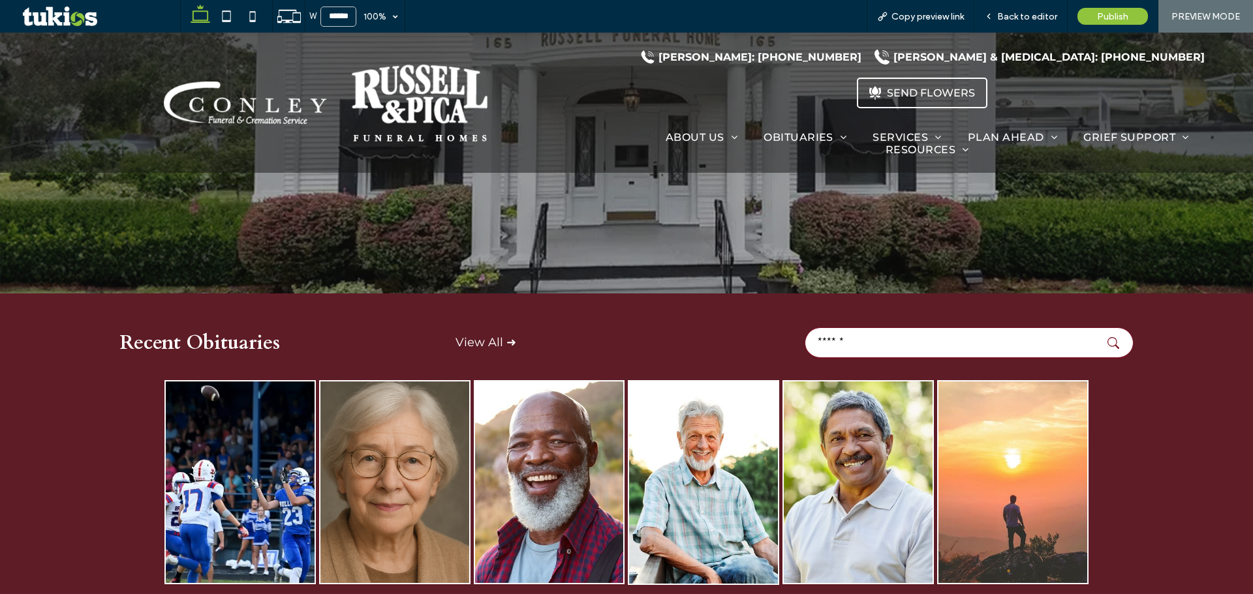
type input "******"
click at [1107, 337] on button "submit" at bounding box center [1117, 343] width 20 height 12
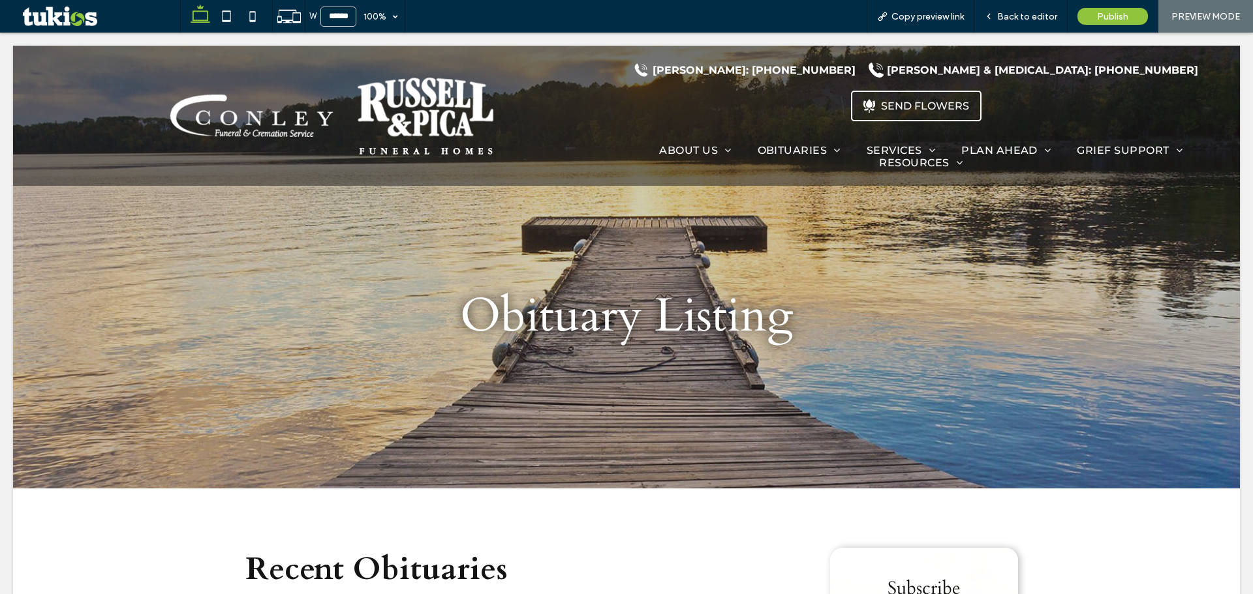
scroll to position [0, 0]
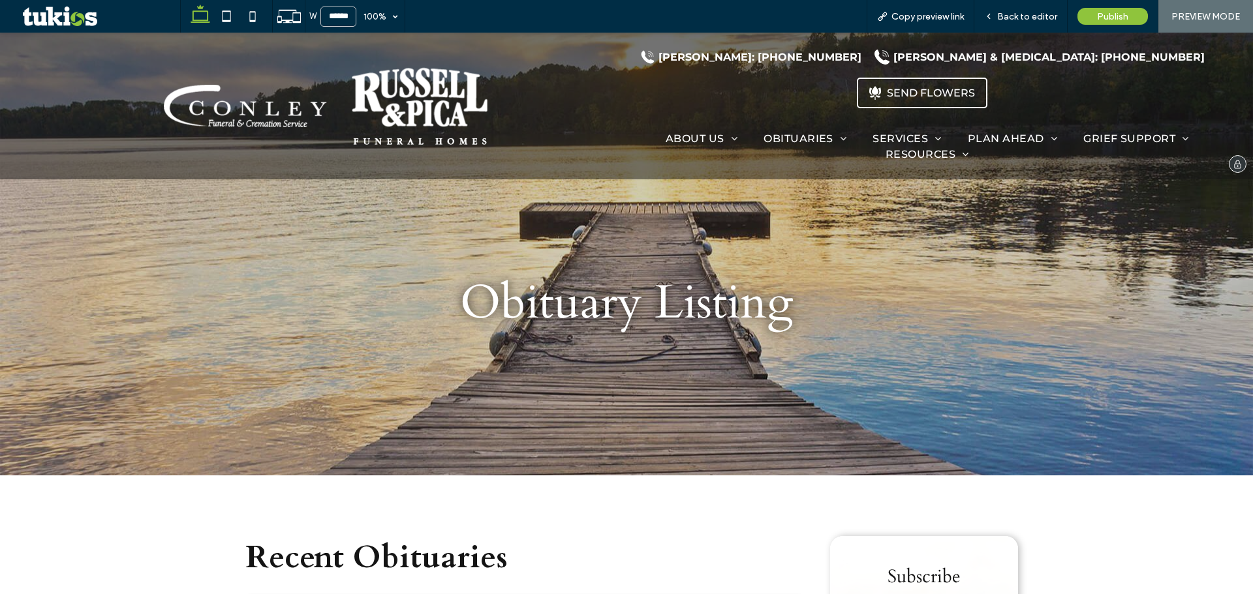
drag, startPoint x: 447, startPoint y: 115, endPoint x: 447, endPoint y: 147, distance: 32.6
click at [447, 115] on img at bounding box center [420, 106] width 136 height 78
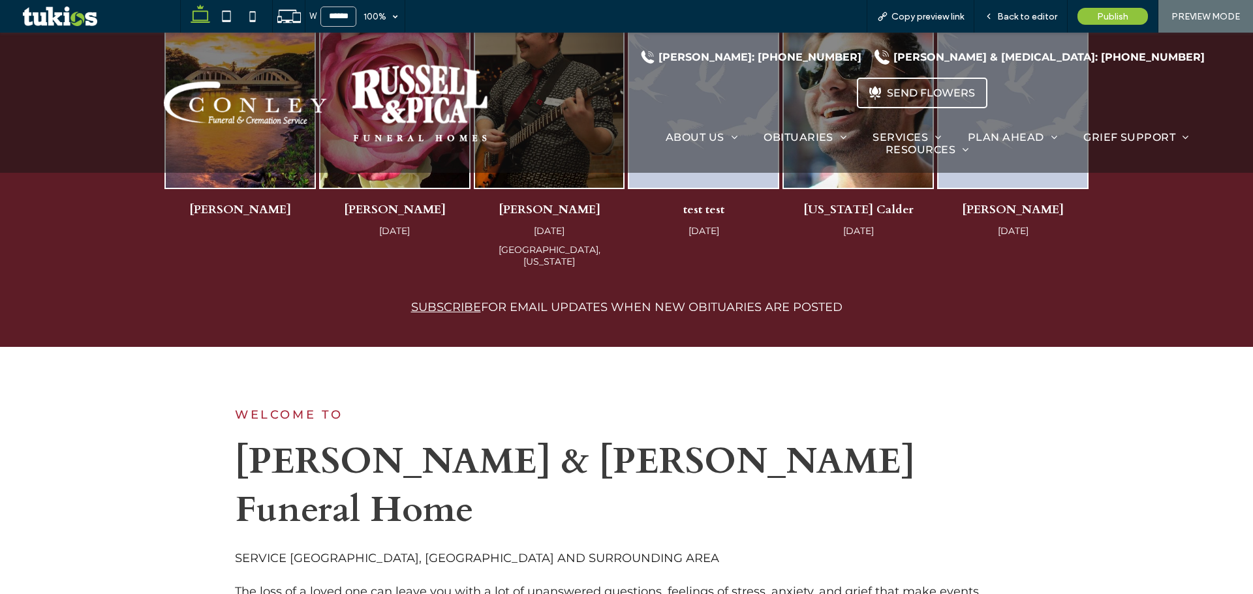
scroll to position [979, 0]
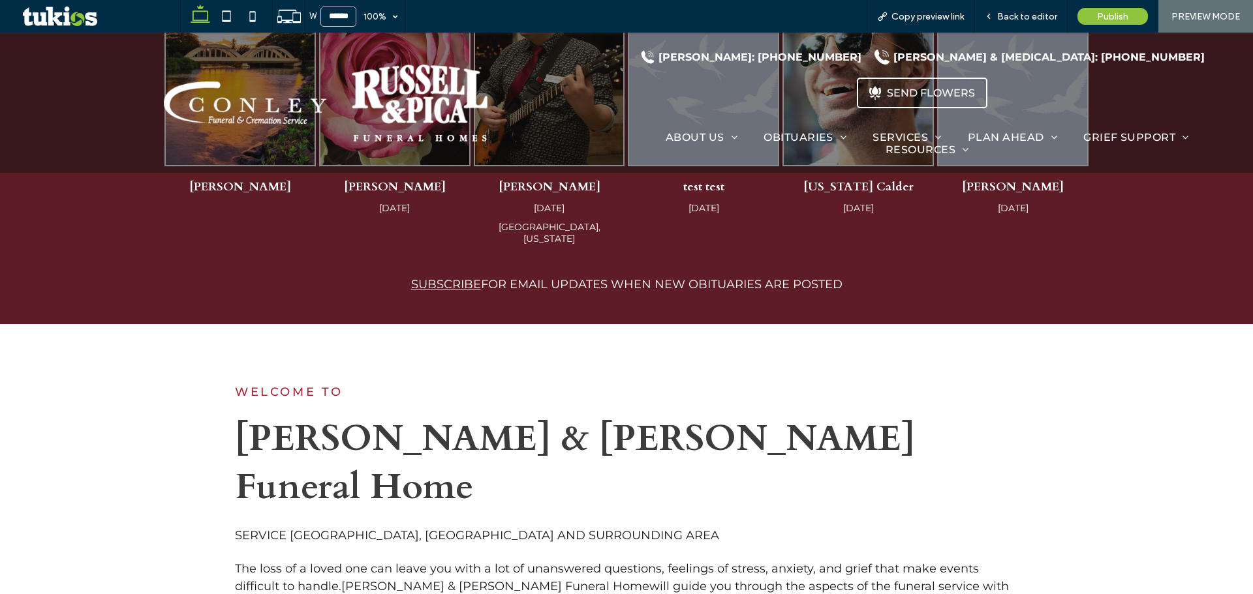
click at [463, 277] on link "SUBSCRIBE" at bounding box center [446, 284] width 70 height 14
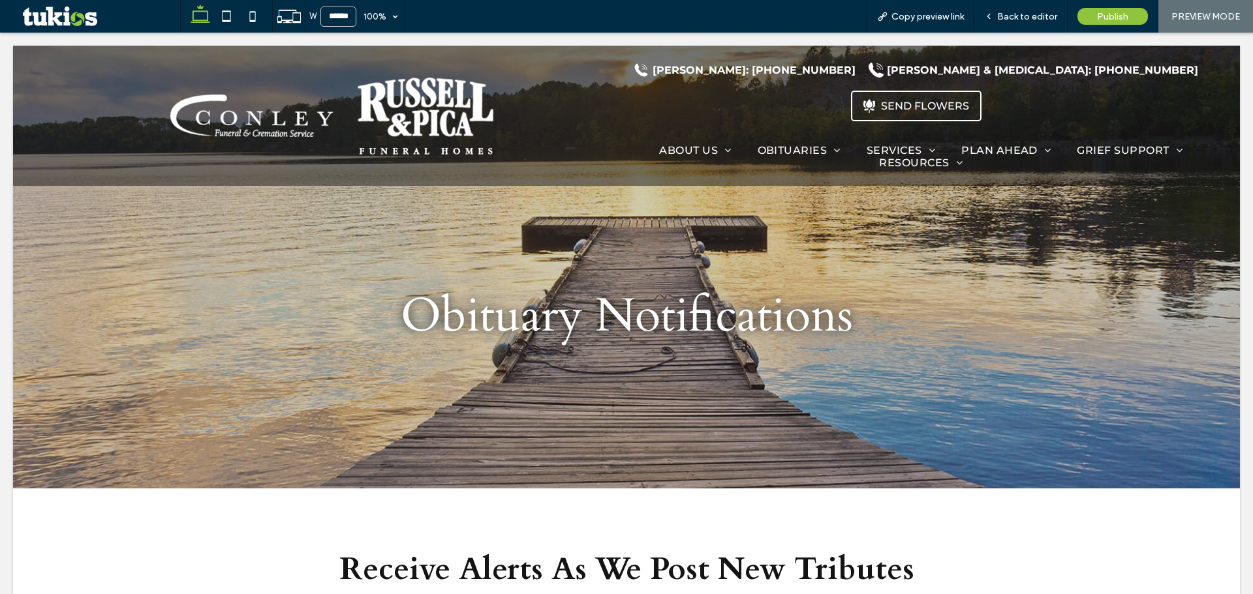
scroll to position [0, 0]
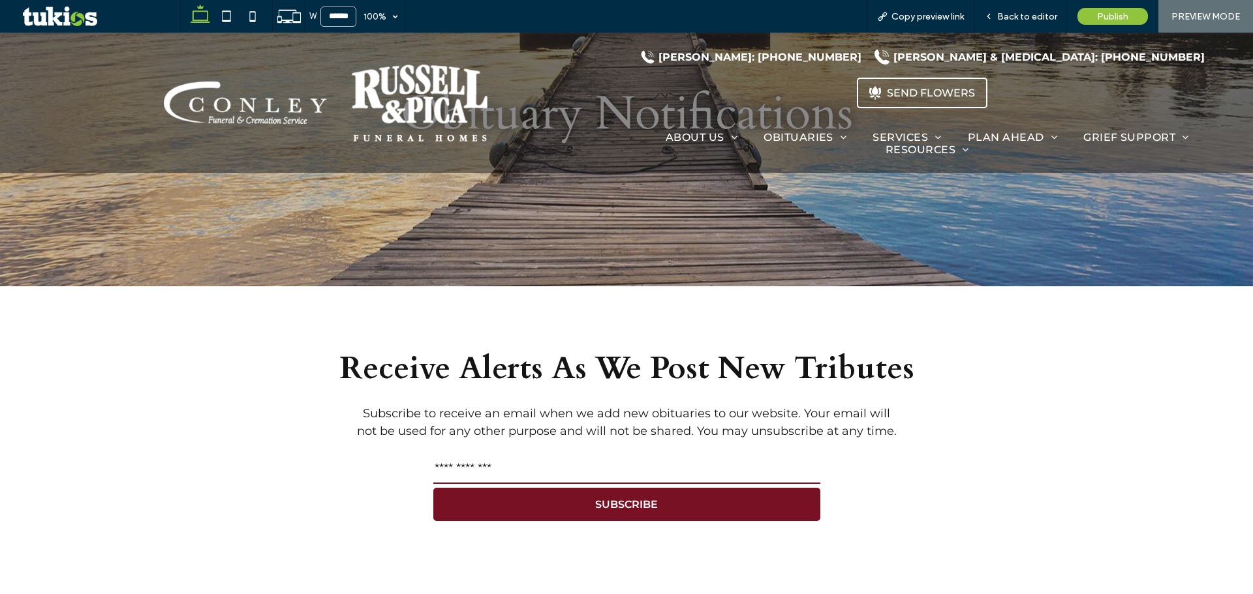
scroll to position [326, 0]
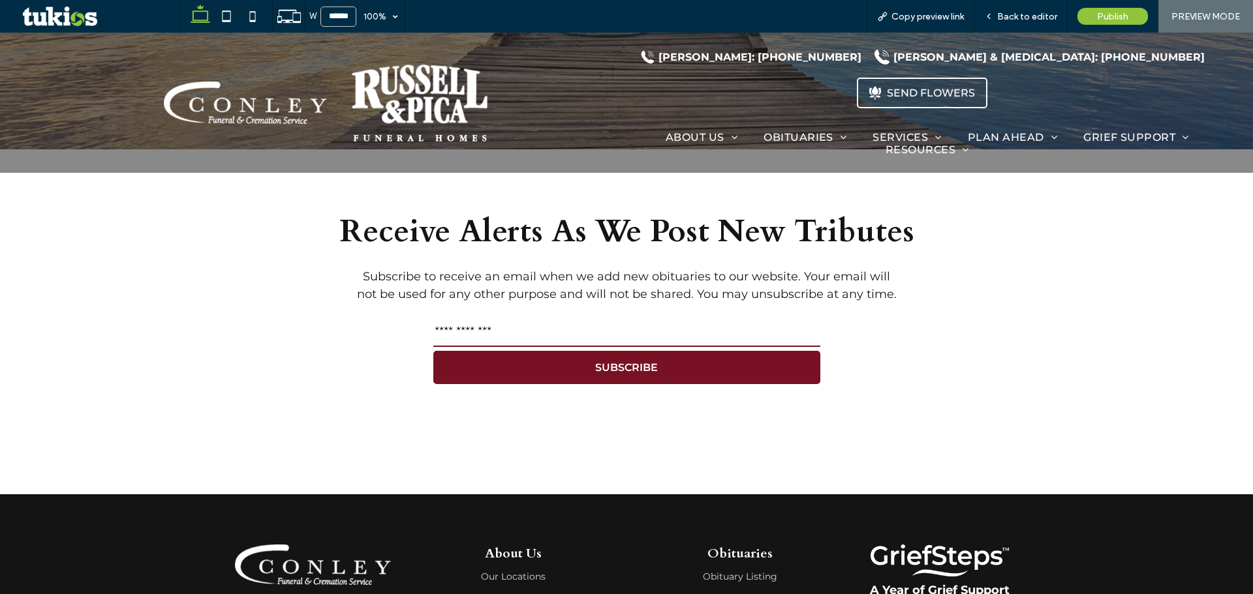
click at [518, 321] on input "email" at bounding box center [626, 334] width 387 height 26
type input "*"
click at [528, 369] on button "SUBSCRIBE" at bounding box center [626, 367] width 387 height 33
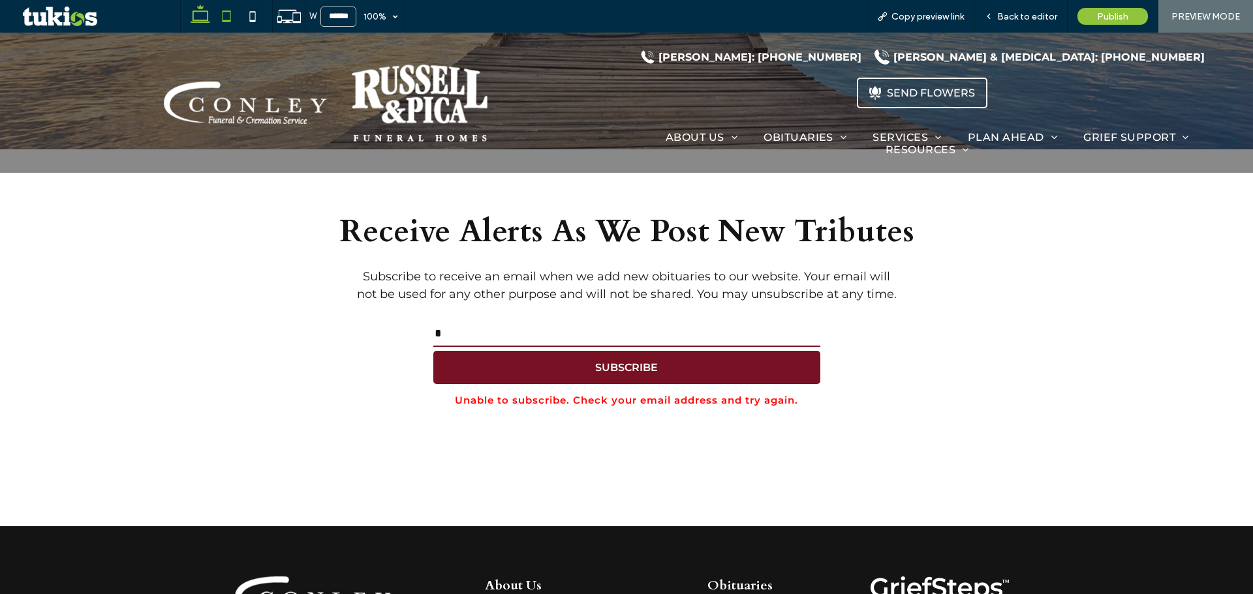
click at [228, 23] on icon at bounding box center [226, 16] width 26 height 26
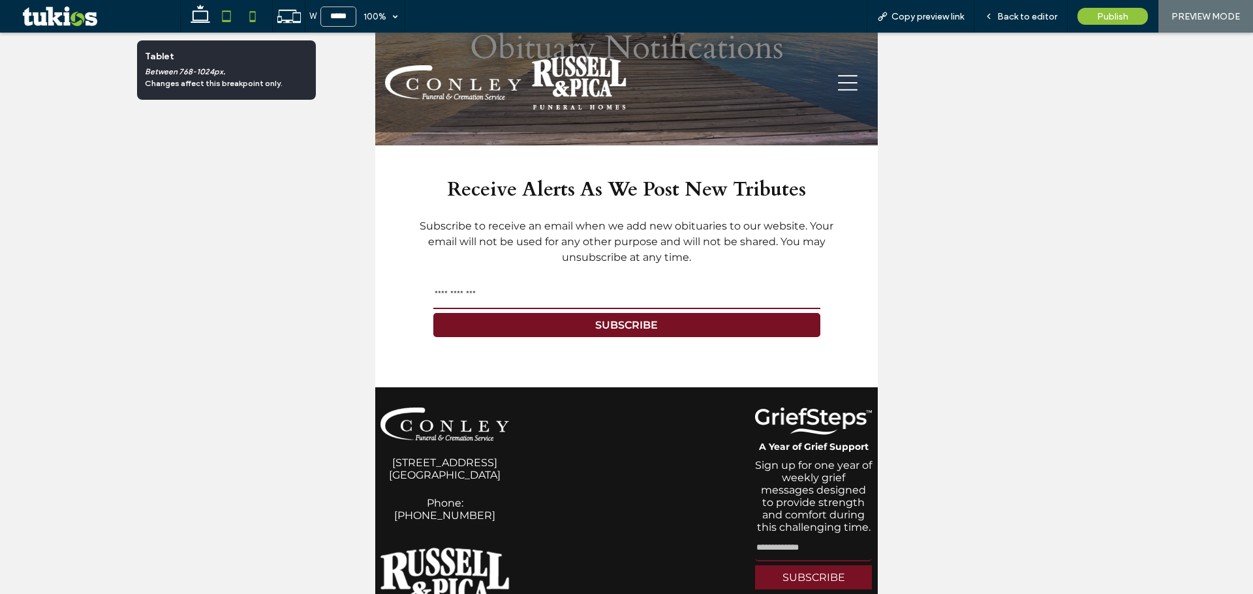
click at [250, 15] on icon at bounding box center [252, 16] width 26 height 26
type input "*****"
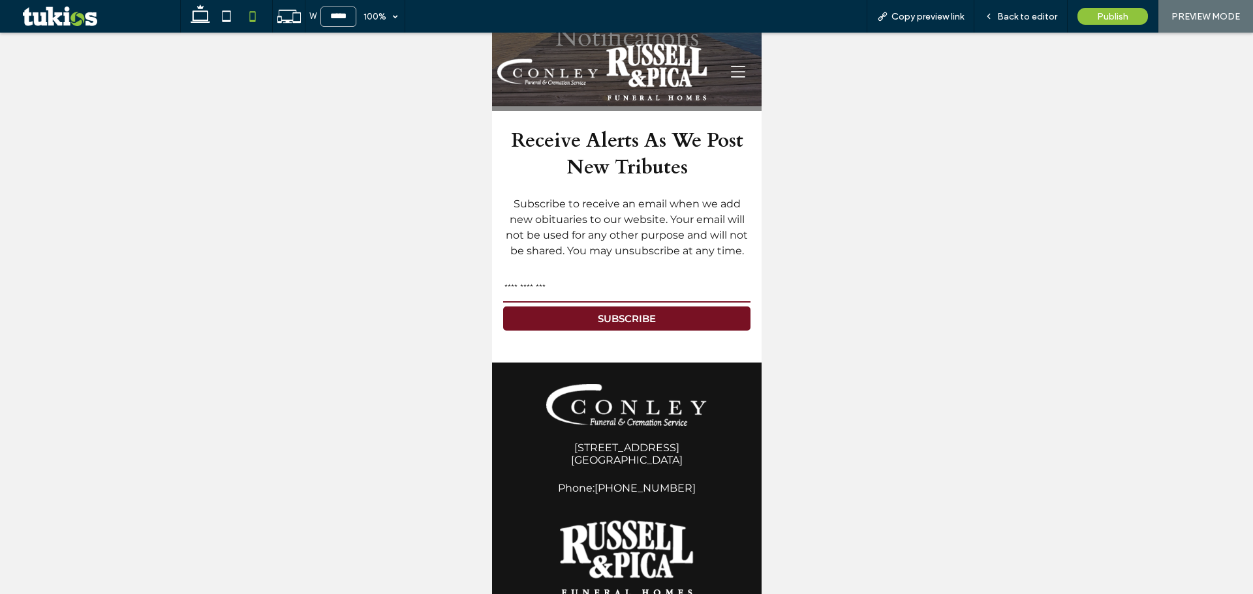
scroll to position [172, 0]
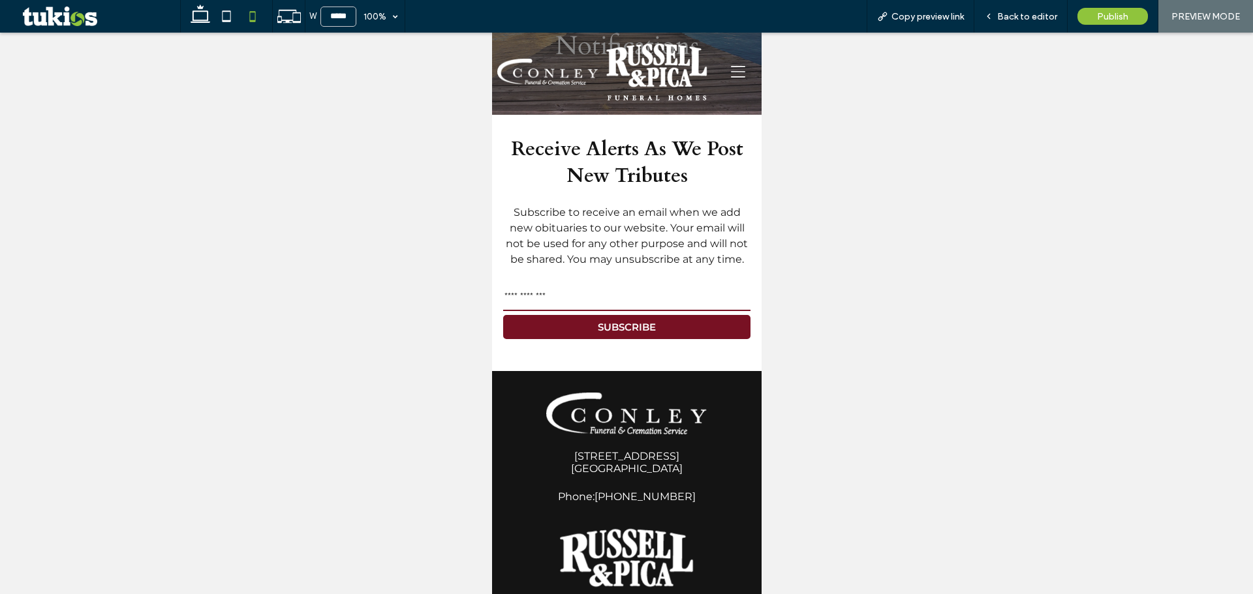
click at [547, 305] on input "email" at bounding box center [626, 298] width 248 height 26
type input "*"
click at [549, 326] on button "SUBSCRIBE" at bounding box center [626, 327] width 248 height 24
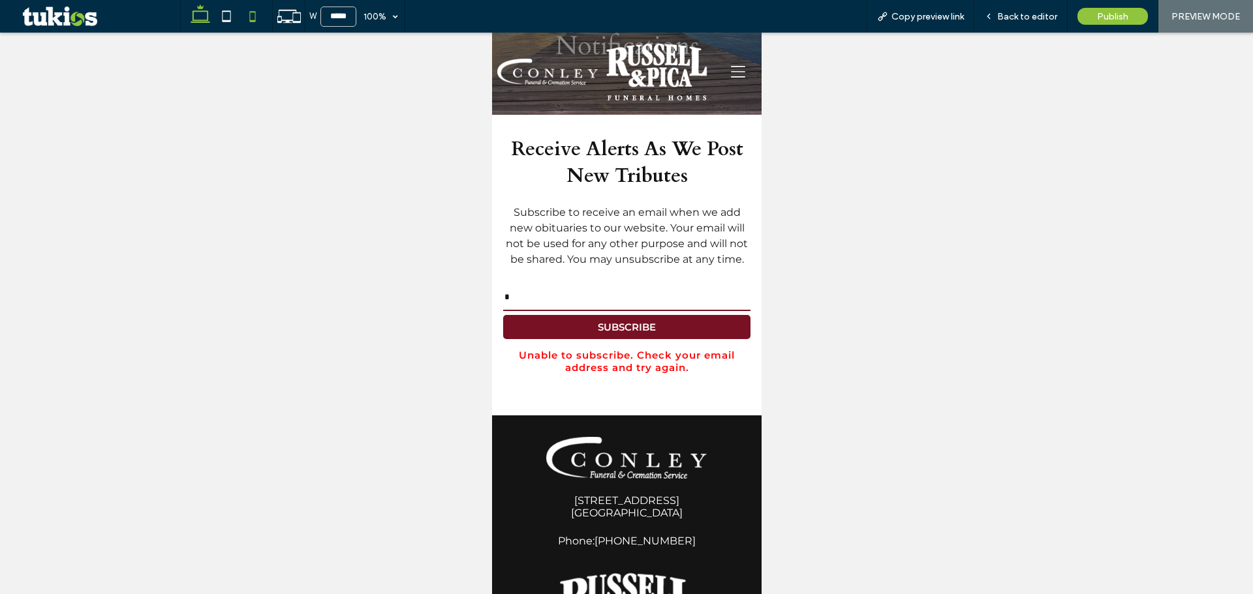
click at [192, 14] on icon at bounding box center [200, 16] width 26 height 26
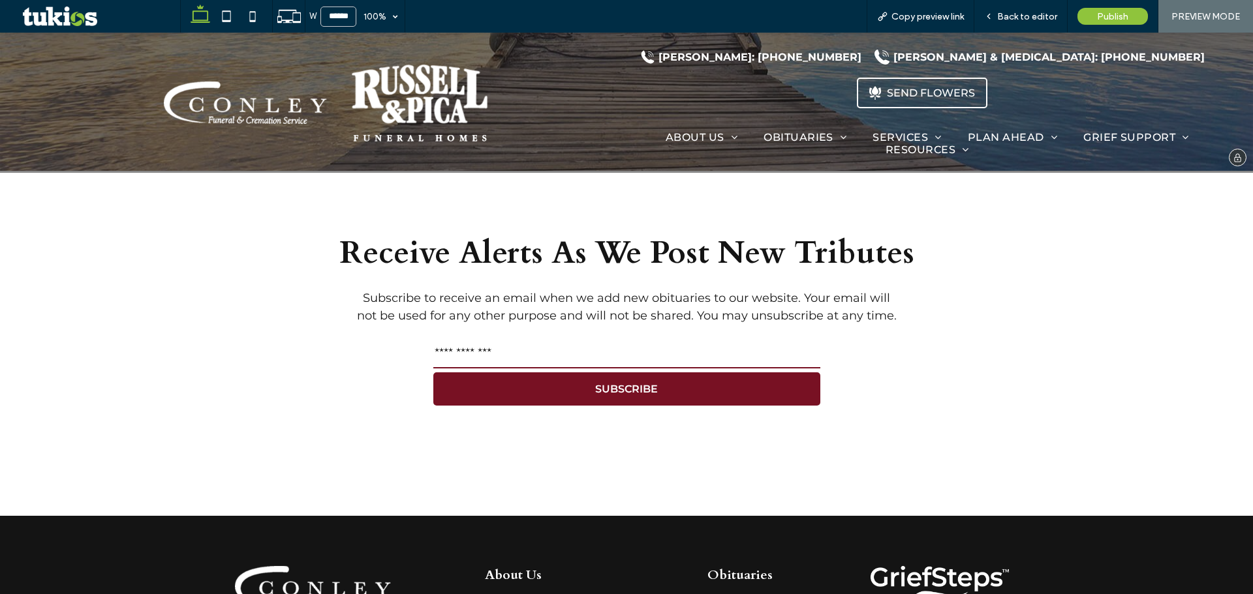
click at [363, 70] on img at bounding box center [420, 103] width 136 height 78
click at [230, 17] on icon at bounding box center [226, 16] width 26 height 26
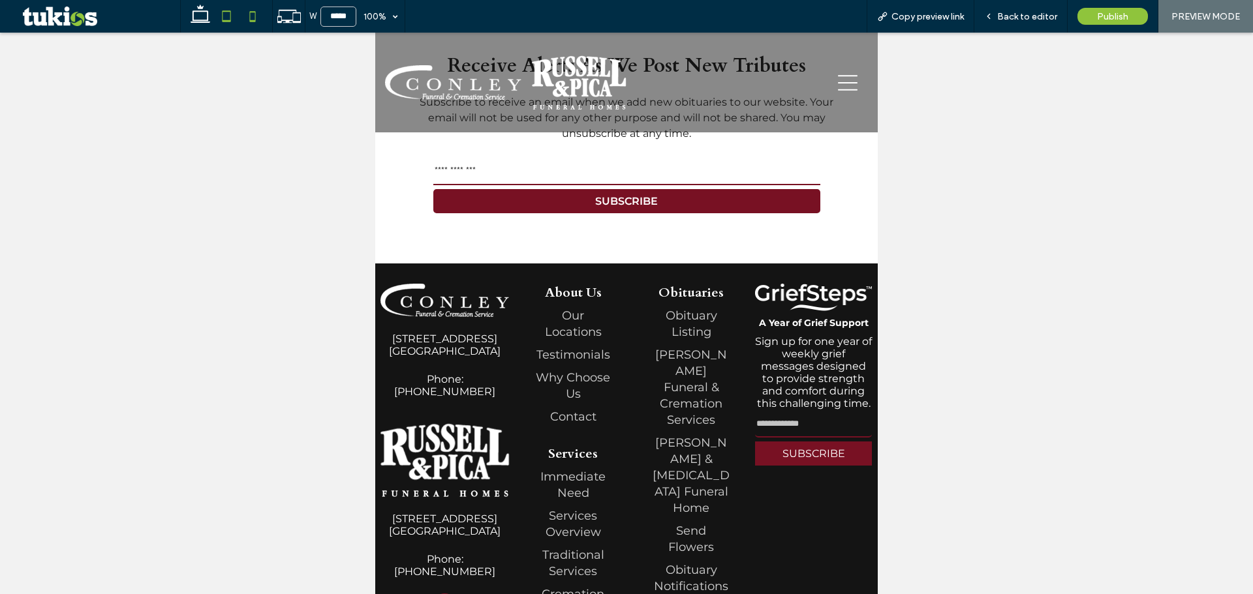
click at [248, 20] on icon at bounding box center [252, 16] width 26 height 26
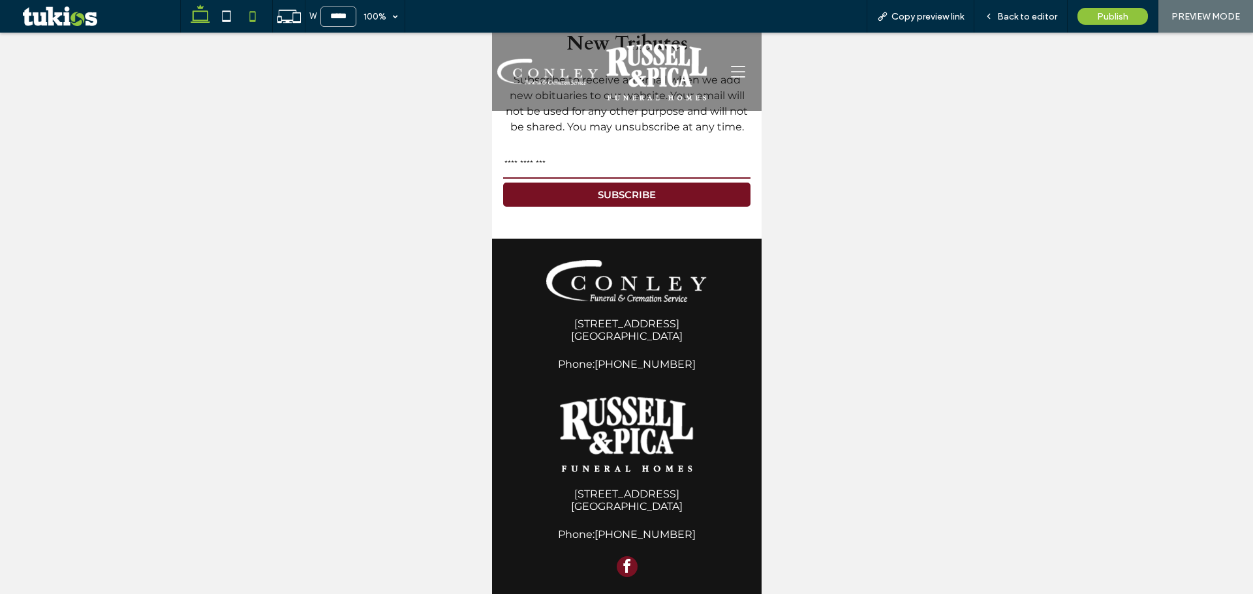
click at [202, 12] on use at bounding box center [201, 14] width 20 height 18
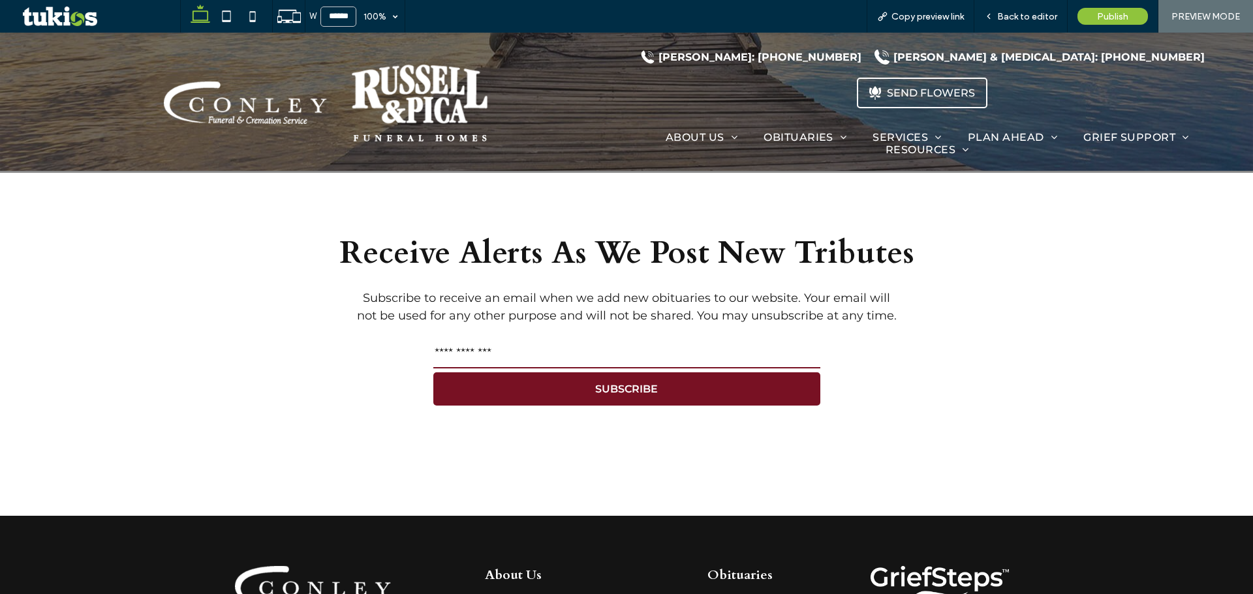
click at [271, 425] on div at bounding box center [626, 297] width 1253 height 594
click at [226, 19] on icon at bounding box center [226, 16] width 26 height 26
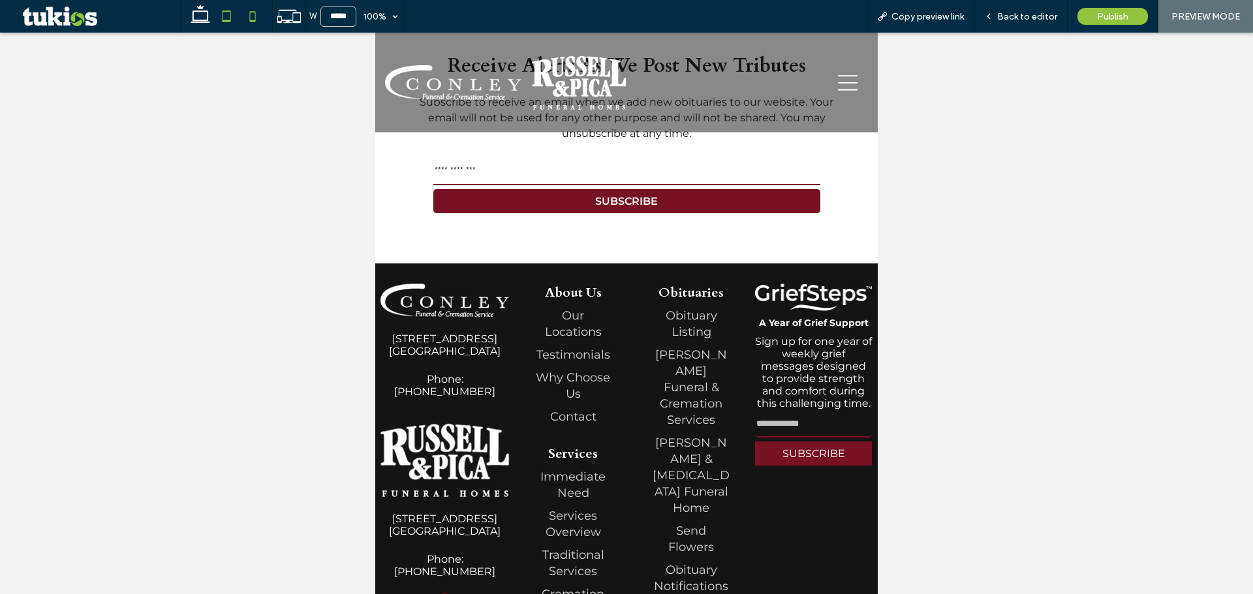
click at [256, 12] on use at bounding box center [253, 16] width 6 height 10
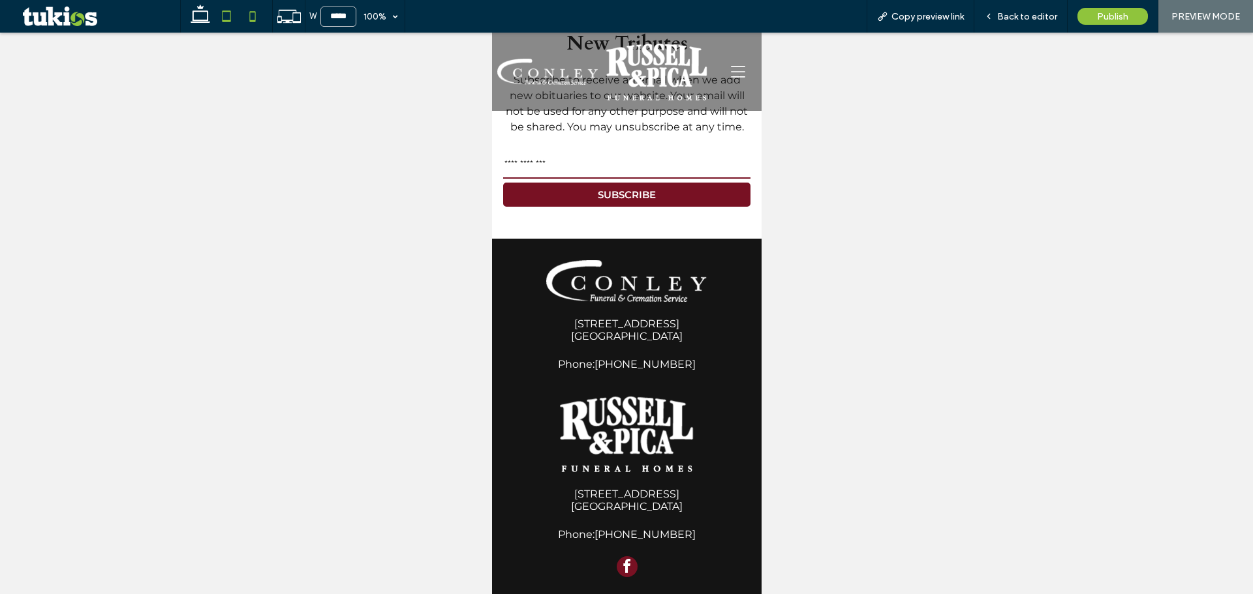
click at [229, 12] on use at bounding box center [226, 15] width 8 height 11
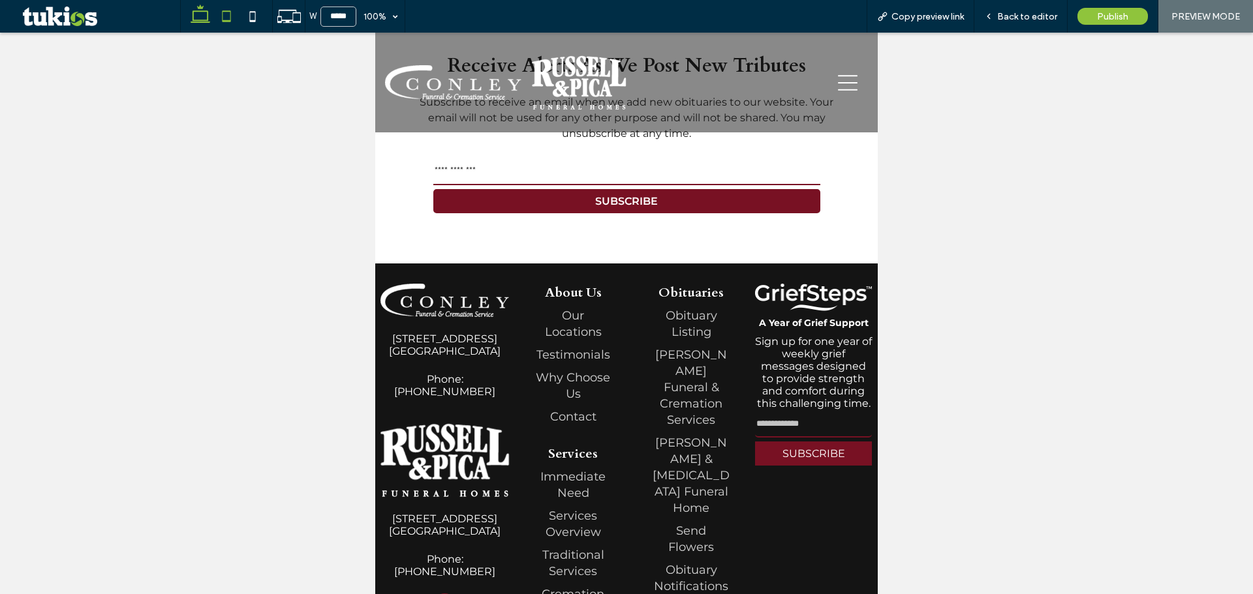
click at [198, 15] on icon at bounding box center [200, 16] width 26 height 26
type input "******"
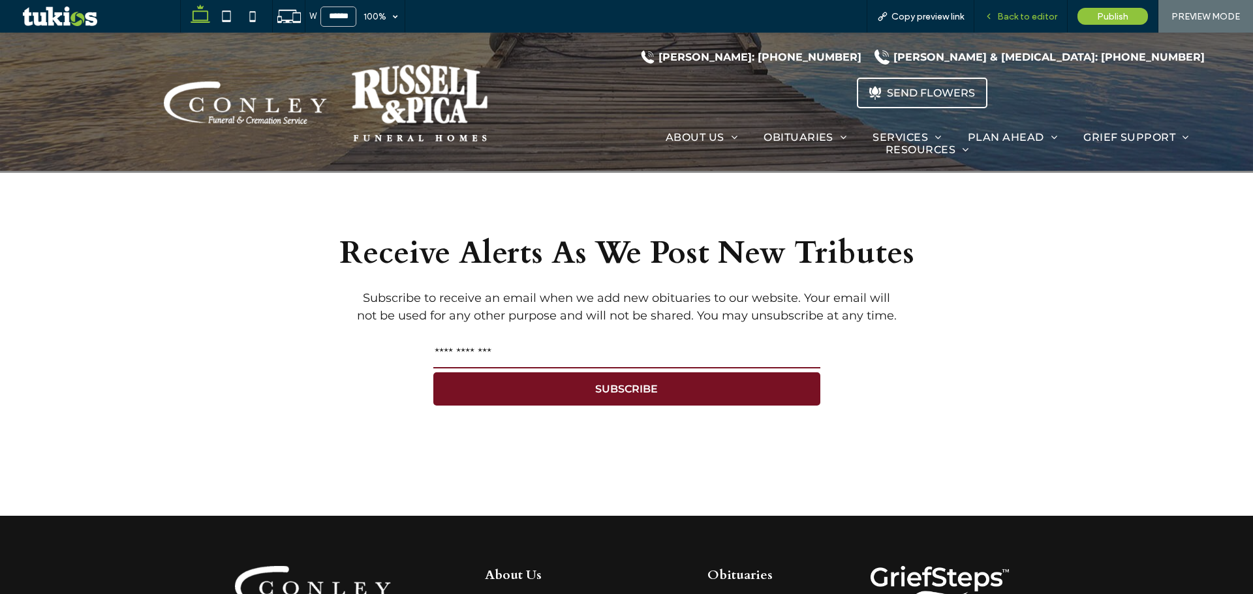
click at [1000, 15] on span "Back to editor" at bounding box center [1027, 16] width 60 height 11
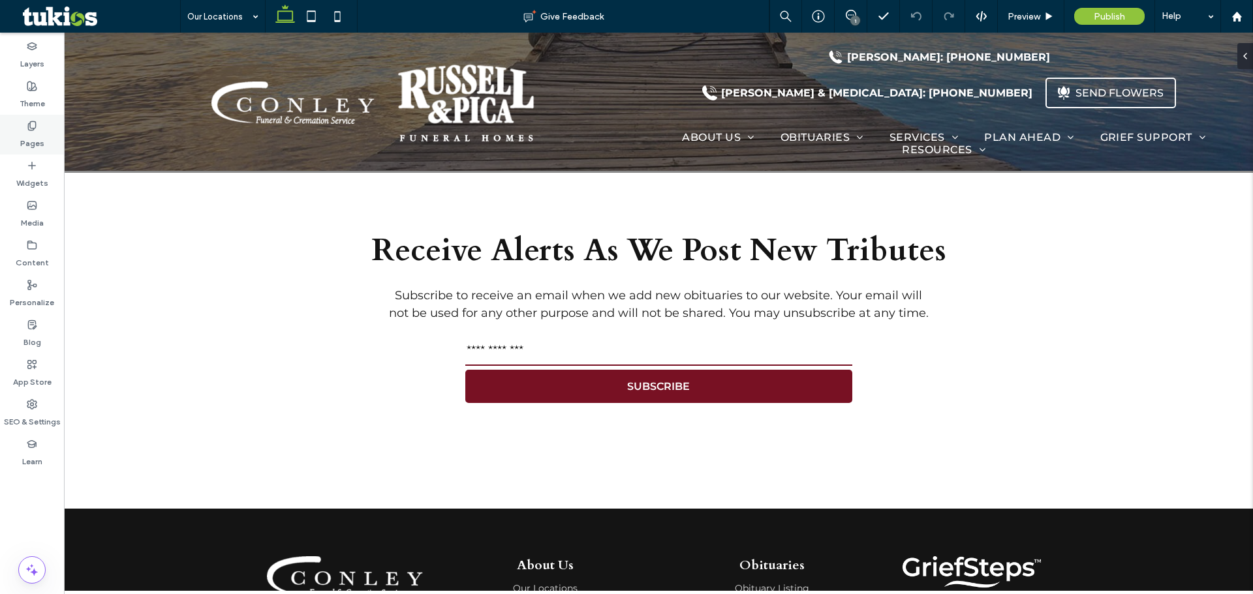
click at [26, 140] on label "Pages" at bounding box center [32, 140] width 24 height 18
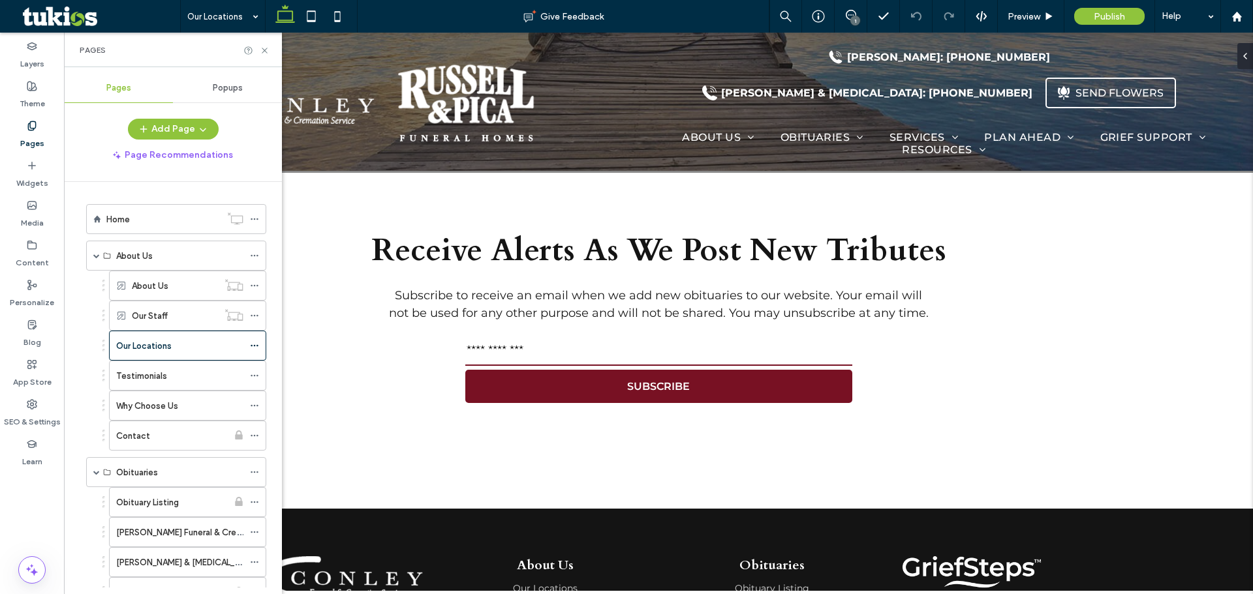
click at [215, 94] on div "Popups" at bounding box center [227, 88] width 109 height 29
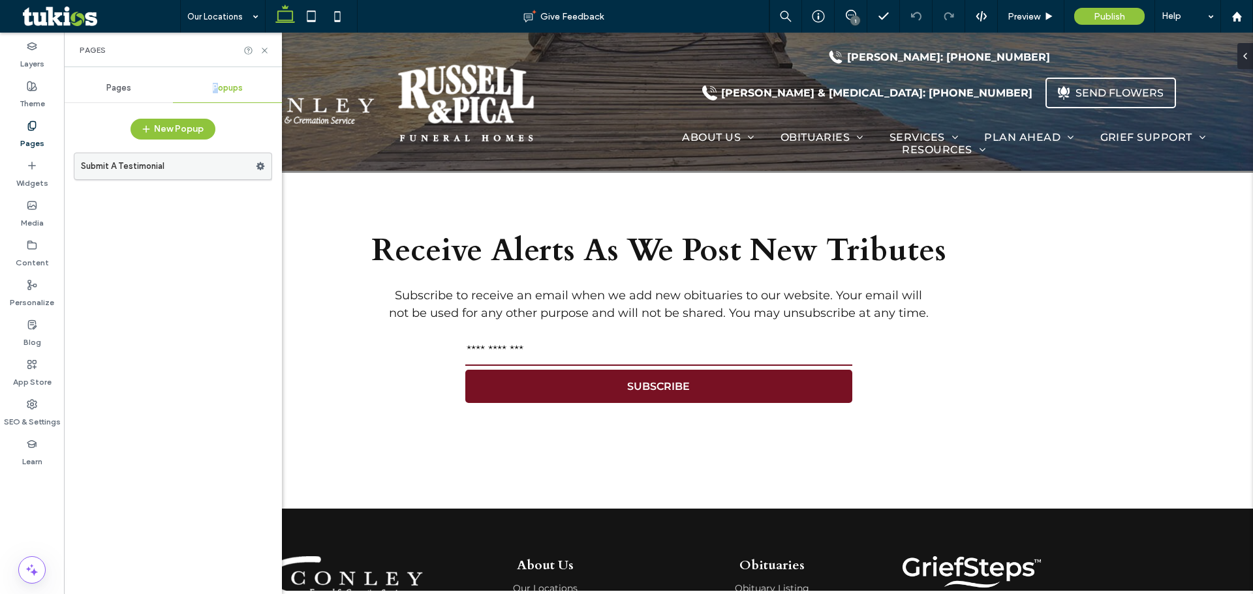
click at [164, 167] on label "Submit A Testimonial" at bounding box center [168, 166] width 175 height 26
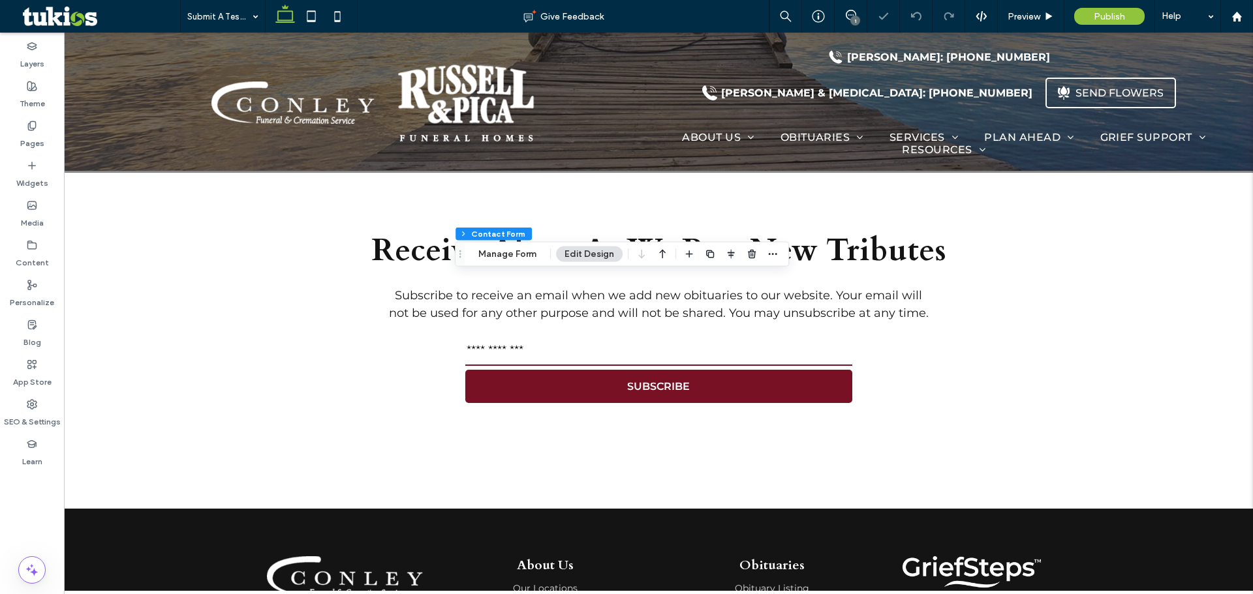
type input "*"
type input "***"
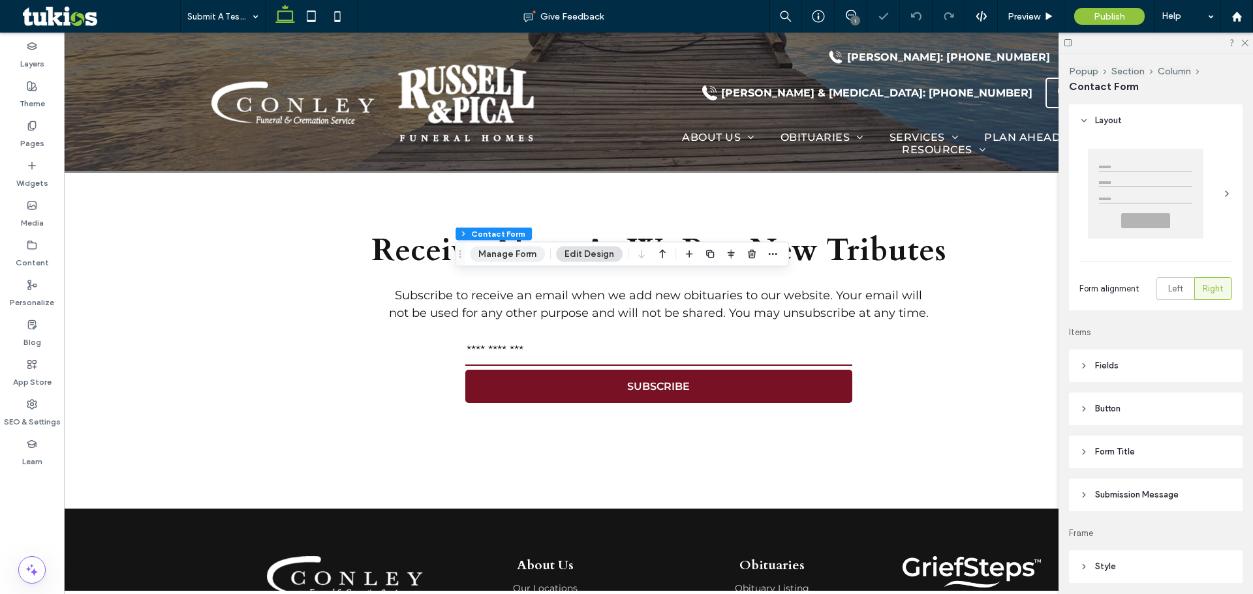
click at [506, 254] on button "Manage Form" at bounding box center [507, 255] width 75 height 16
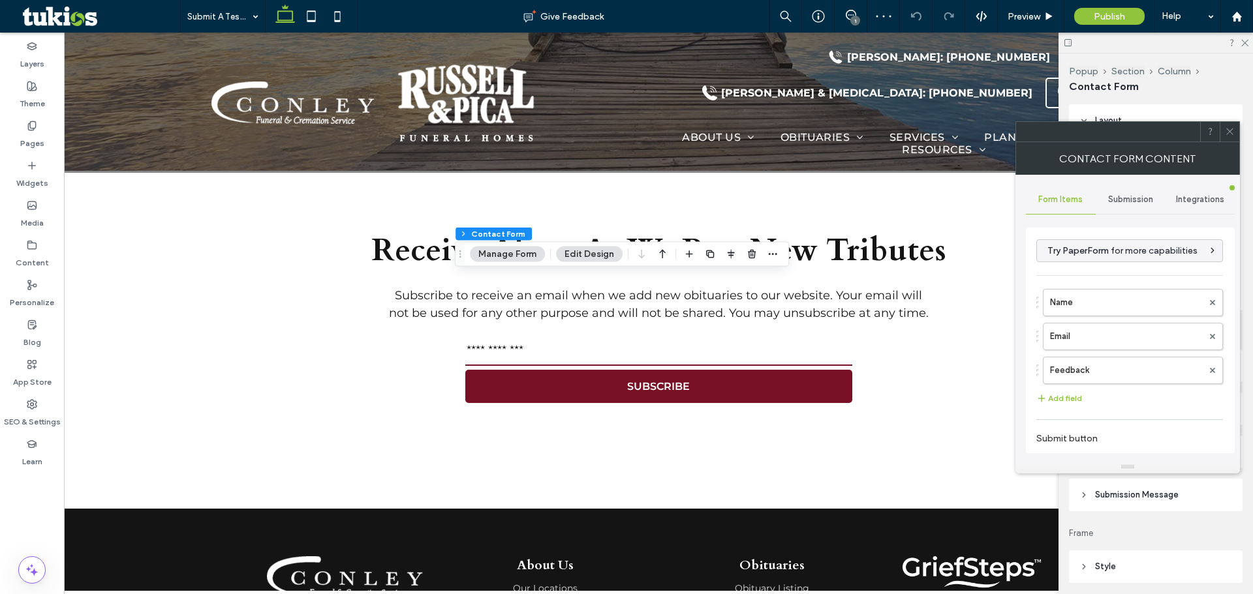
click at [1135, 200] on span "Submission" at bounding box center [1130, 199] width 45 height 10
click at [1094, 269] on label "New submission notification" at bounding box center [1130, 261] width 174 height 26
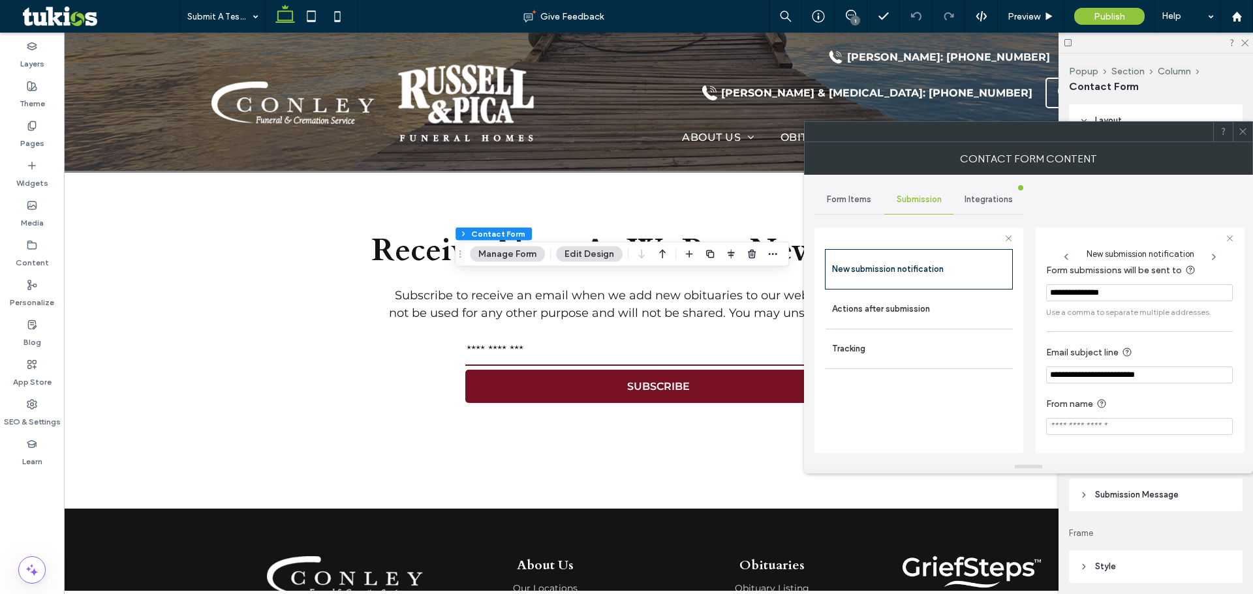
scroll to position [12, 0]
click at [908, 316] on label "Actions after submission" at bounding box center [919, 309] width 174 height 26
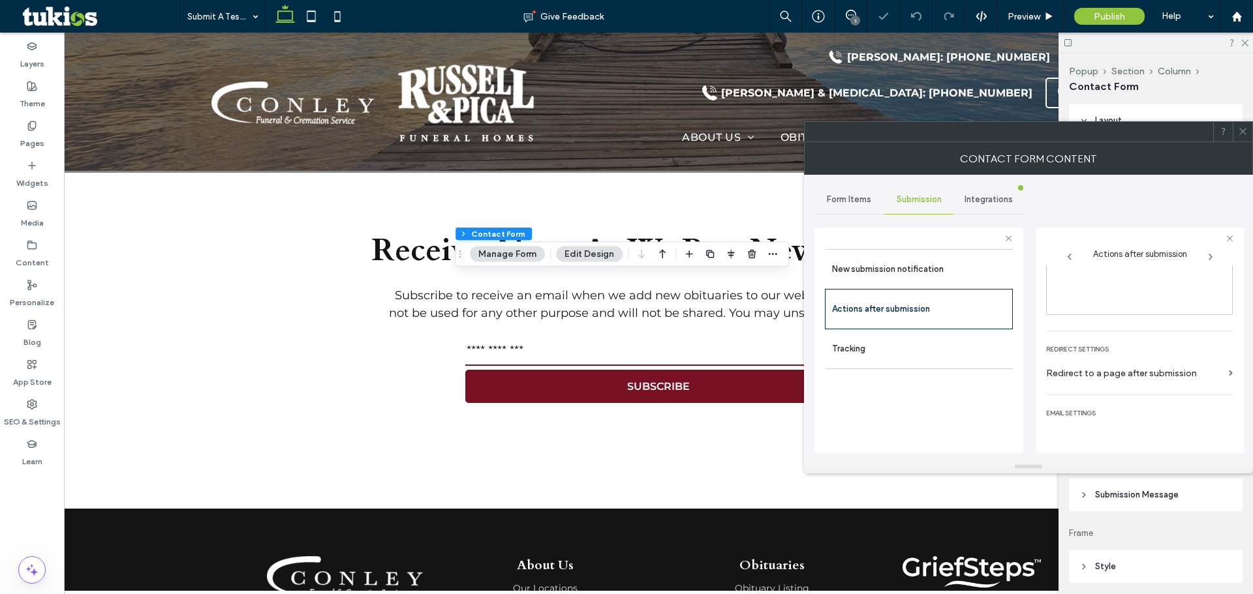
scroll to position [225, 0]
click at [1212, 427] on div "toggle" at bounding box center [1216, 429] width 9 height 9
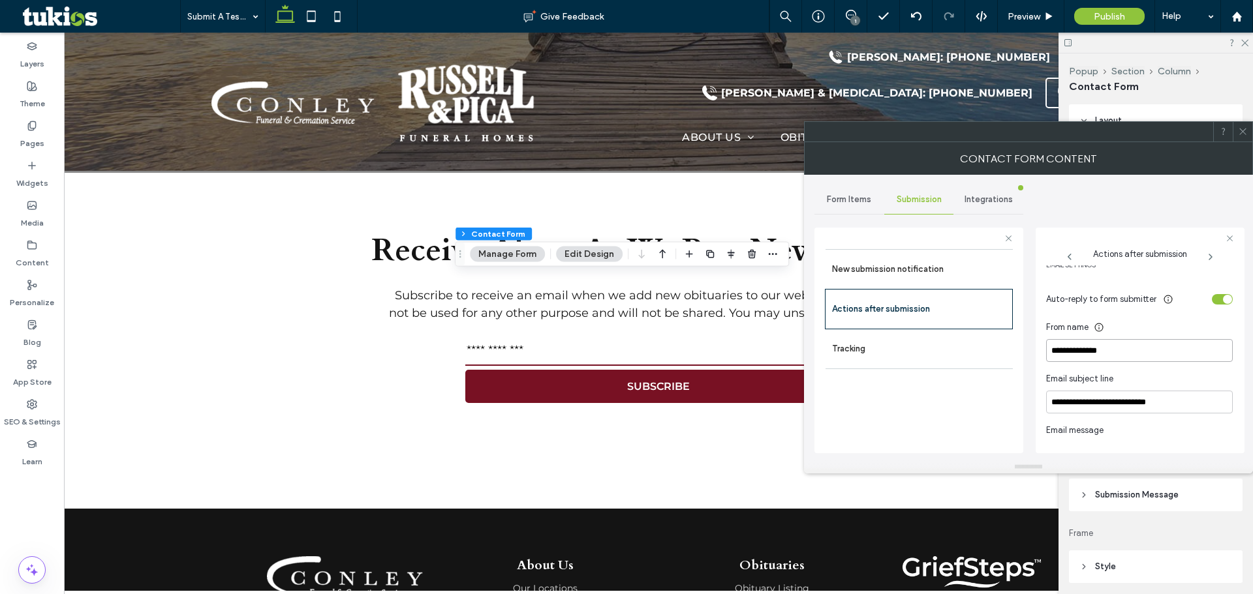
drag, startPoint x: 1132, startPoint y: 349, endPoint x: 1016, endPoint y: 330, distance: 117.7
click at [1016, 330] on div "**********" at bounding box center [918, 338] width 209 height 243
paste input "**********"
type input "**********"
click at [1223, 297] on div "toggle" at bounding box center [1227, 299] width 9 height 9
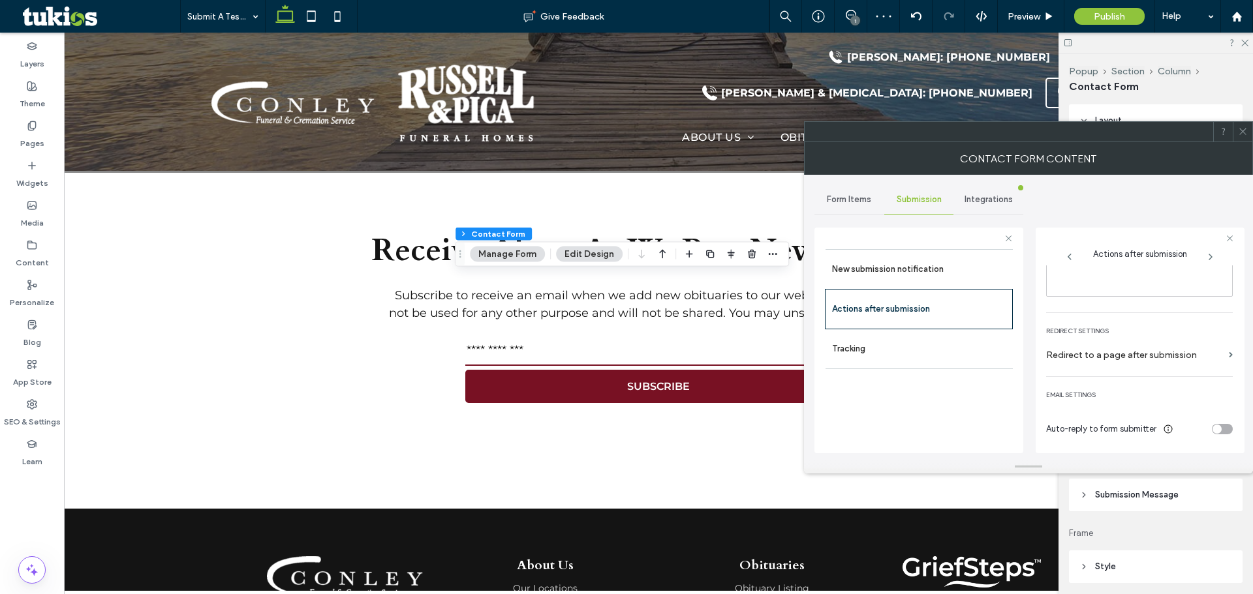
scroll to position [226, 0]
click at [1238, 136] on icon at bounding box center [1243, 132] width 10 height 10
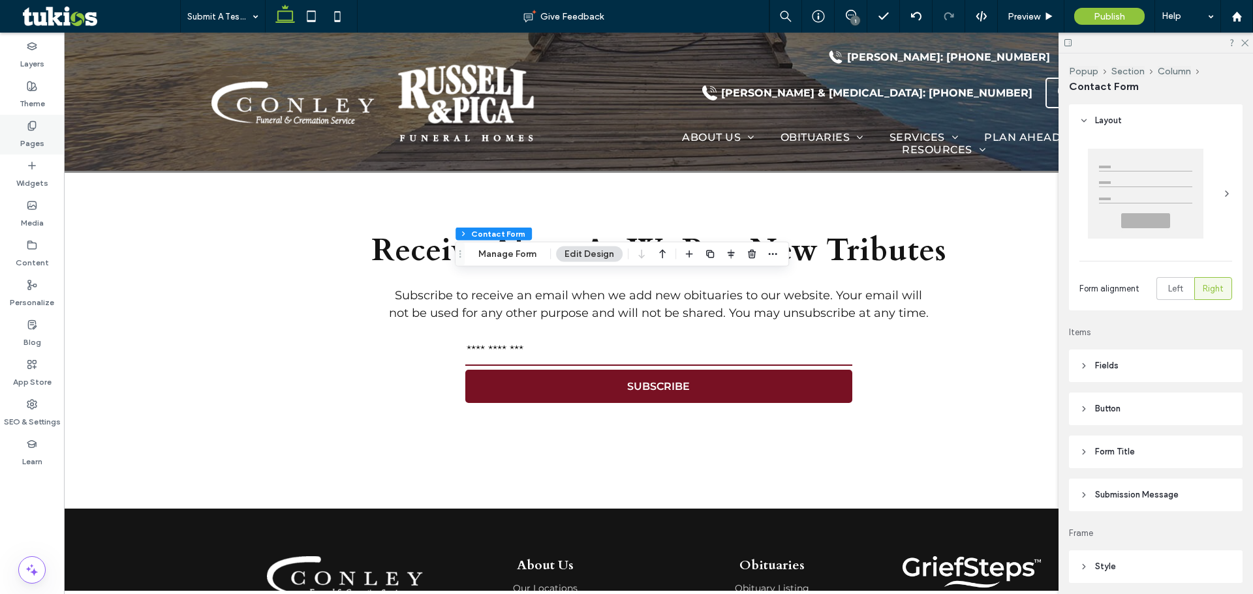
click at [36, 146] on label "Pages" at bounding box center [32, 140] width 24 height 18
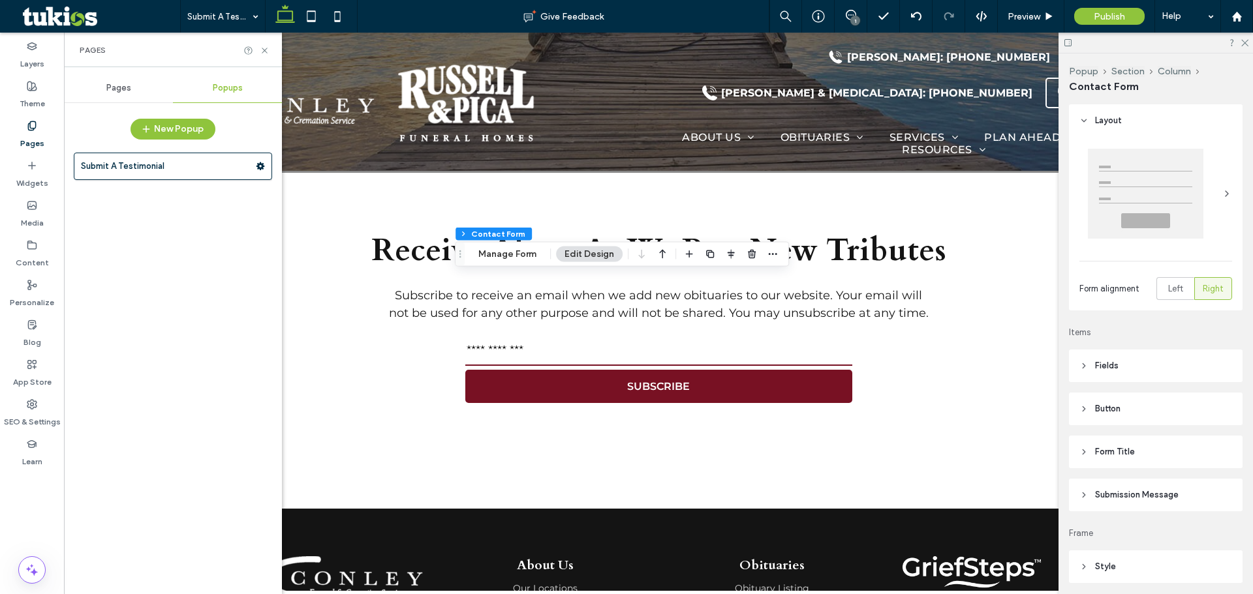
drag, startPoint x: 125, startPoint y: 91, endPoint x: 115, endPoint y: 93, distance: 10.6
click at [125, 91] on span "Pages" at bounding box center [118, 88] width 25 height 10
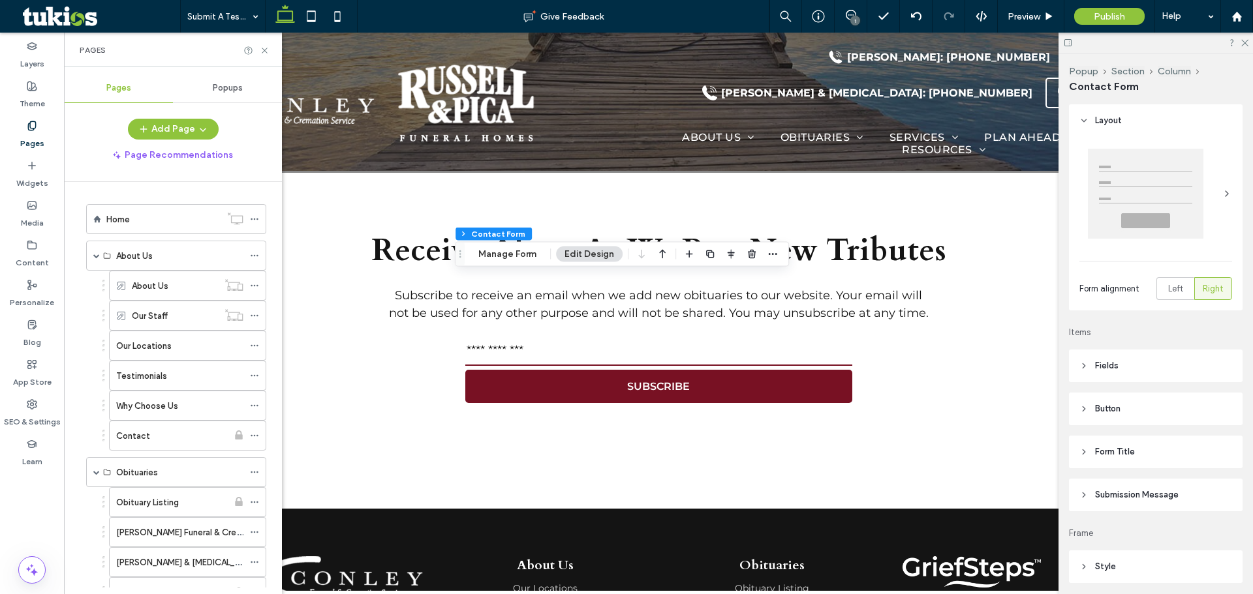
click at [109, 219] on label "Home" at bounding box center [117, 219] width 23 height 23
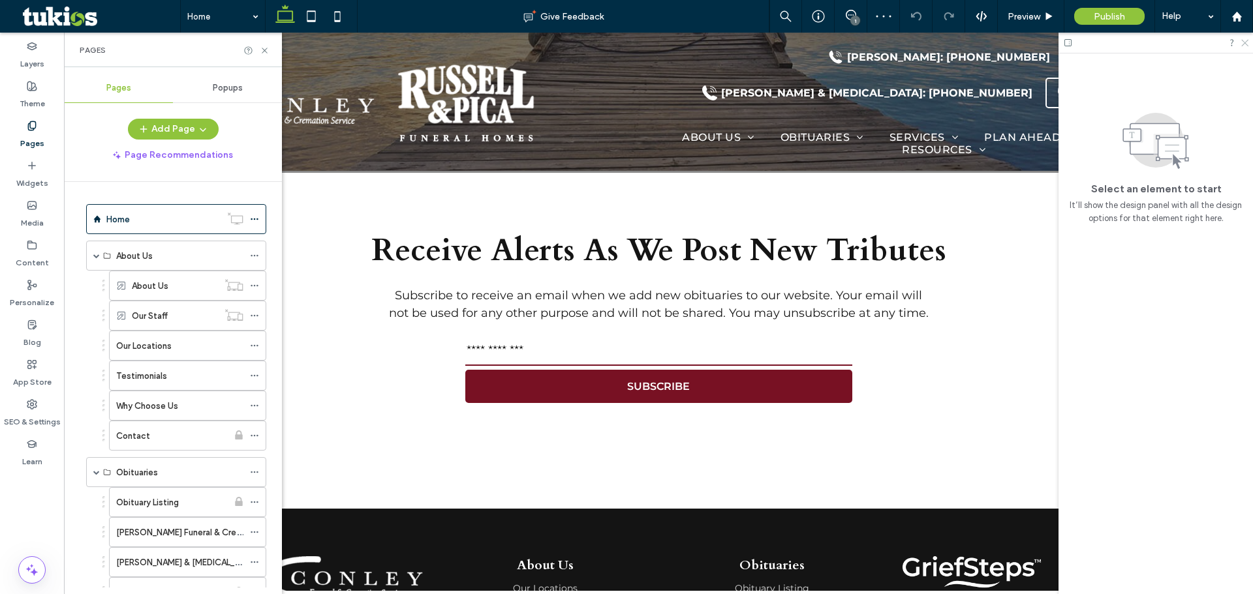
click at [1242, 42] on icon at bounding box center [1244, 42] width 8 height 8
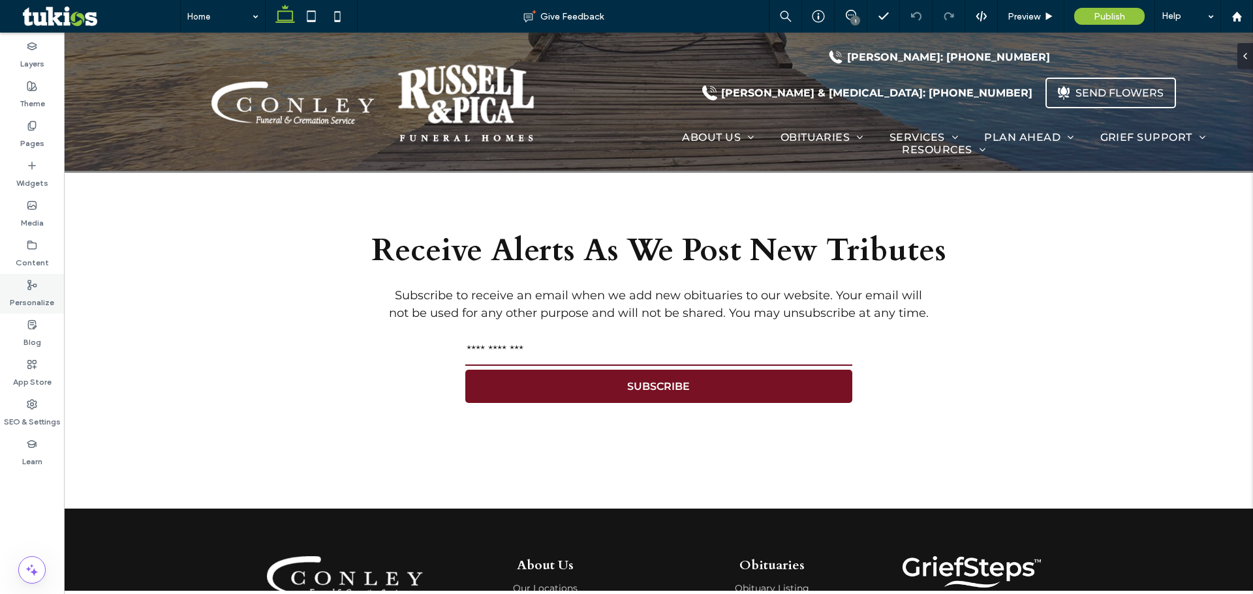
type input "**********"
type input "**"
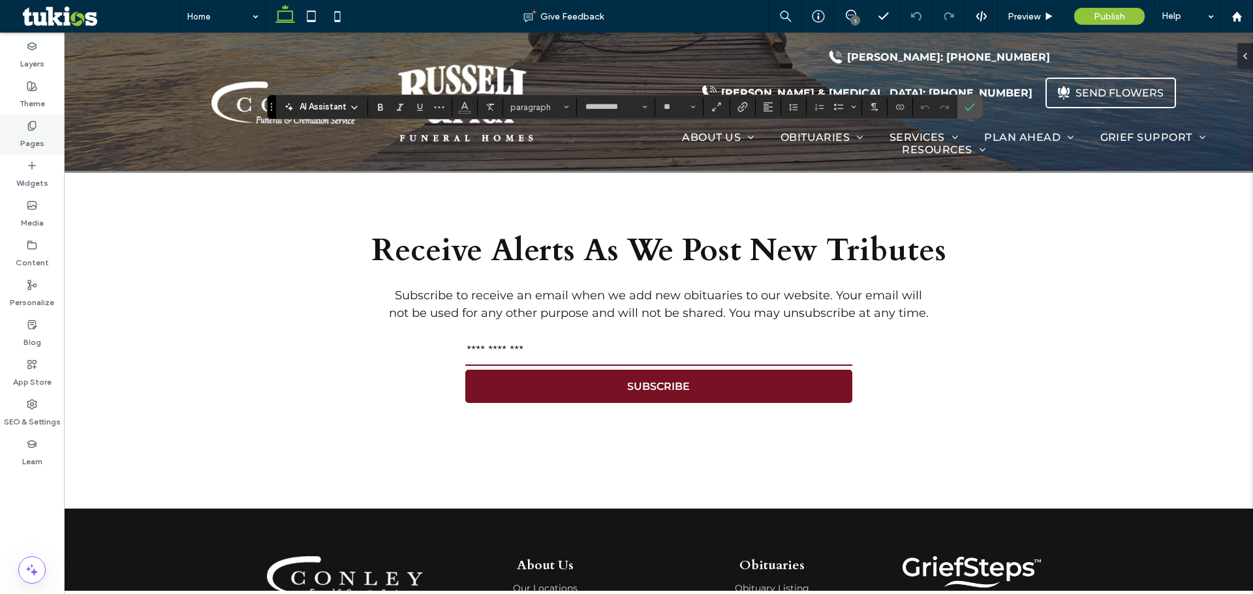
click at [38, 140] on label "Pages" at bounding box center [32, 140] width 24 height 18
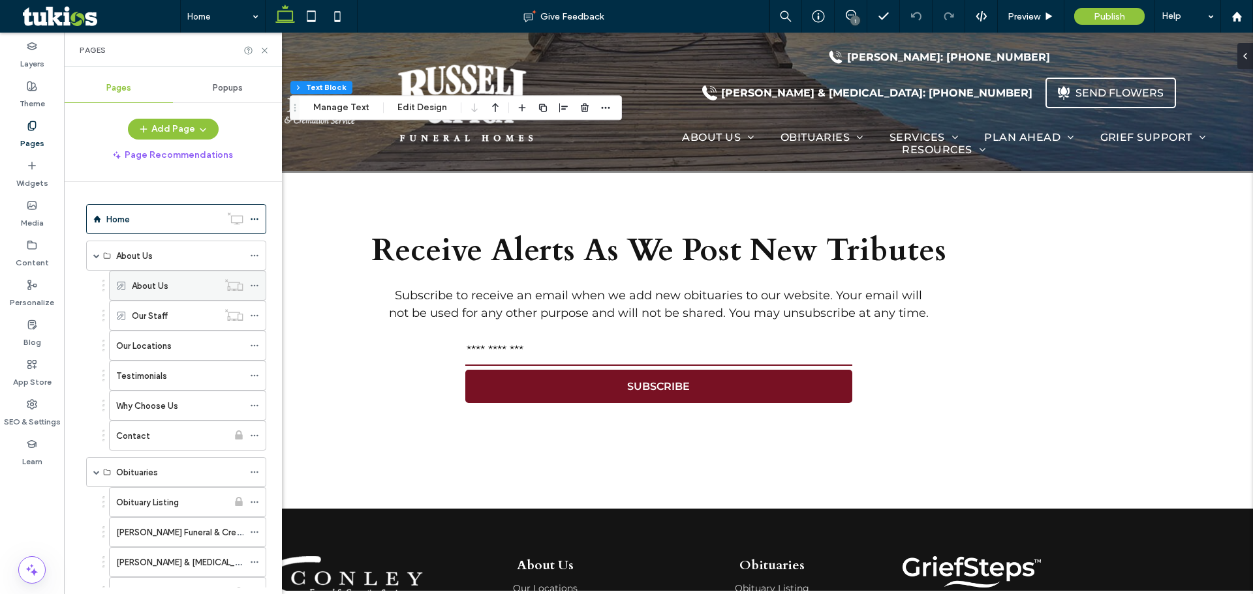
click at [134, 284] on label "About Us" at bounding box center [150, 286] width 37 height 23
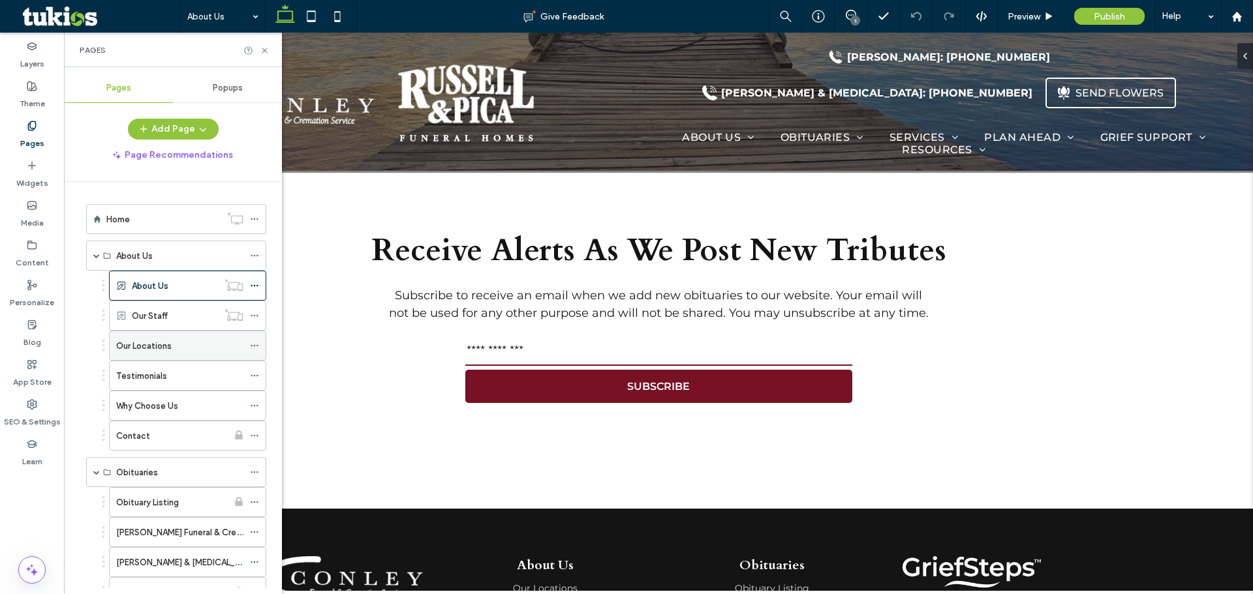
click at [169, 351] on label "Our Locations" at bounding box center [143, 346] width 55 height 23
click at [136, 373] on label "Testimonials" at bounding box center [141, 376] width 51 height 23
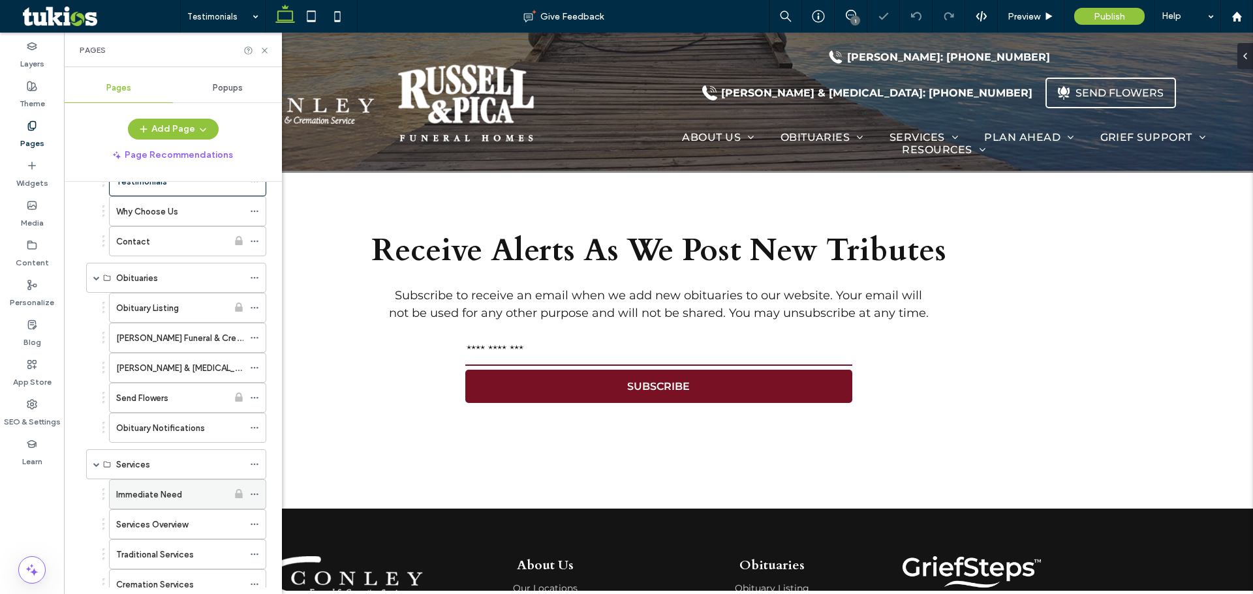
scroll to position [196, 0]
click at [175, 374] on div "[PERSON_NAME] & [MEDICAL_DATA] Funeral Home" at bounding box center [179, 366] width 127 height 29
click at [168, 339] on label "[PERSON_NAME] Funeral & Cremation Services" at bounding box center [207, 337] width 183 height 23
click at [848, 16] on icon at bounding box center [851, 15] width 10 height 10
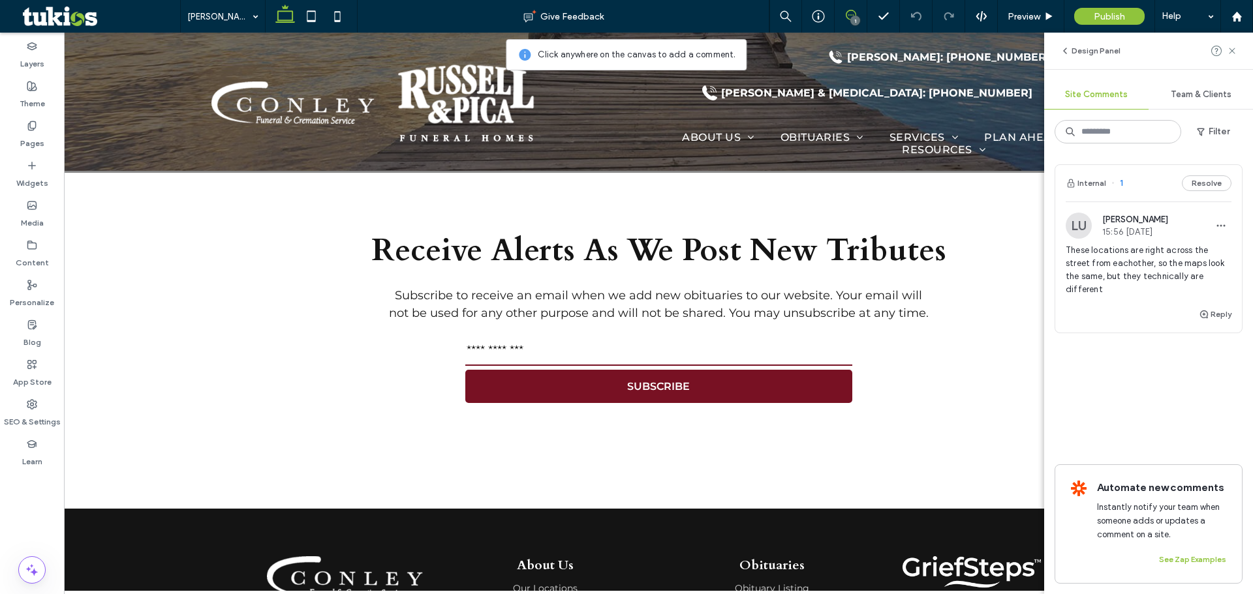
click at [850, 16] on icon at bounding box center [851, 15] width 10 height 10
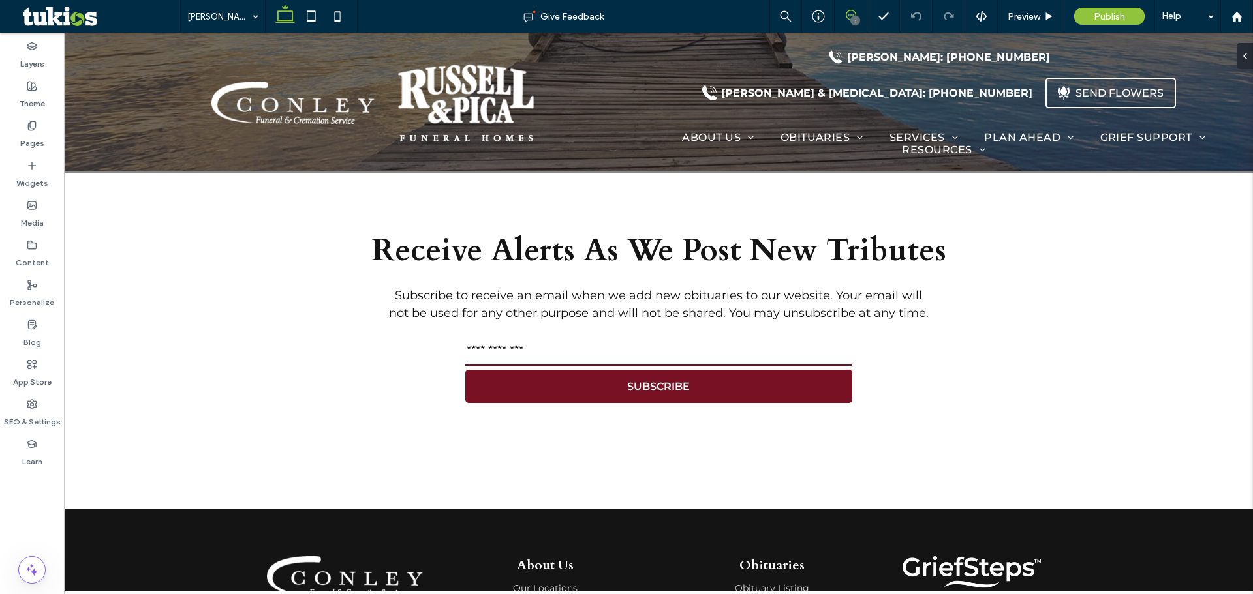
click at [850, 16] on icon at bounding box center [851, 15] width 10 height 10
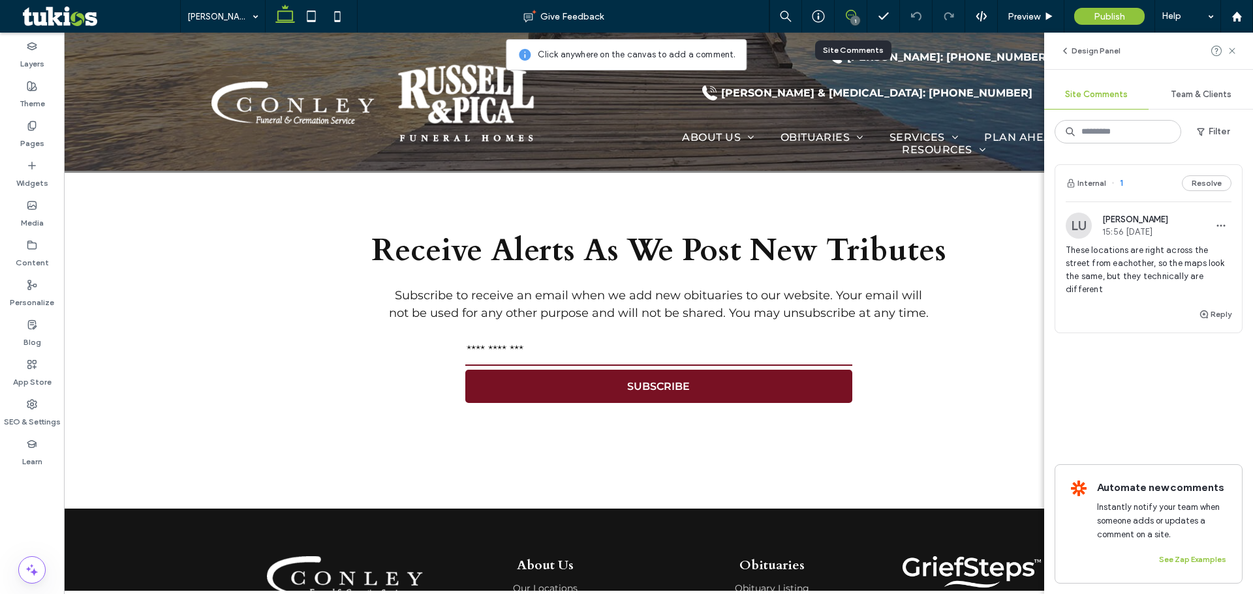
click at [850, 20] on div "1" at bounding box center [851, 16] width 32 height 13
click at [1228, 55] on icon at bounding box center [1232, 51] width 10 height 10
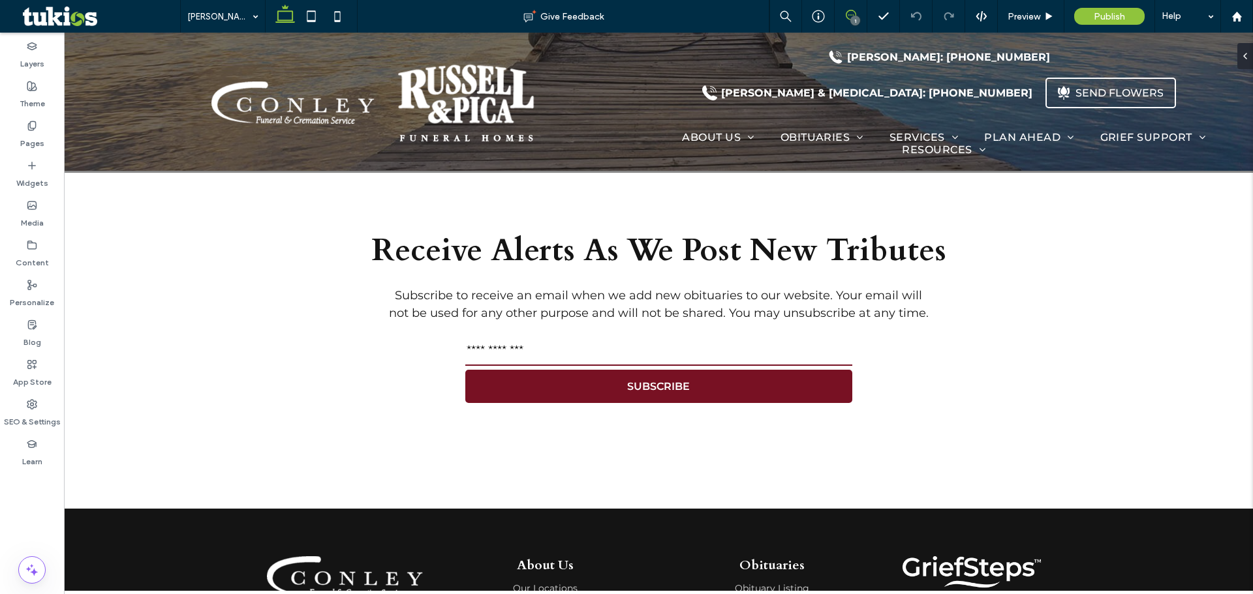
click at [849, 18] on icon at bounding box center [851, 15] width 10 height 10
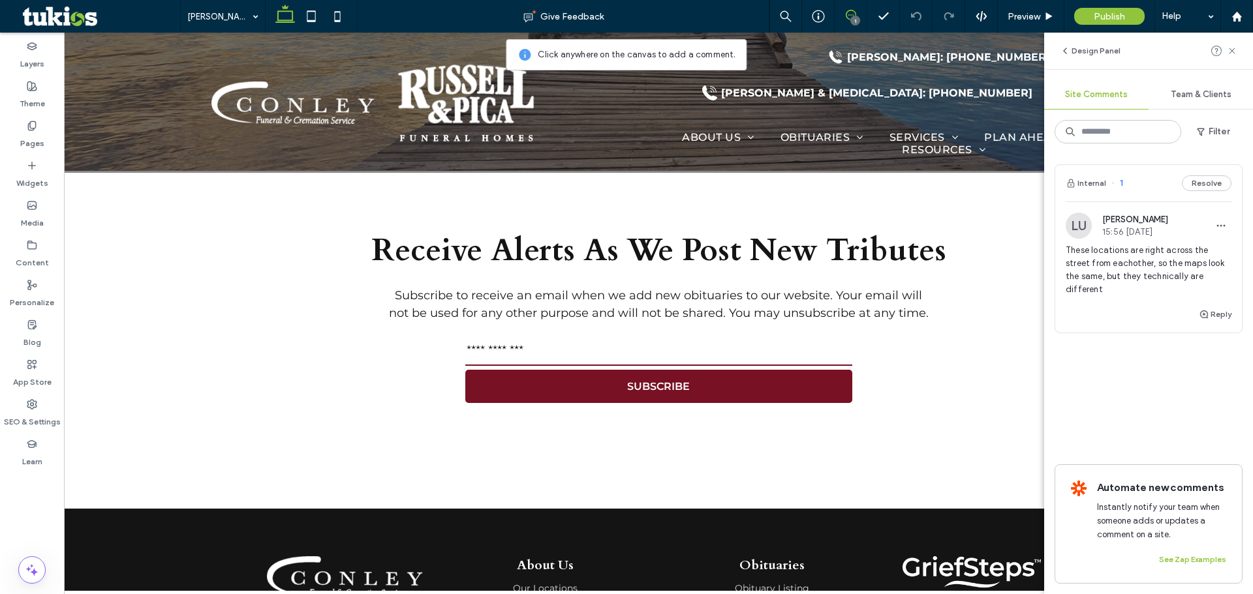
click at [849, 18] on icon at bounding box center [851, 15] width 10 height 10
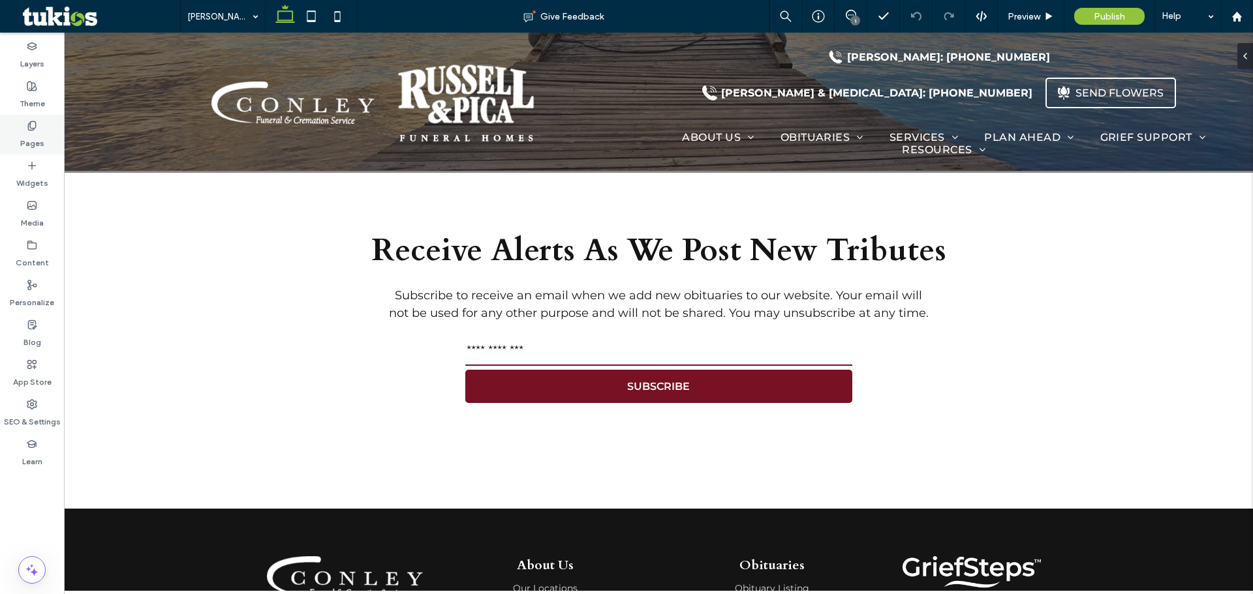
click at [25, 129] on div "Pages" at bounding box center [32, 135] width 64 height 40
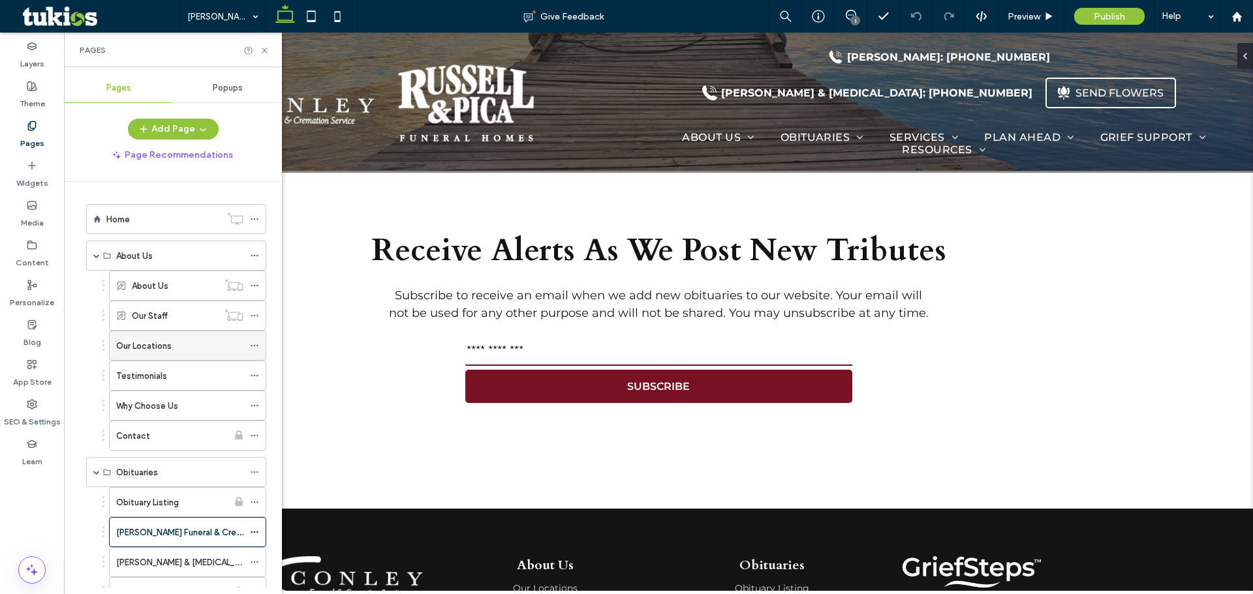
click at [129, 344] on label "Our Locations" at bounding box center [143, 346] width 55 height 23
click at [845, 21] on div "1" at bounding box center [851, 16] width 32 height 13
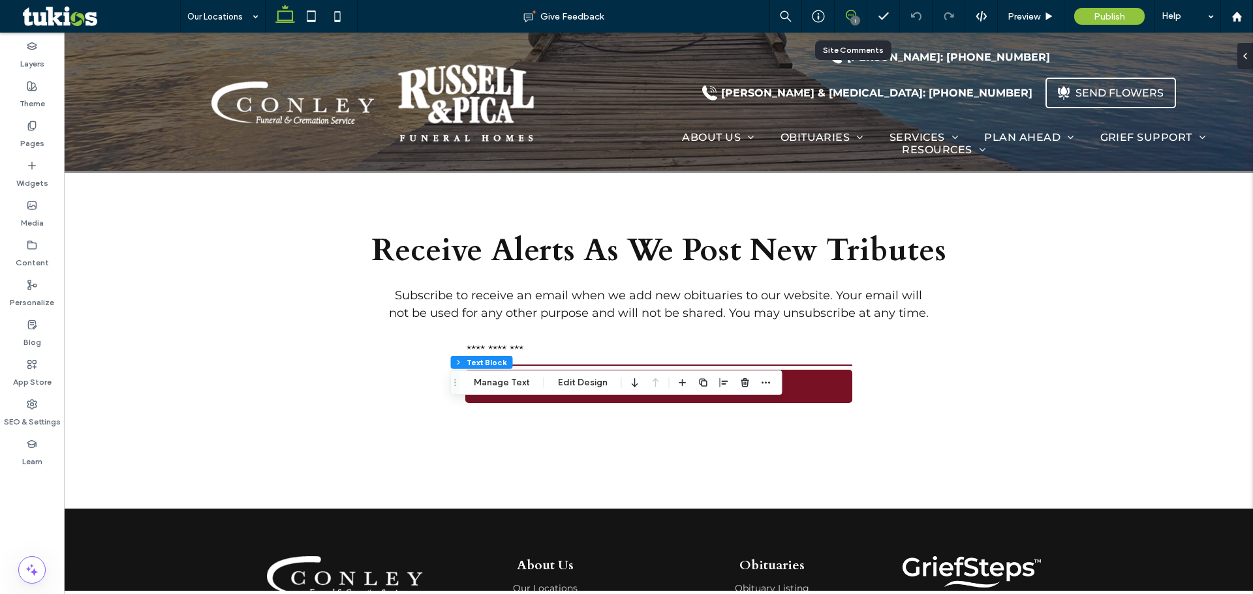
click at [848, 20] on icon at bounding box center [851, 15] width 10 height 10
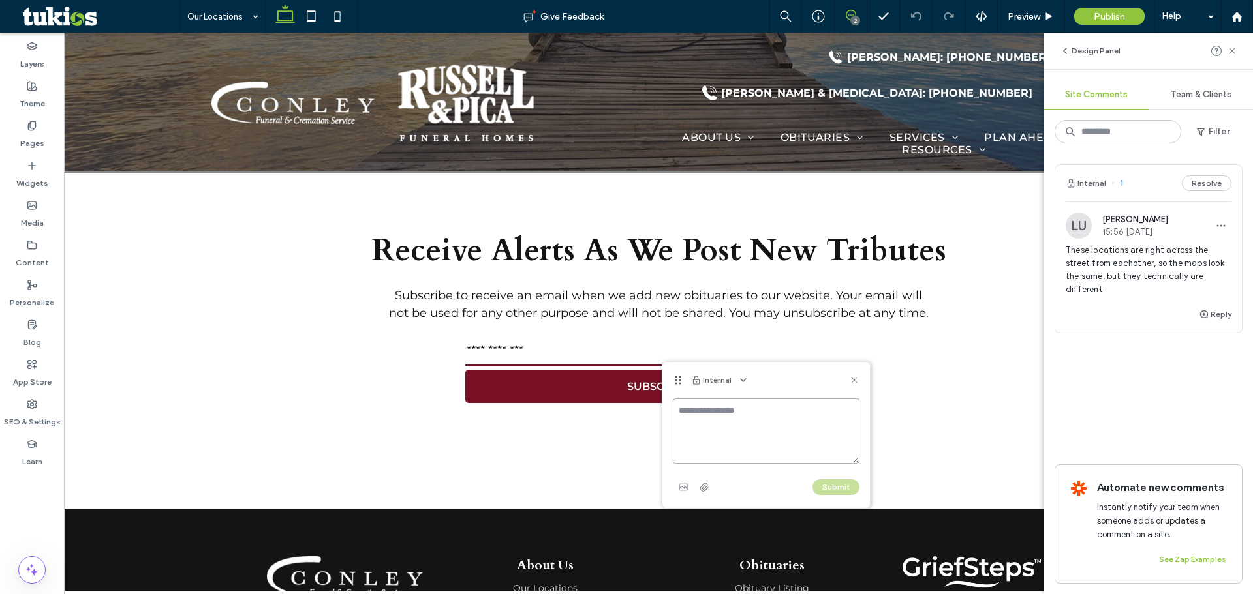
click at [724, 419] on textarea at bounding box center [766, 431] width 187 height 65
paste textarea "**********"
type textarea "**********"
click at [823, 483] on button "Submit" at bounding box center [835, 488] width 47 height 16
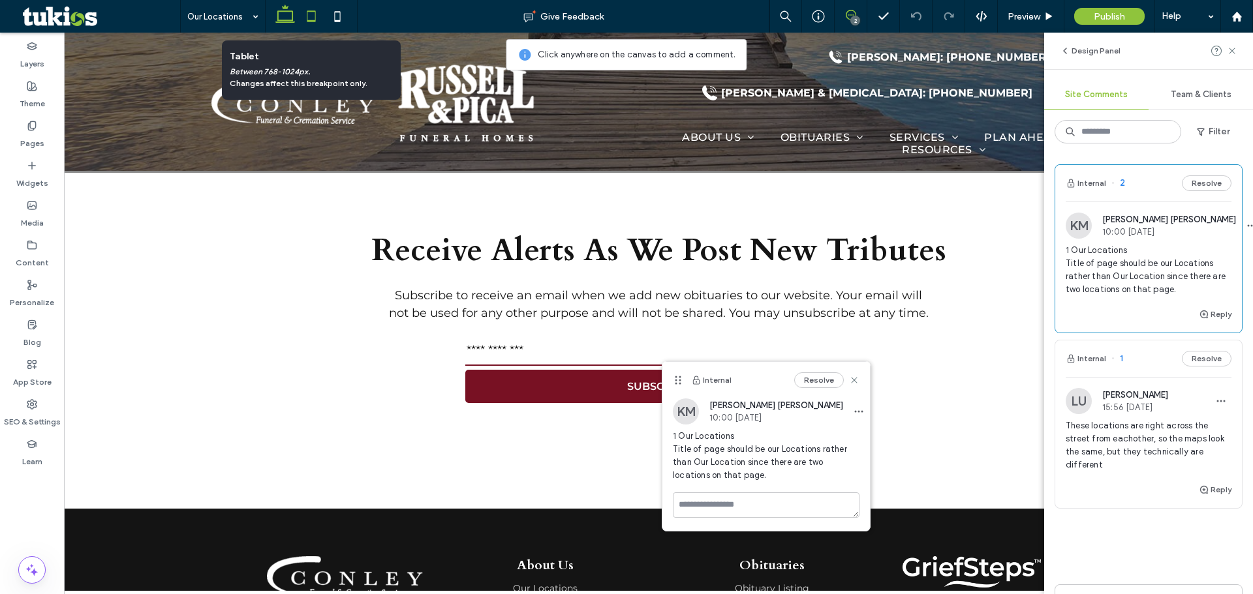
click at [311, 13] on icon at bounding box center [311, 16] width 26 height 26
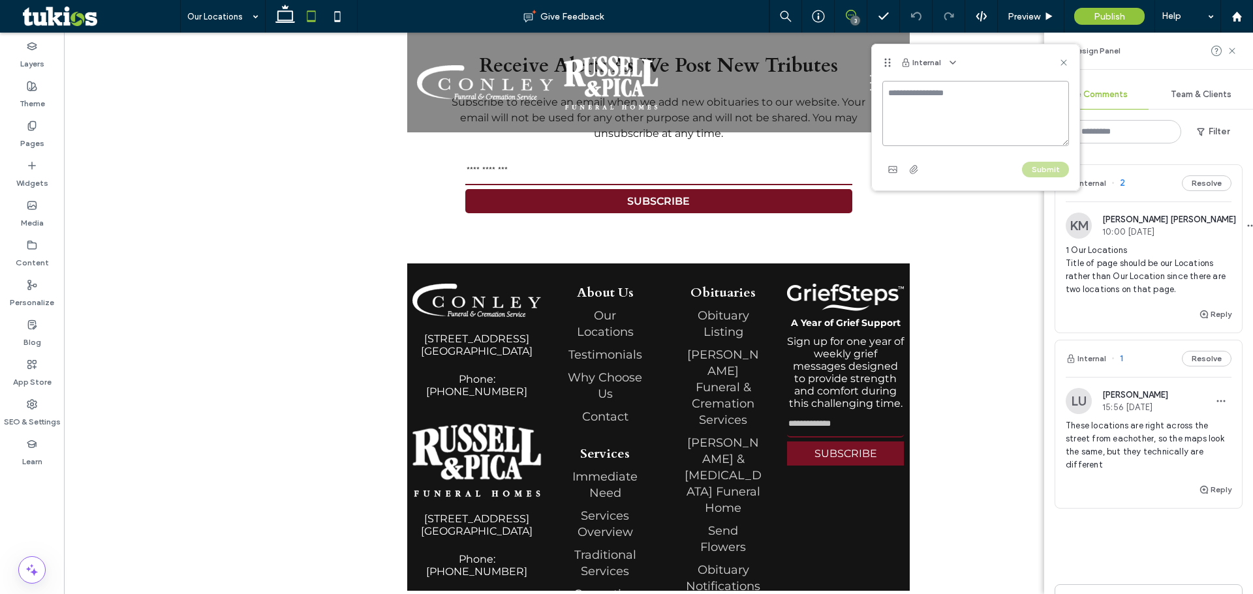
click at [905, 94] on textarea at bounding box center [975, 113] width 187 height 65
paste textarea "**********"
type textarea "**********"
click at [1039, 167] on button "Submit" at bounding box center [1045, 170] width 47 height 16
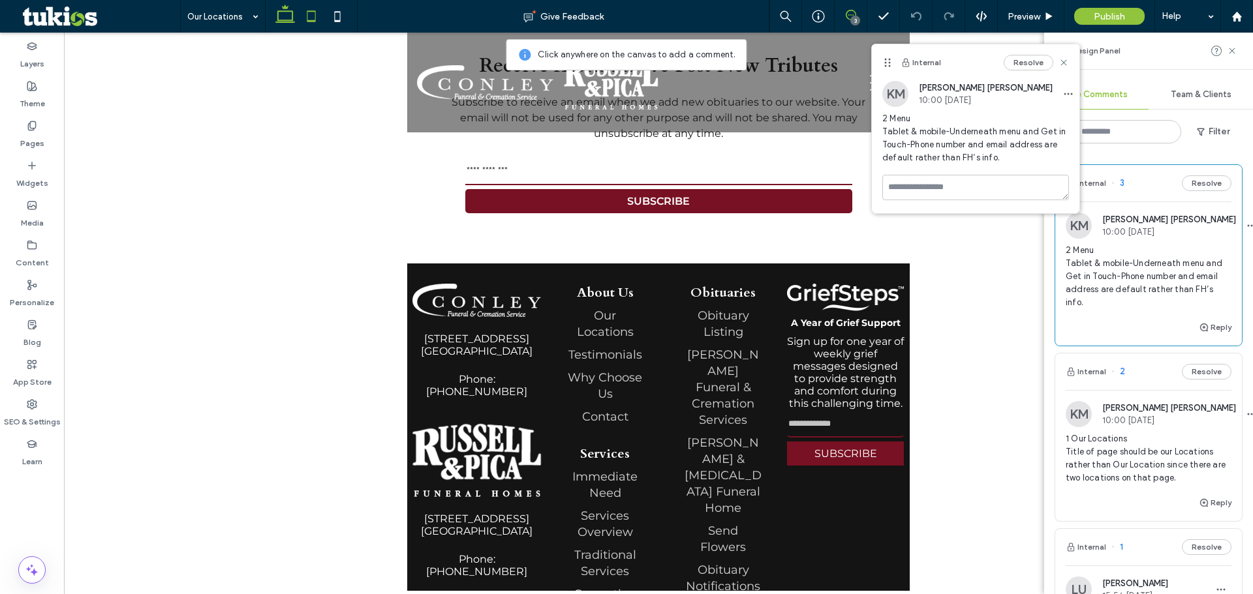
click at [286, 14] on icon at bounding box center [285, 16] width 26 height 26
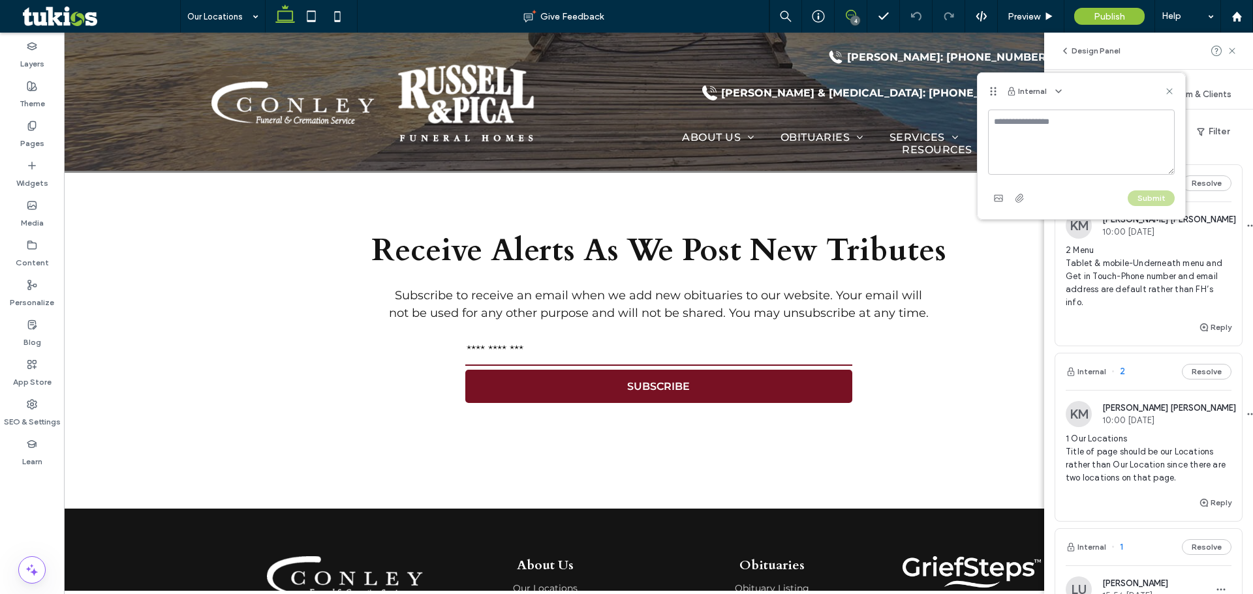
click at [1027, 136] on textarea at bounding box center [1081, 142] width 187 height 65
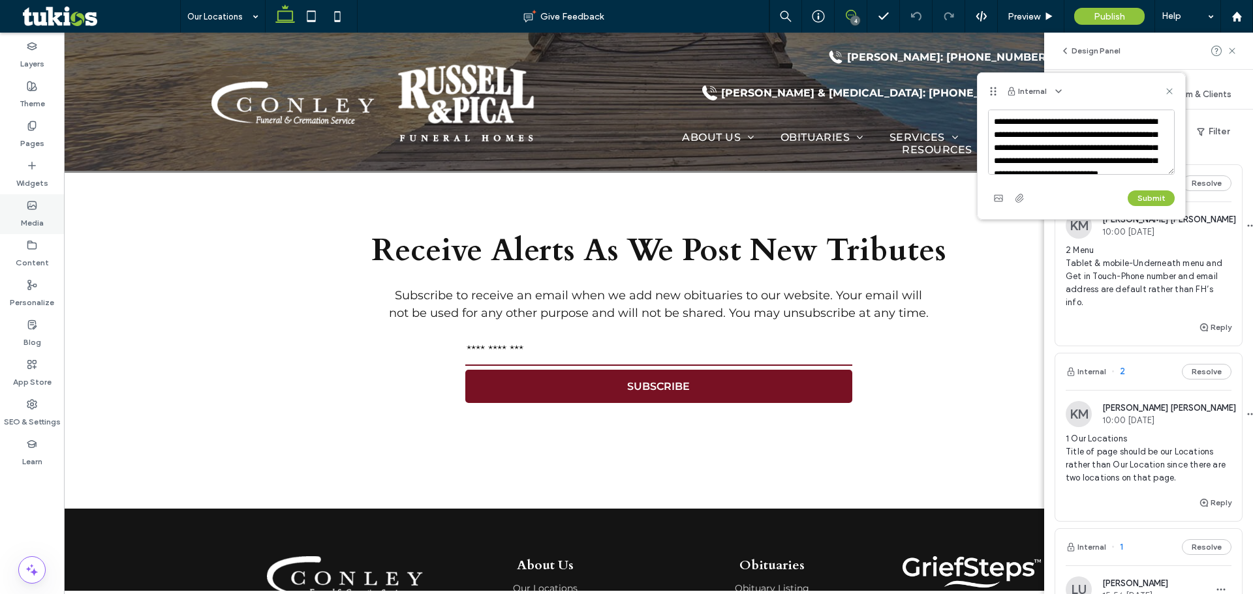
type textarea "**********"
click at [1141, 200] on button "Submit" at bounding box center [1150, 199] width 47 height 16
